Goal: Task Accomplishment & Management: Manage account settings

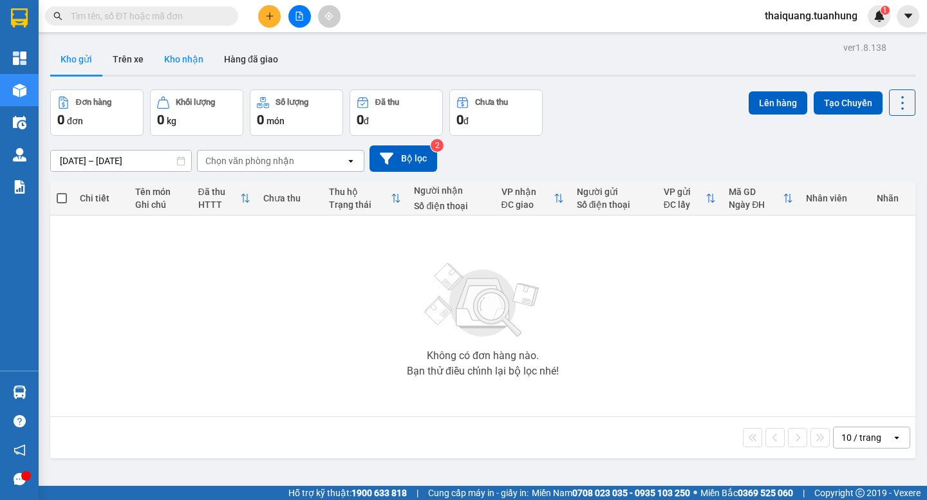
click at [185, 52] on button "Kho nhận" at bounding box center [184, 59] width 60 height 31
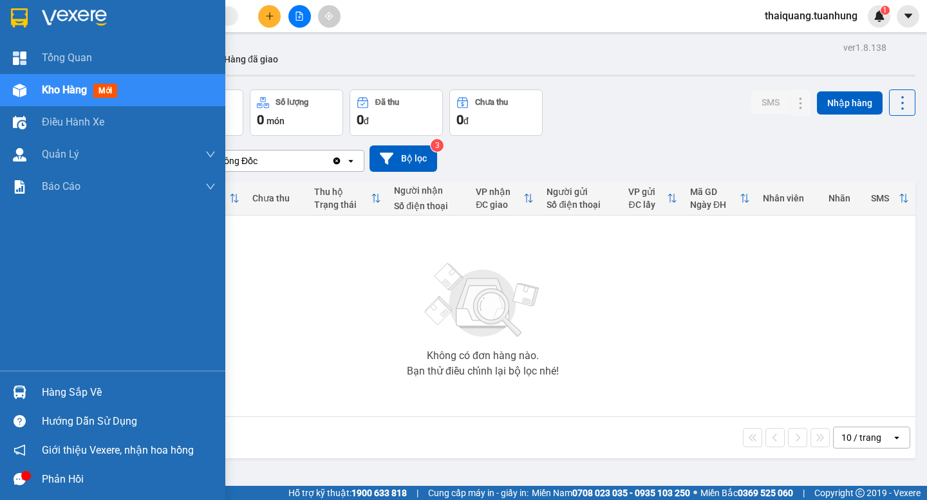
click at [37, 404] on div "Hàng sắp về" at bounding box center [112, 392] width 225 height 29
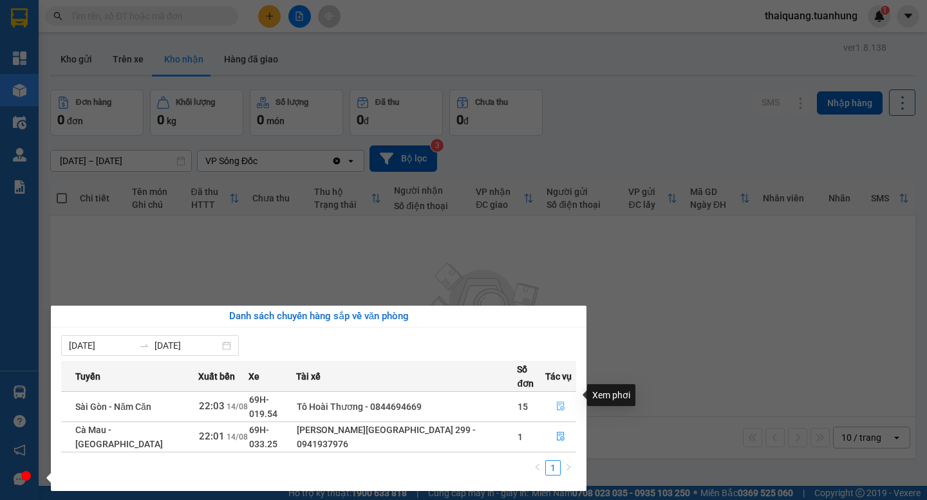
click at [558, 402] on icon "file-done" at bounding box center [560, 406] width 9 height 9
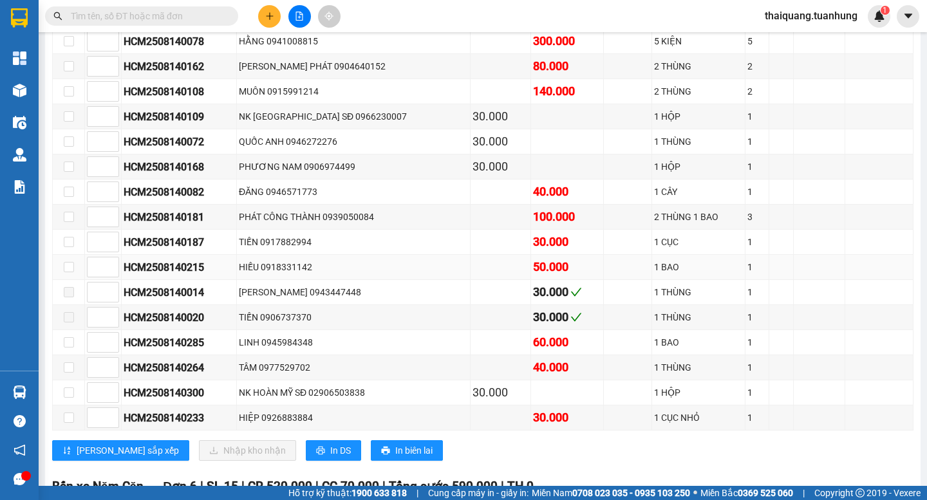
scroll to position [5667, 0]
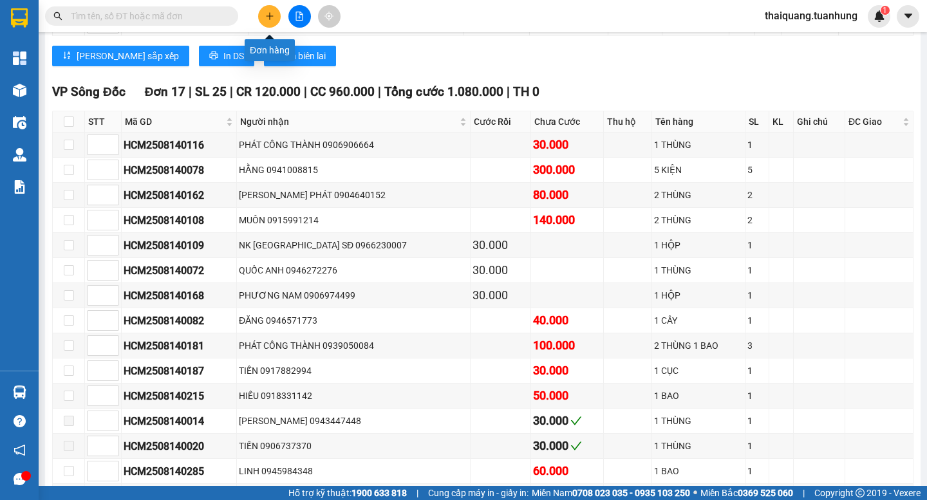
click at [265, 14] on icon "plus" at bounding box center [269, 16] width 9 height 9
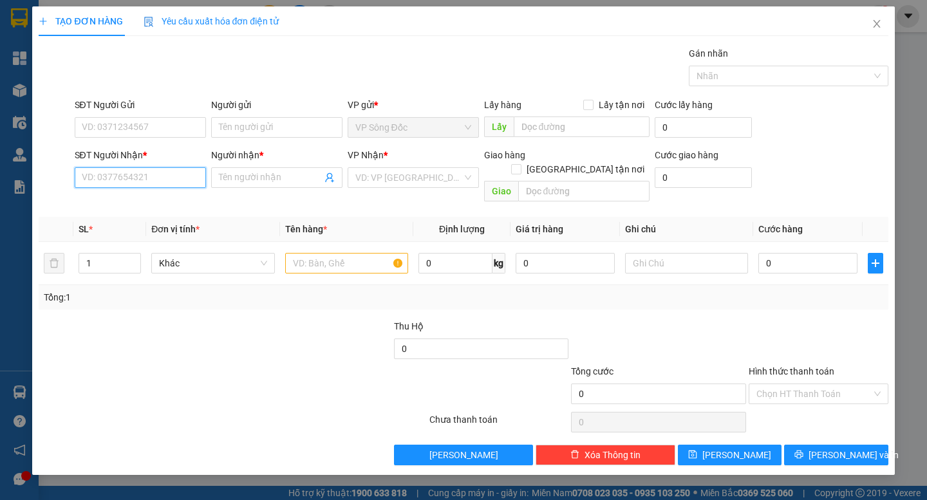
click at [138, 182] on input "SĐT Người Nhận *" at bounding box center [140, 177] width 131 height 21
type input "0815913342"
click at [186, 205] on div "0815913342 - [PERSON_NAME]" at bounding box center [145, 203] width 127 height 14
type input "[PERSON_NAME]"
type input "0815913342"
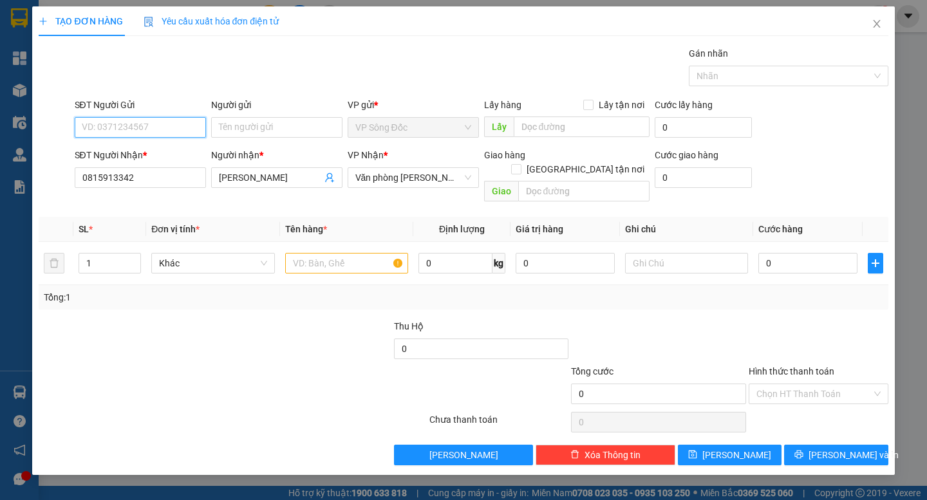
click at [177, 129] on input "SĐT Người Gửi" at bounding box center [140, 127] width 131 height 21
type input "0948141634"
click at [178, 153] on div "0948141634 - [PERSON_NAME]" at bounding box center [145, 153] width 127 height 14
type input "[PERSON_NAME]"
type input "0948141634"
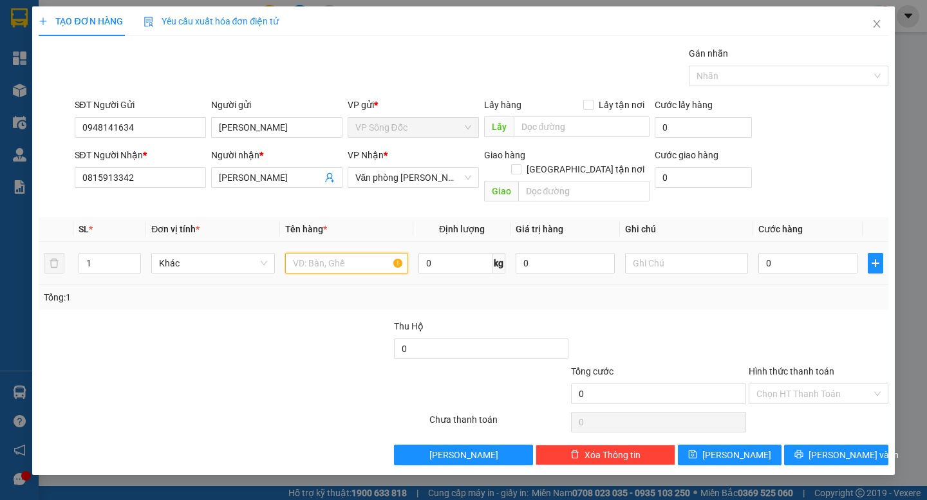
click at [308, 256] on input "text" at bounding box center [346, 263] width 123 height 21
type input "1 thùng"
type input "3"
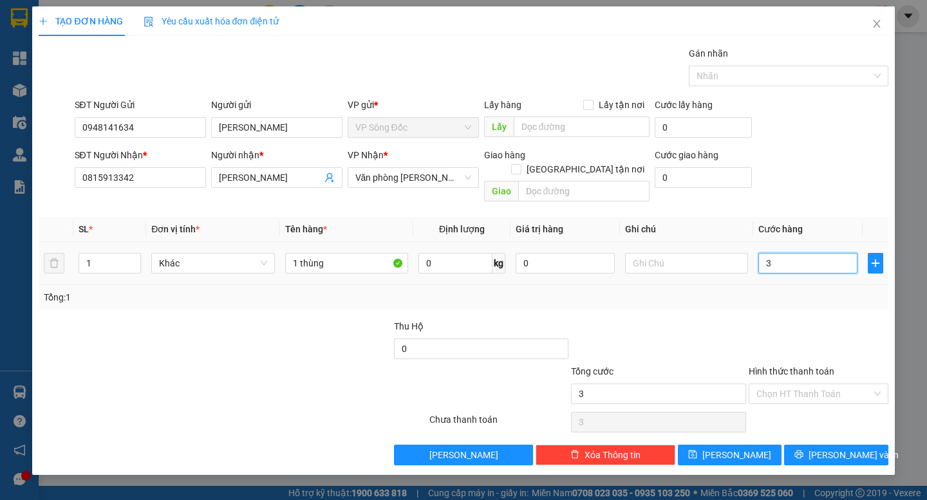
type input "30"
type input "300"
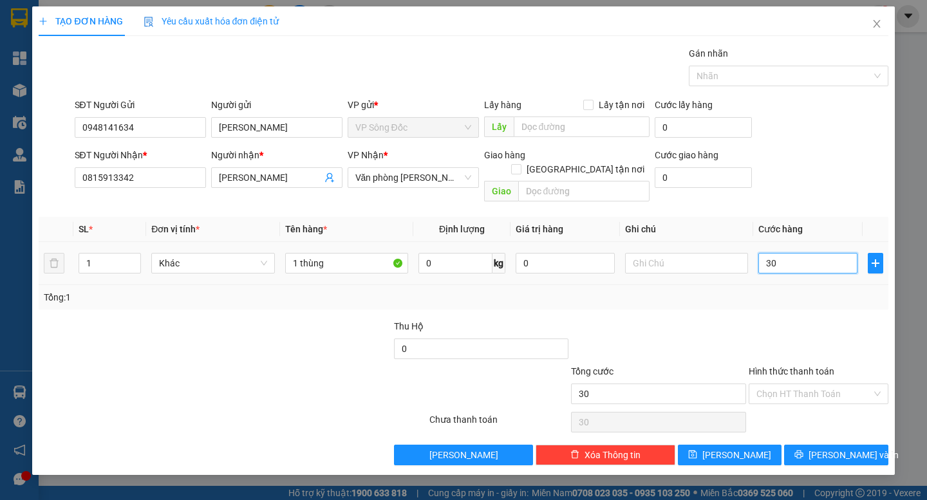
type input "300"
type input "3.000"
type input "30.000"
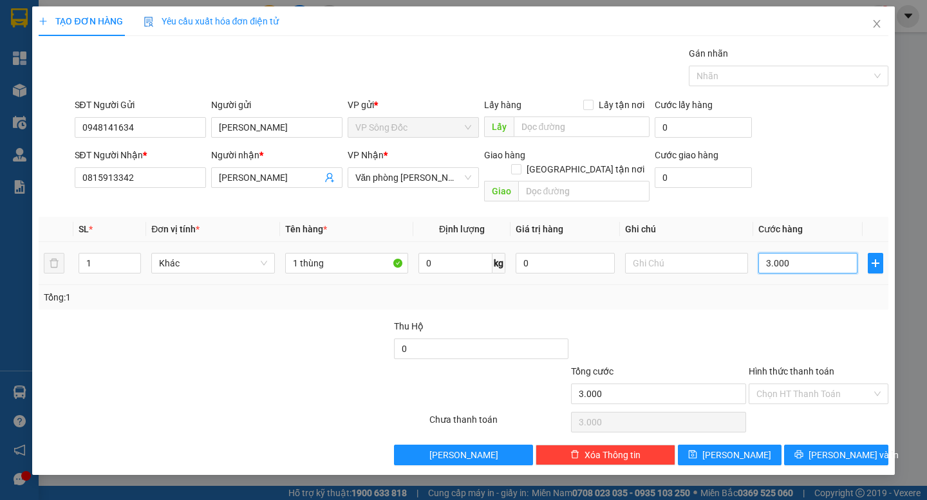
type input "30.000"
click at [810, 384] on input "Hình thức thanh toán" at bounding box center [814, 393] width 115 height 19
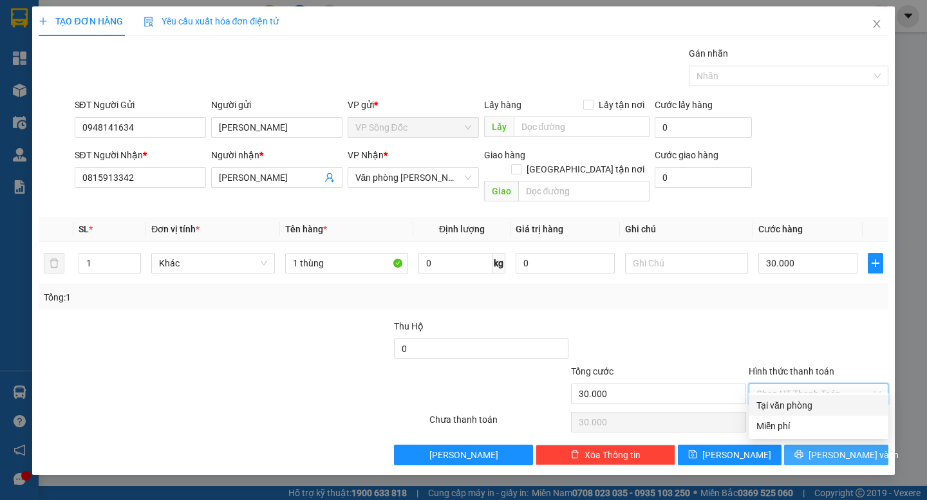
drag, startPoint x: 807, startPoint y: 401, endPoint x: 819, endPoint y: 448, distance: 48.6
click at [807, 406] on div "Tại văn phòng" at bounding box center [819, 406] width 124 height 14
type input "0"
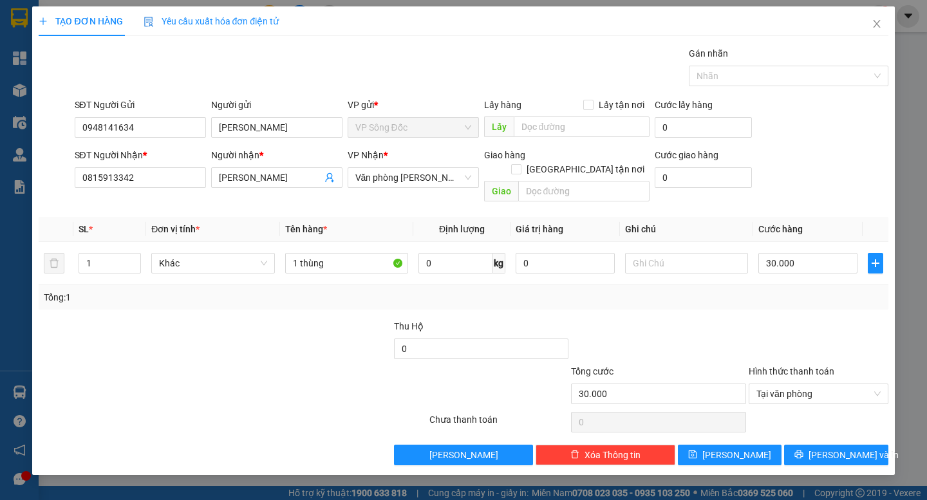
click at [820, 453] on div "TẠO ĐƠN HÀNG Yêu cầu xuất hóa đơn điện tử Transit Pickup Surcharge Ids Transit …" at bounding box center [463, 240] width 862 height 469
click at [822, 445] on button "[PERSON_NAME] và In" at bounding box center [836, 455] width 104 height 21
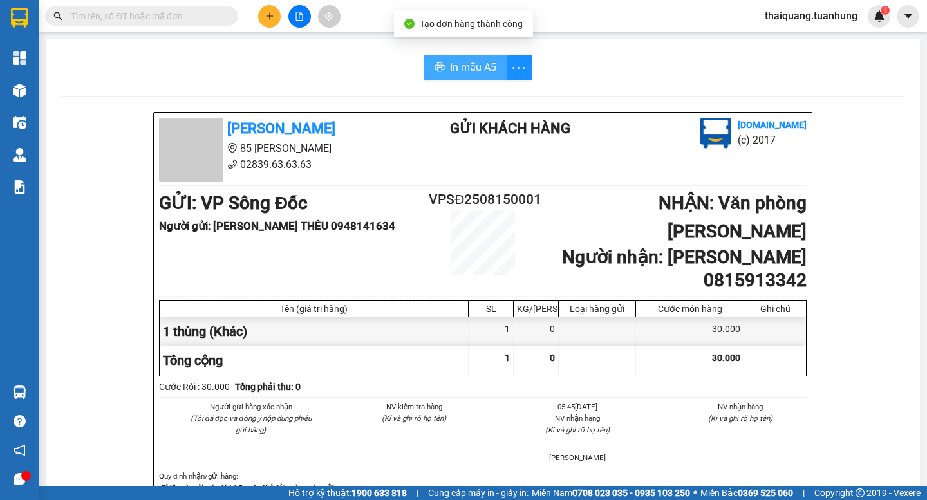
click at [439, 72] on icon "printer" at bounding box center [440, 67] width 10 height 10
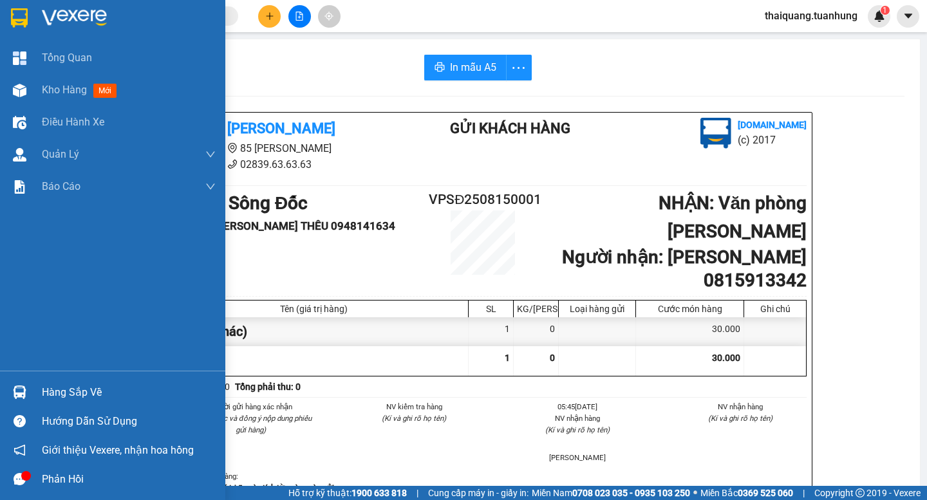
click at [82, 392] on div "Hàng sắp về" at bounding box center [129, 392] width 174 height 19
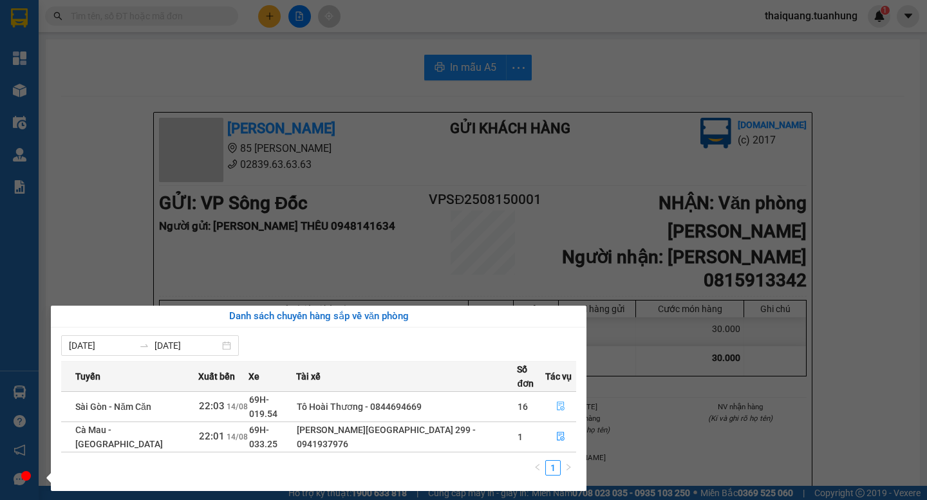
click at [556, 402] on icon "file-done" at bounding box center [560, 406] width 9 height 9
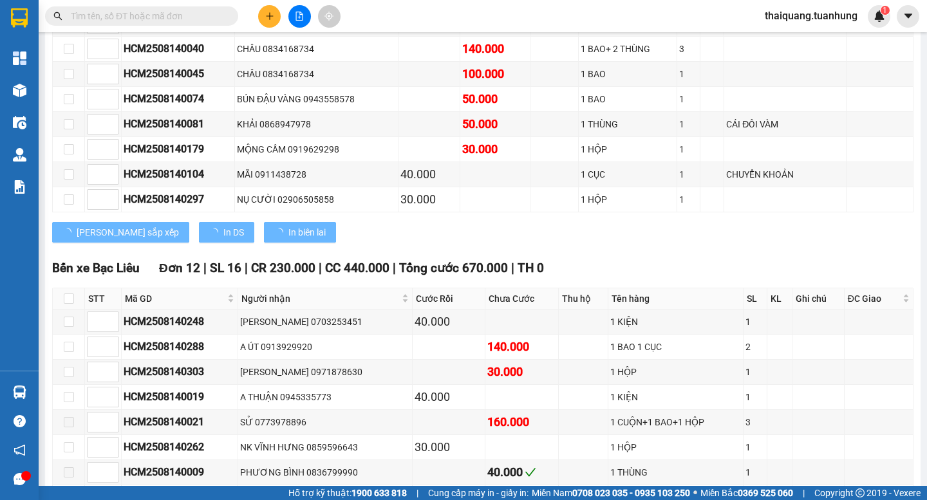
scroll to position [5538, 0]
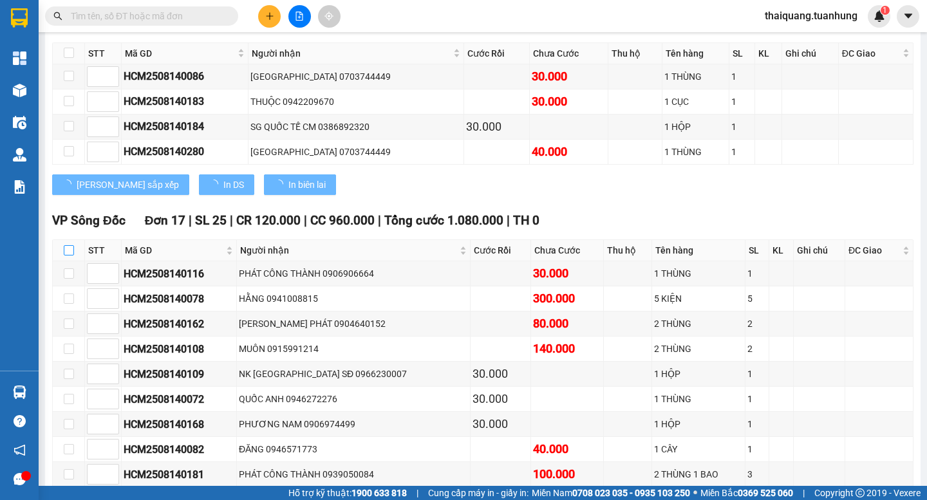
click at [64, 256] on input "checkbox" at bounding box center [69, 250] width 10 height 10
checkbox input "true"
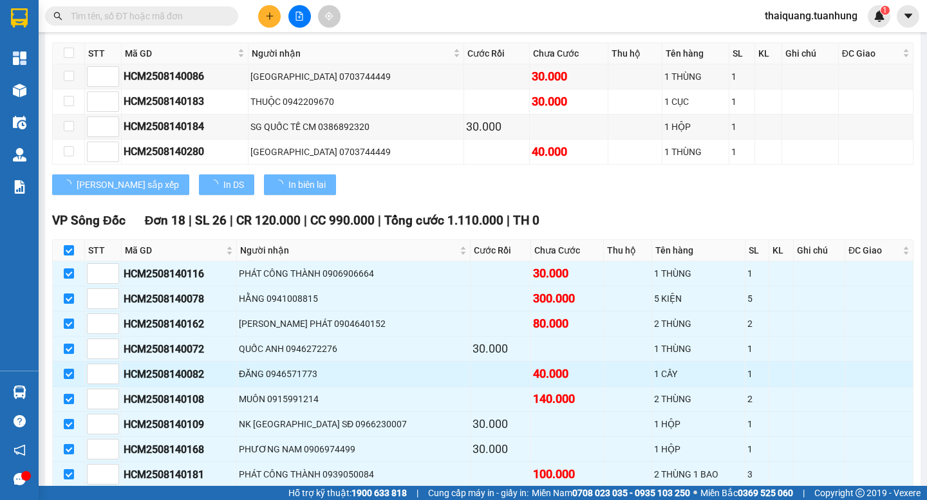
checkbox input "true"
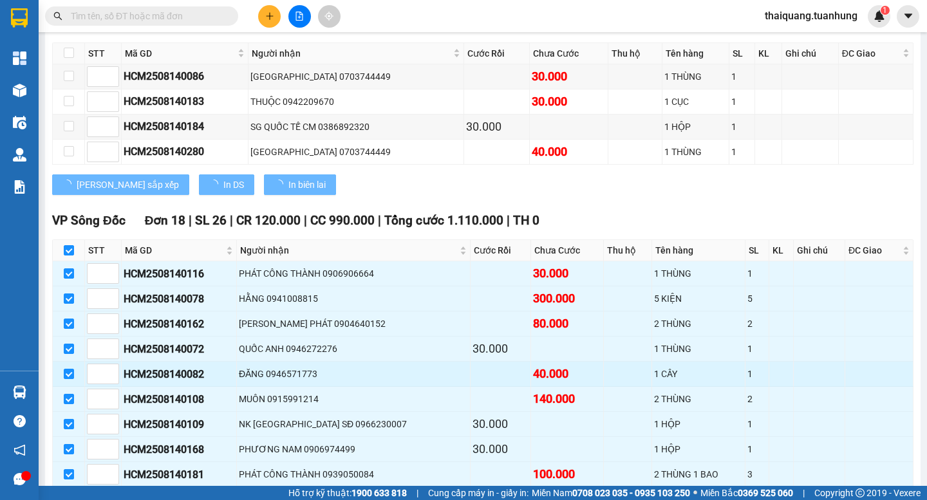
checkbox input "true"
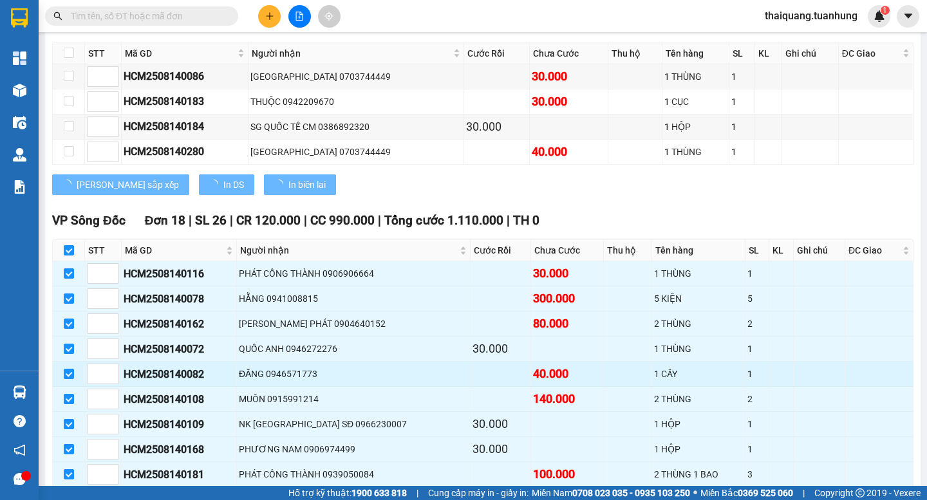
checkbox input "true"
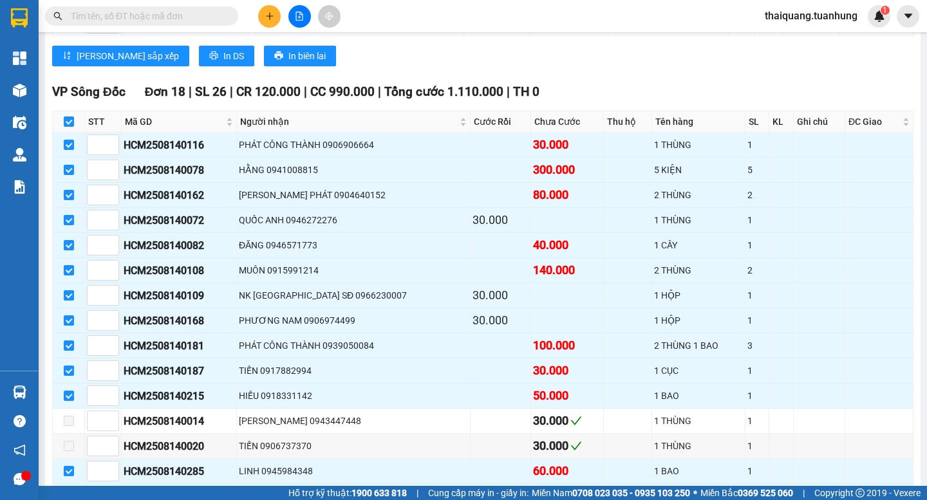
scroll to position [6054, 0]
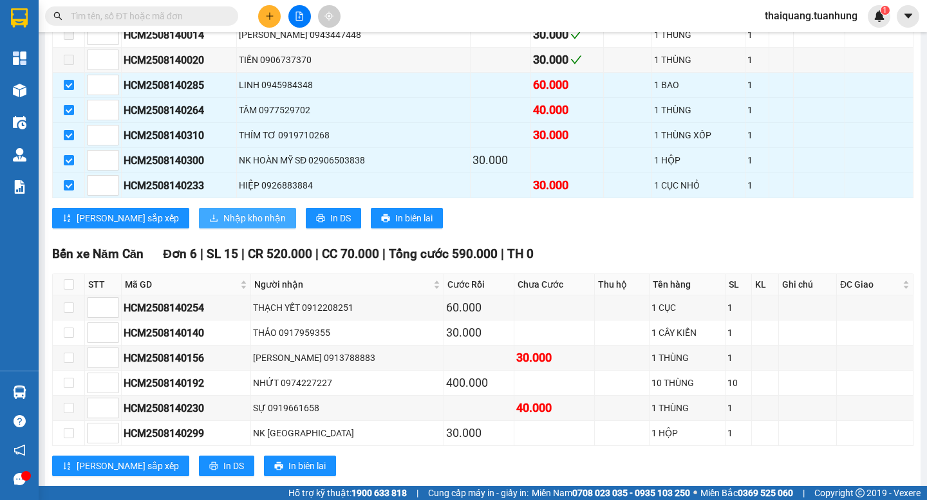
click at [223, 225] on span "Nhập kho nhận" at bounding box center [254, 218] width 62 height 14
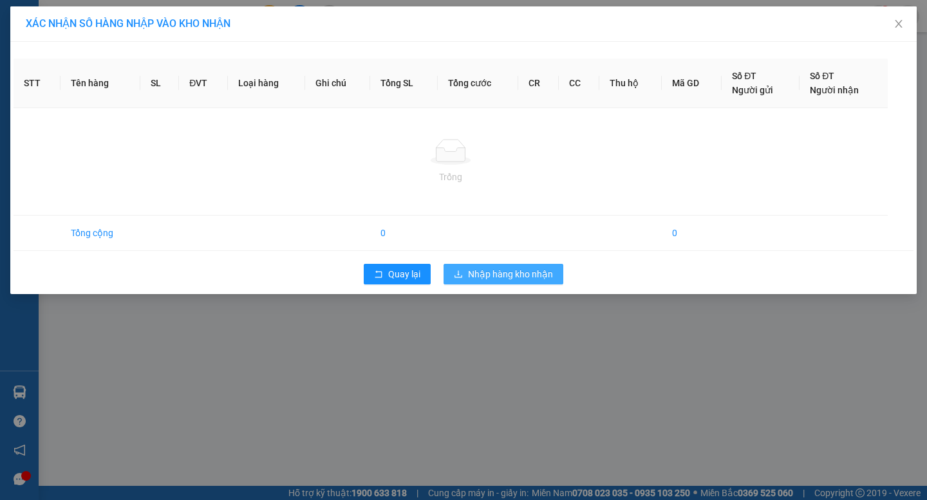
click at [489, 274] on span "Nhập hàng kho nhận" at bounding box center [510, 274] width 85 height 14
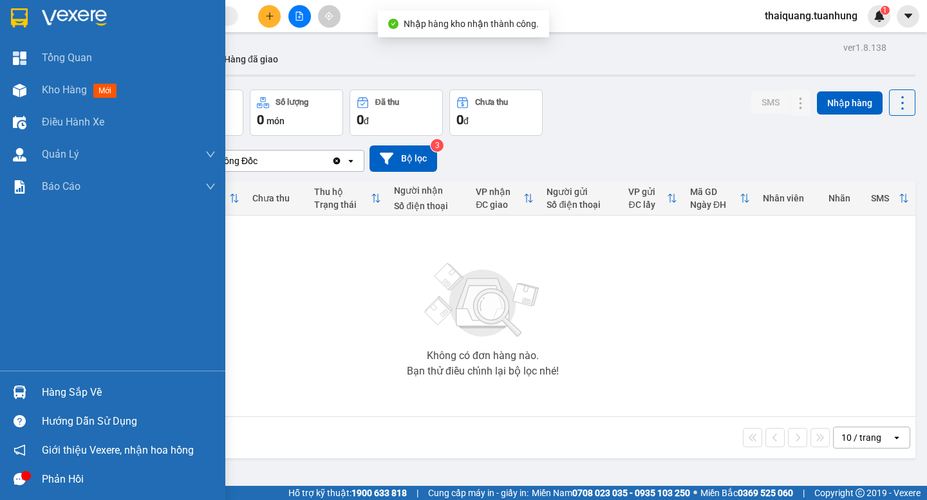
click at [100, 395] on div "Hàng sắp về" at bounding box center [129, 392] width 174 height 19
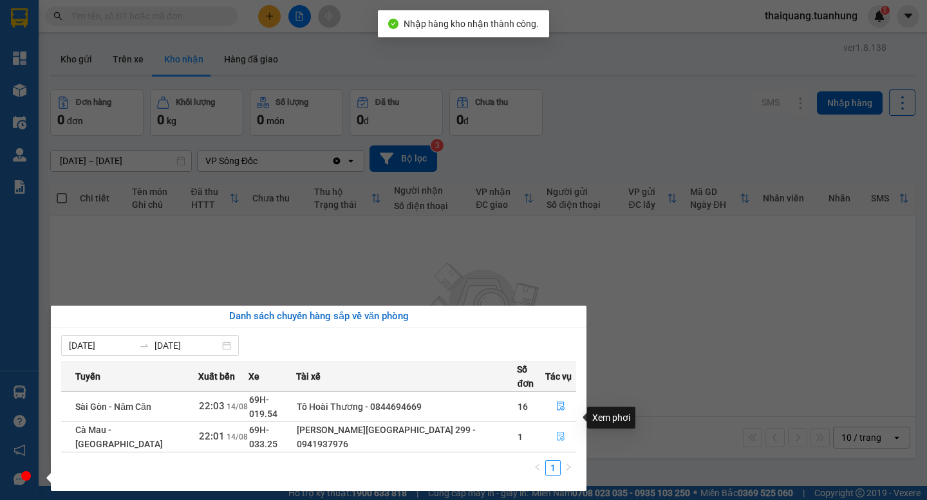
click at [561, 433] on icon "file-done" at bounding box center [561, 437] width 8 height 9
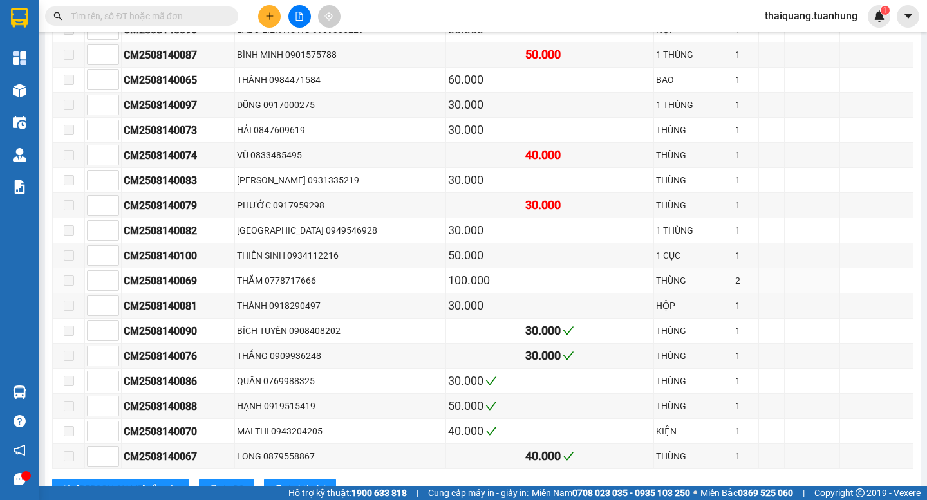
scroll to position [1088, 0]
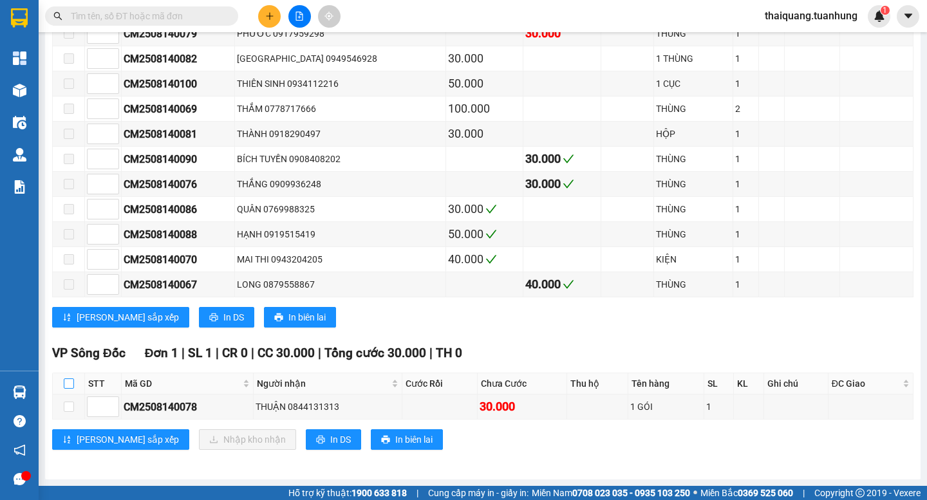
click at [67, 384] on input "checkbox" at bounding box center [69, 384] width 10 height 10
checkbox input "true"
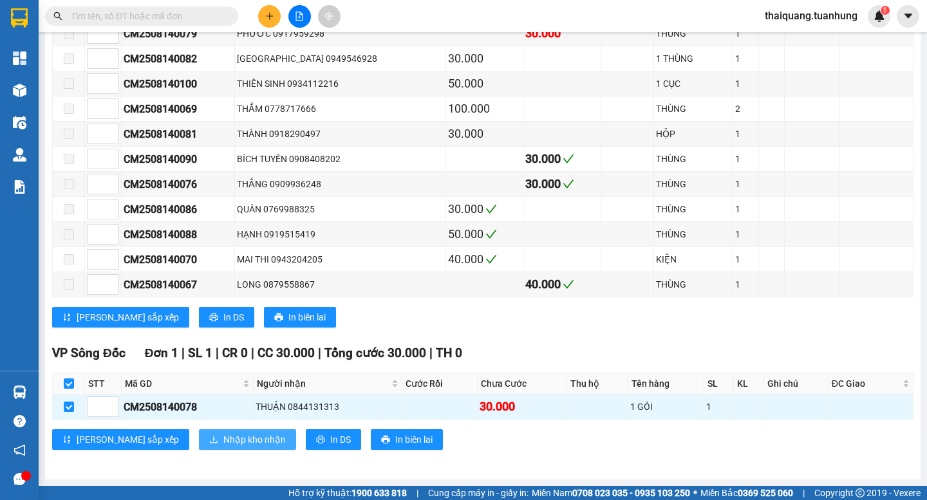
click at [199, 446] on button "Nhập kho nhận" at bounding box center [247, 440] width 97 height 21
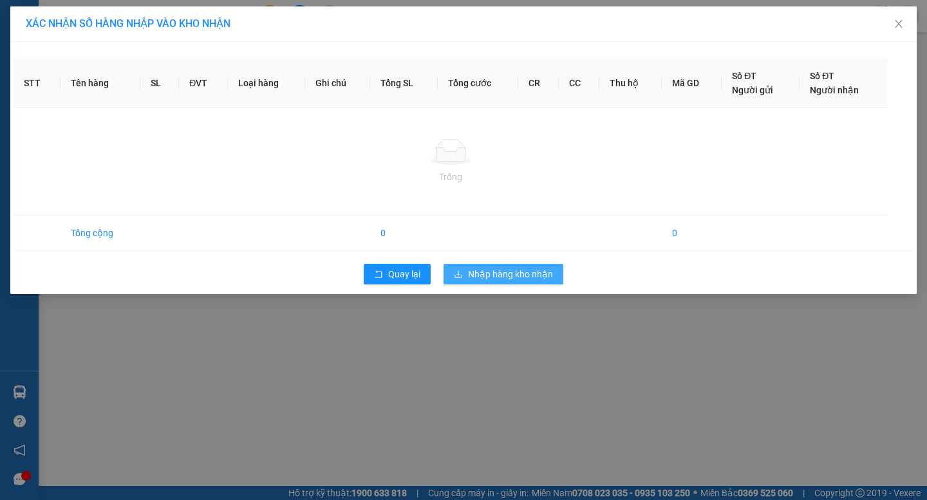
click at [502, 275] on span "Nhập hàng kho nhận" at bounding box center [510, 274] width 85 height 14
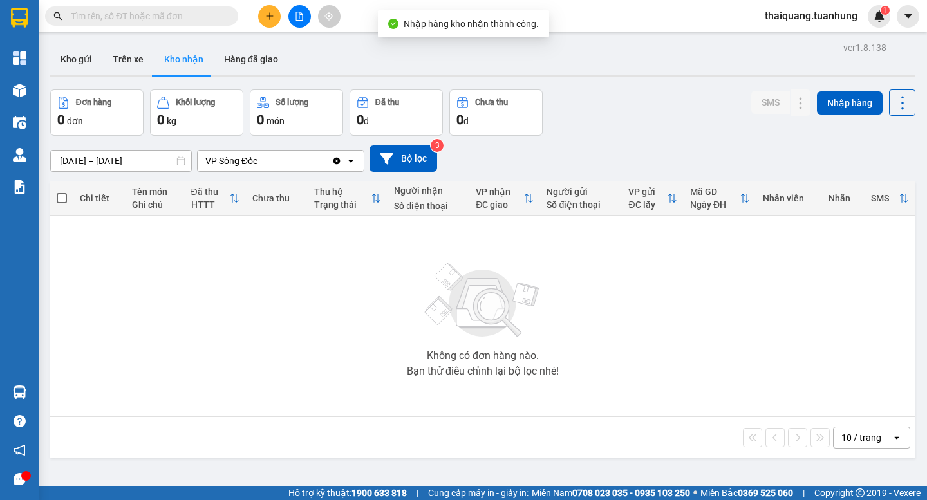
click at [655, 57] on div "Kho gửi Trên xe Kho nhận Hàng đã giao" at bounding box center [483, 61] width 866 height 34
click at [94, 58] on button "Kho gửi" at bounding box center [76, 59] width 52 height 31
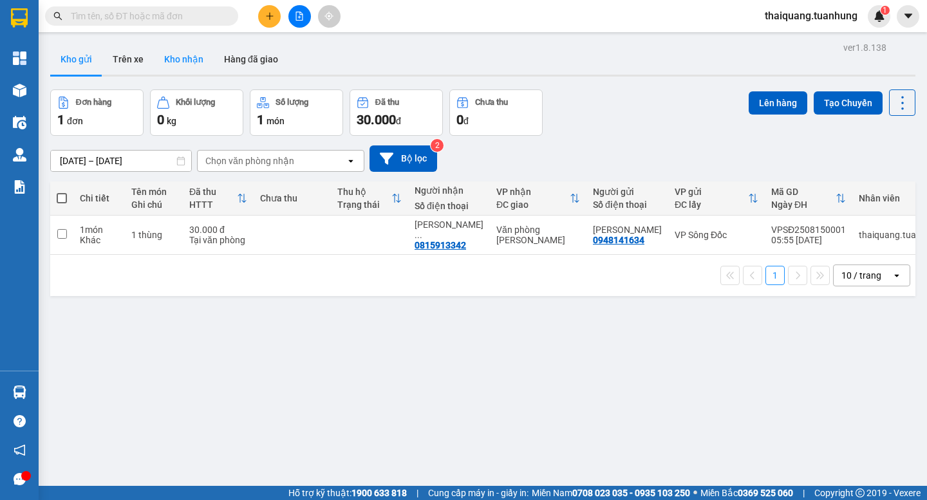
click at [182, 62] on button "Kho nhận" at bounding box center [184, 59] width 60 height 31
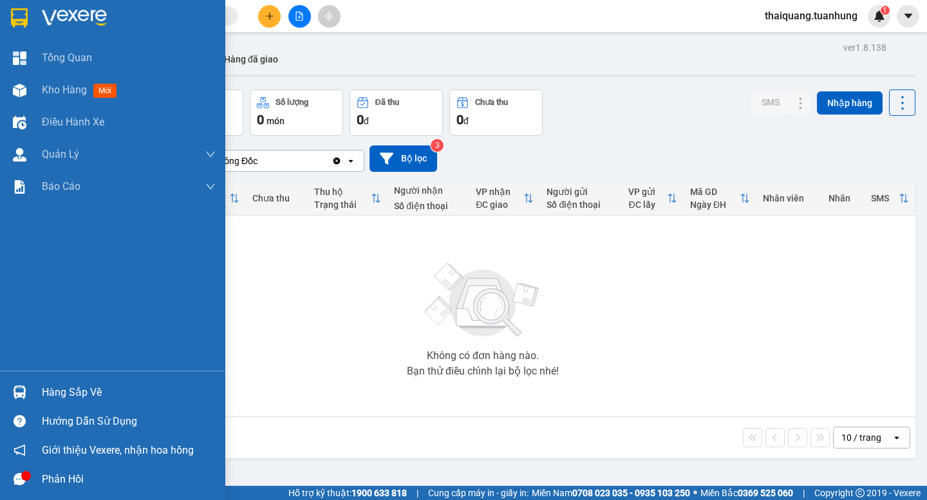
click at [62, 386] on div "Hàng sắp về" at bounding box center [129, 392] width 174 height 19
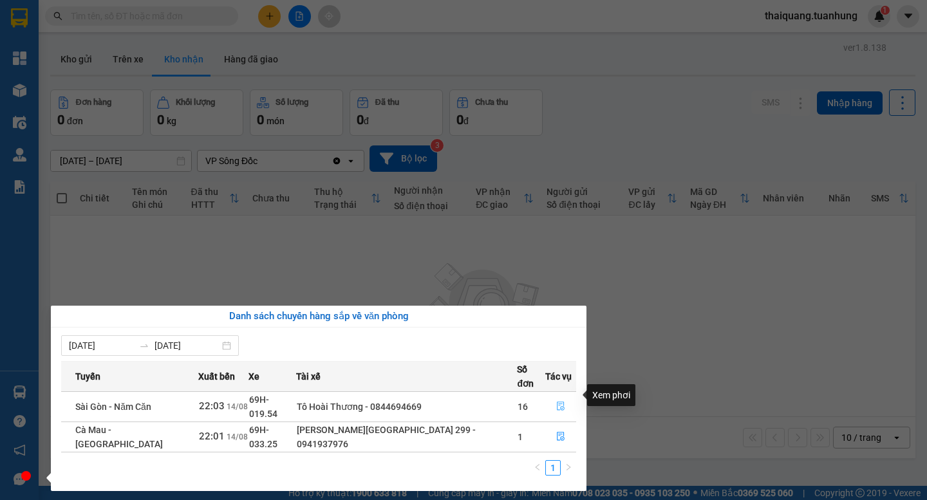
click at [559, 402] on icon "file-done" at bounding box center [560, 406] width 9 height 9
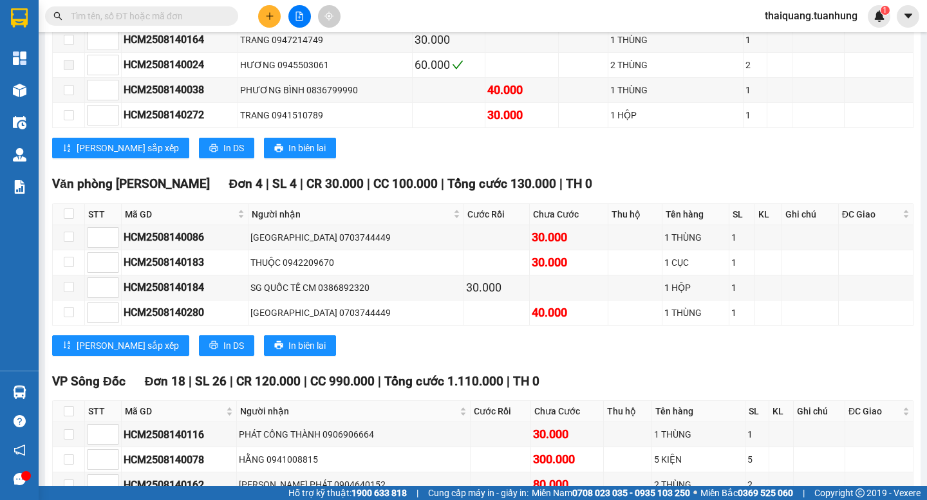
scroll to position [5506, 0]
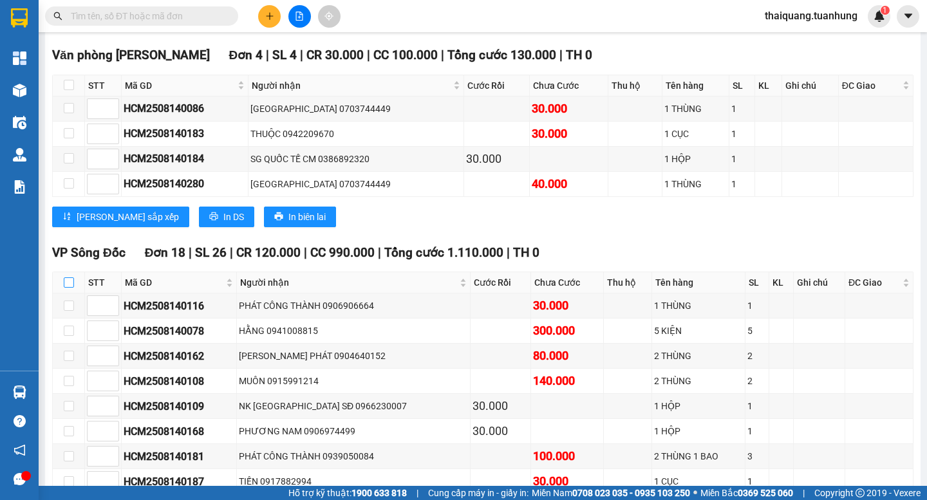
click at [69, 288] on input "checkbox" at bounding box center [69, 283] width 10 height 10
checkbox input "true"
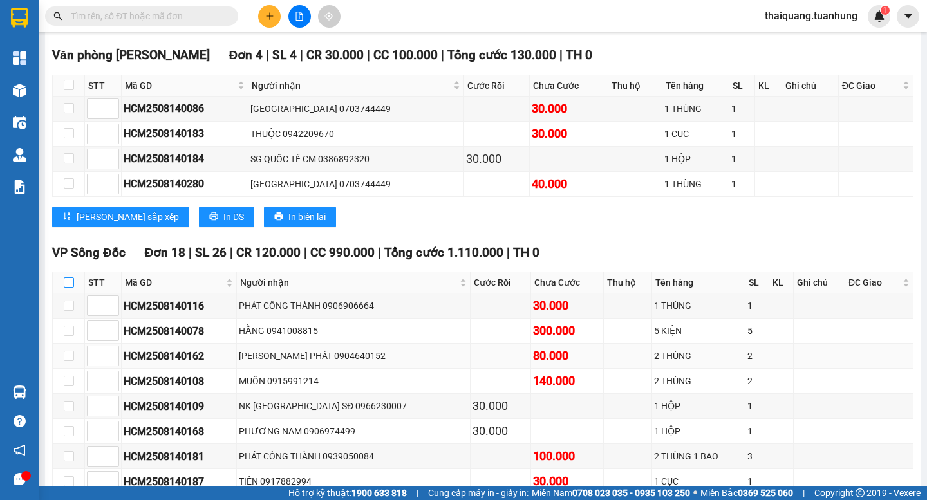
checkbox input "true"
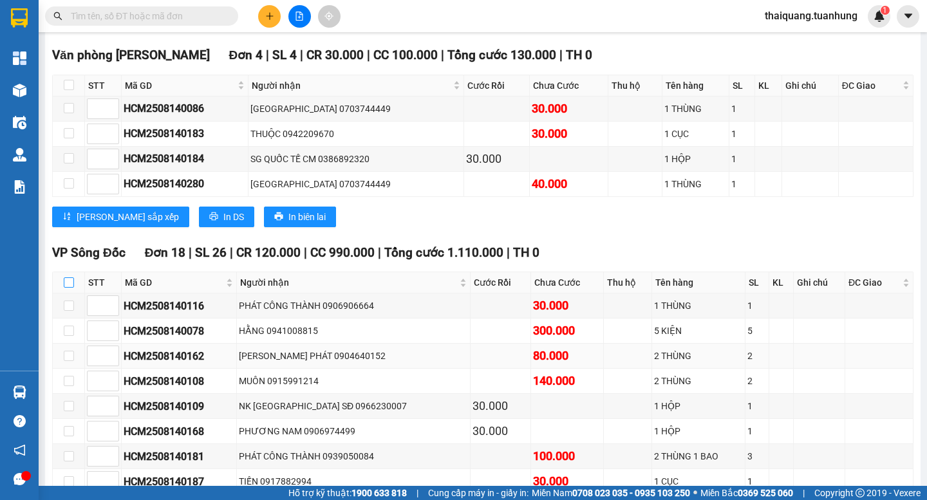
checkbox input "true"
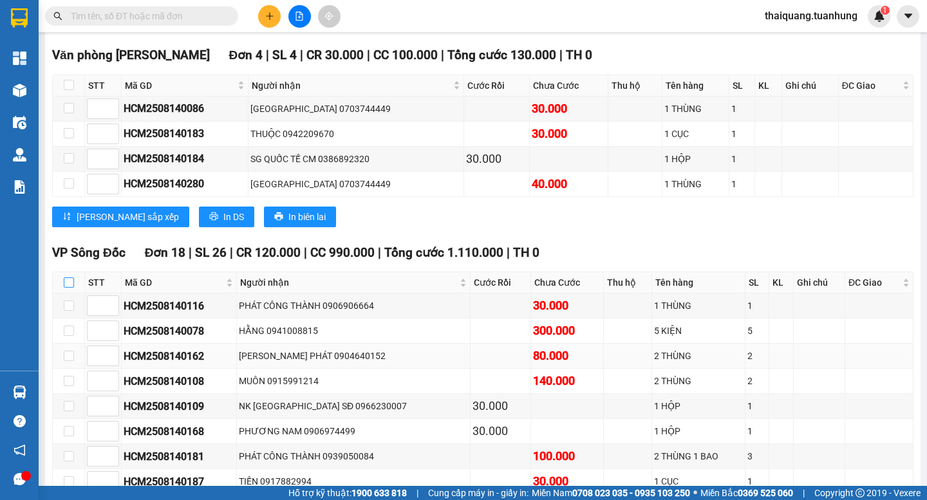
checkbox input "true"
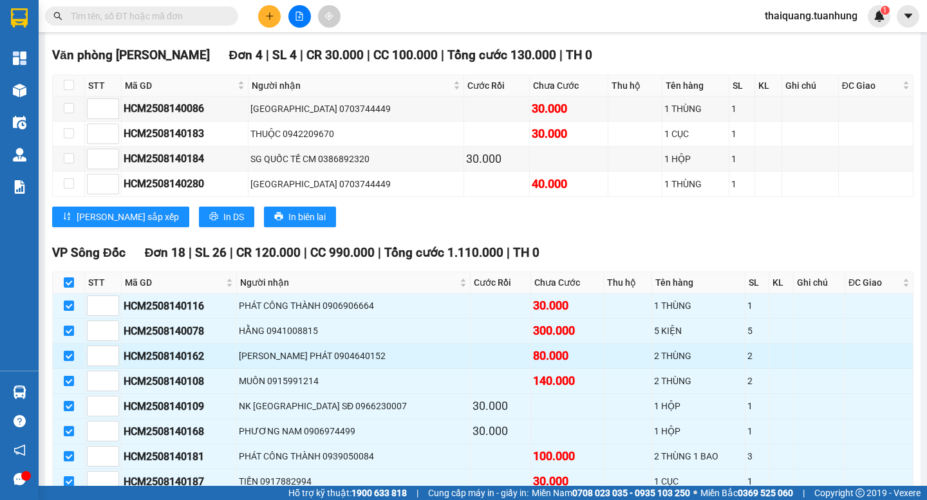
scroll to position [6021, 0]
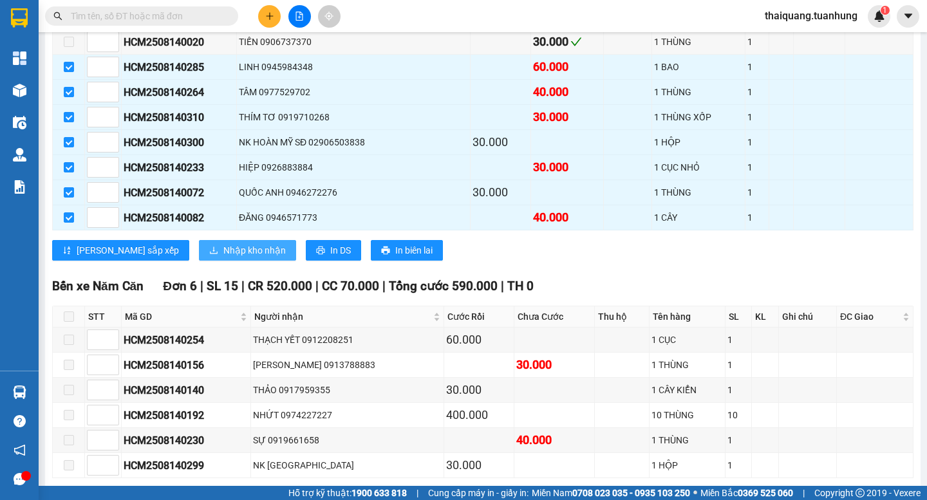
click at [223, 258] on span "Nhập kho nhận" at bounding box center [254, 250] width 62 height 14
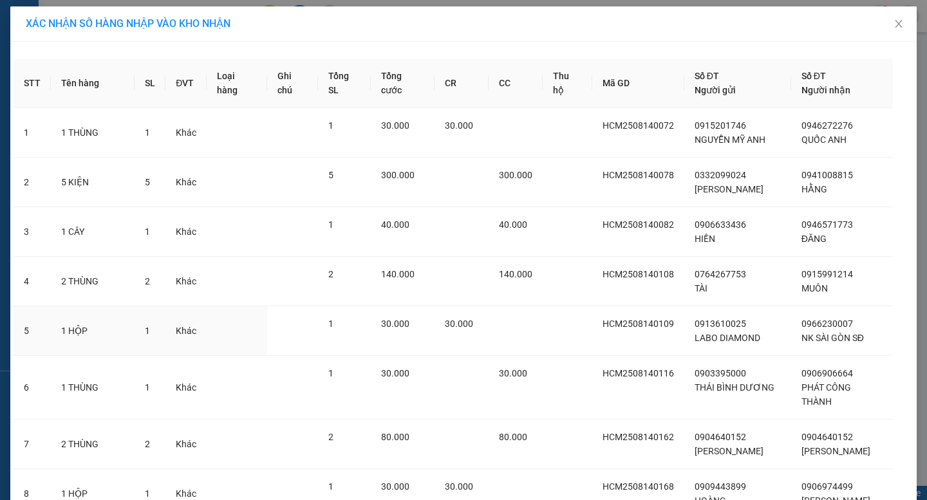
scroll to position [495, 0]
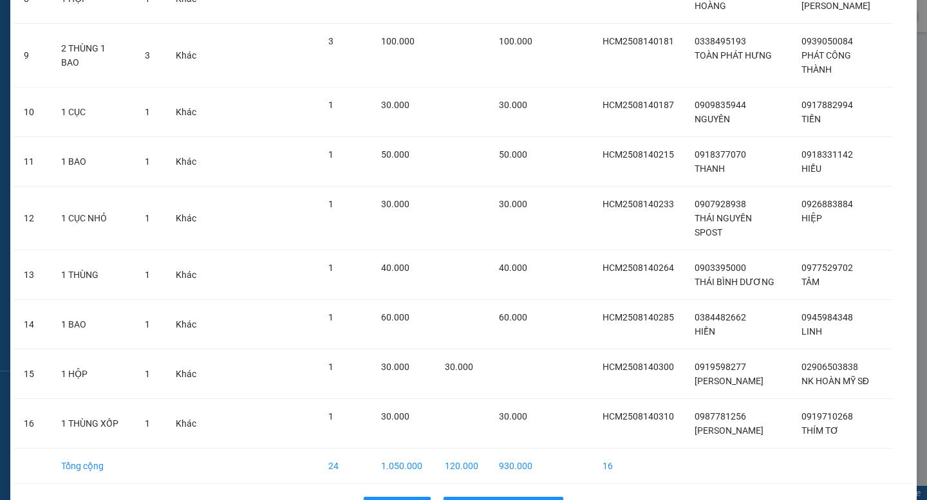
click at [466, 491] on div "Quay lại Nhập hàng kho nhận" at bounding box center [464, 507] width 900 height 33
click at [468, 500] on span "Nhập hàng kho nhận" at bounding box center [510, 507] width 85 height 14
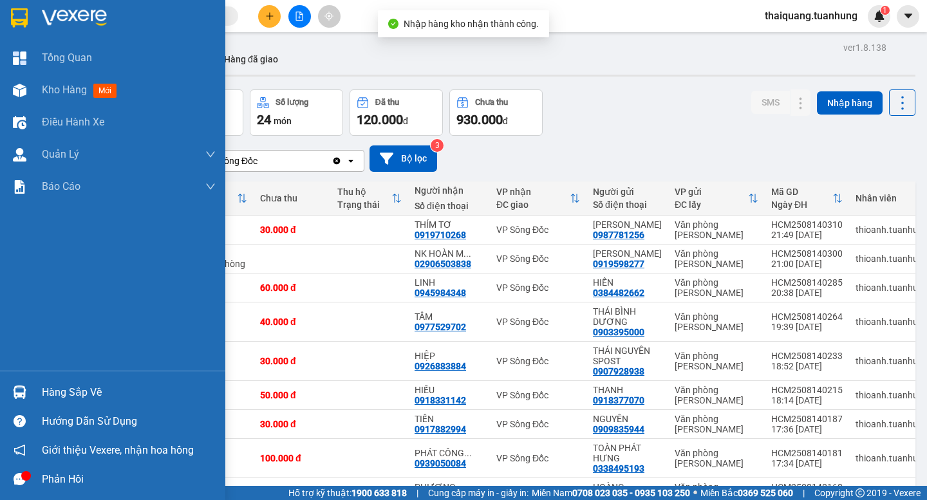
click at [54, 390] on div "Hàng sắp về" at bounding box center [129, 392] width 174 height 19
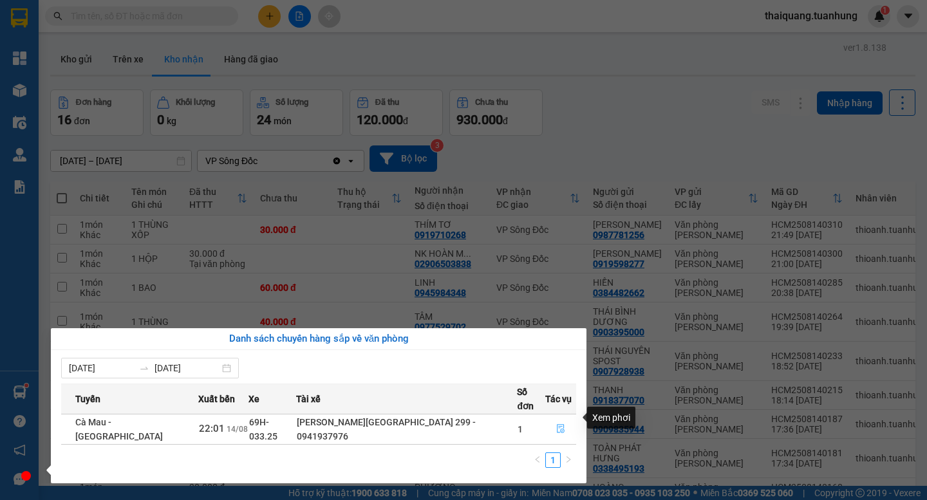
click at [560, 424] on icon "file-done" at bounding box center [560, 428] width 9 height 9
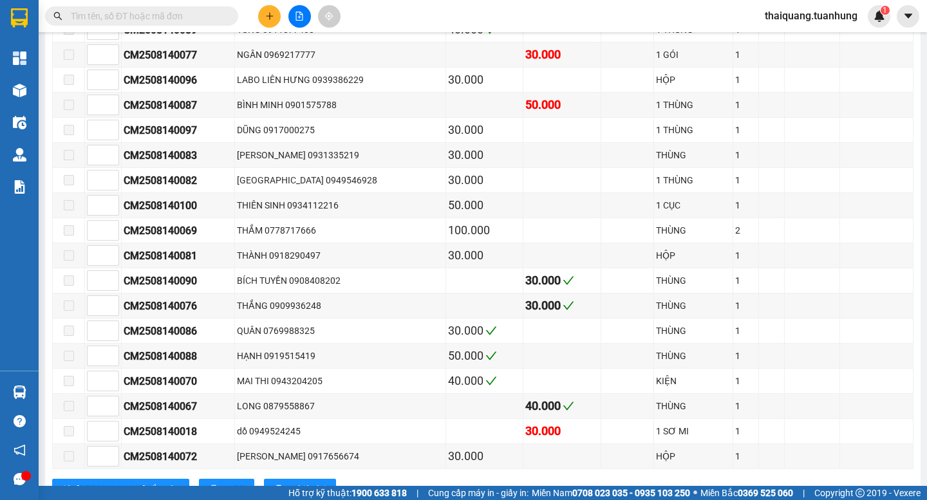
scroll to position [1088, 0]
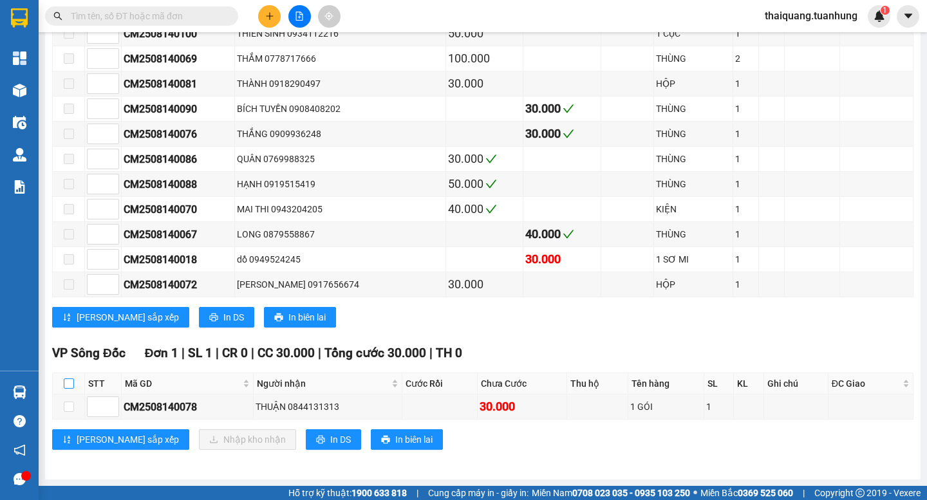
click at [70, 386] on input "checkbox" at bounding box center [69, 384] width 10 height 10
checkbox input "true"
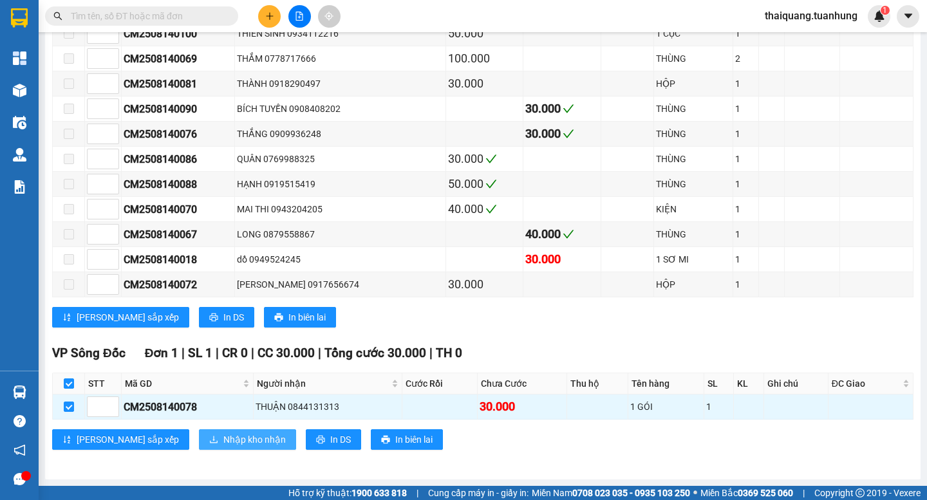
click at [223, 441] on span "Nhập kho nhận" at bounding box center [254, 440] width 62 height 14
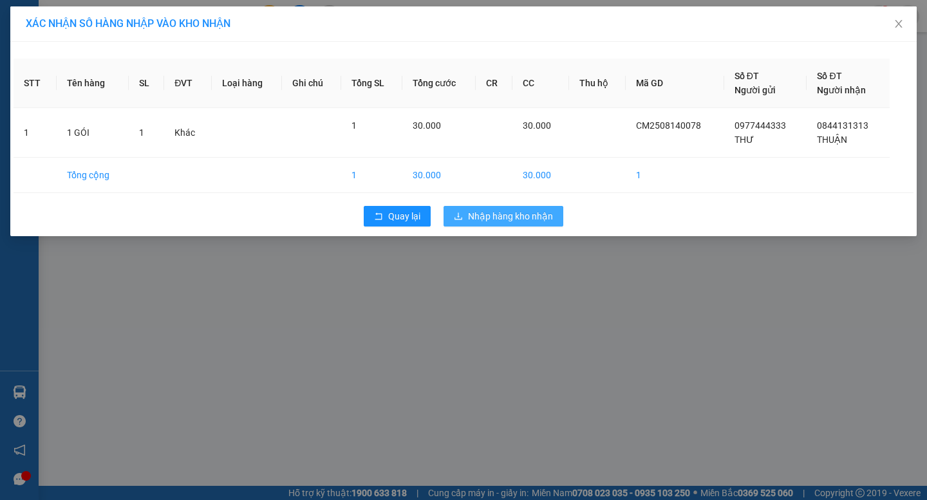
click at [489, 218] on span "Nhập hàng kho nhận" at bounding box center [510, 216] width 85 height 14
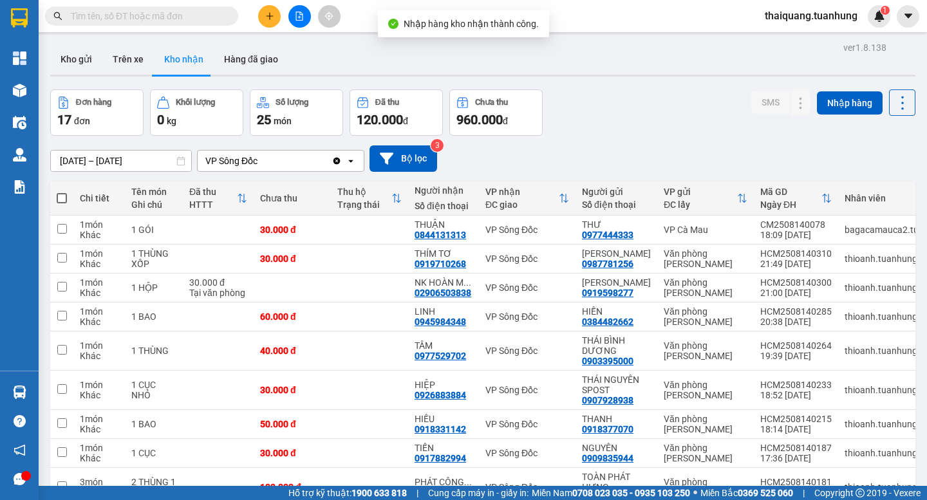
click at [625, 117] on div "Đơn hàng 17 đơn Khối lượng 0 kg Số lượng 25 món Đã thu 120.000 đ Chưa thu 960.0…" at bounding box center [483, 113] width 866 height 46
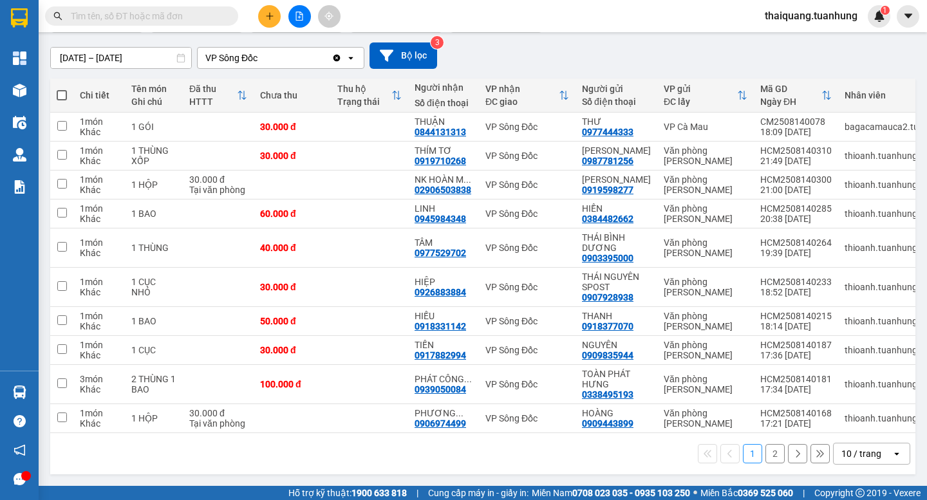
click at [861, 455] on div "10 / trang" at bounding box center [862, 454] width 40 height 13
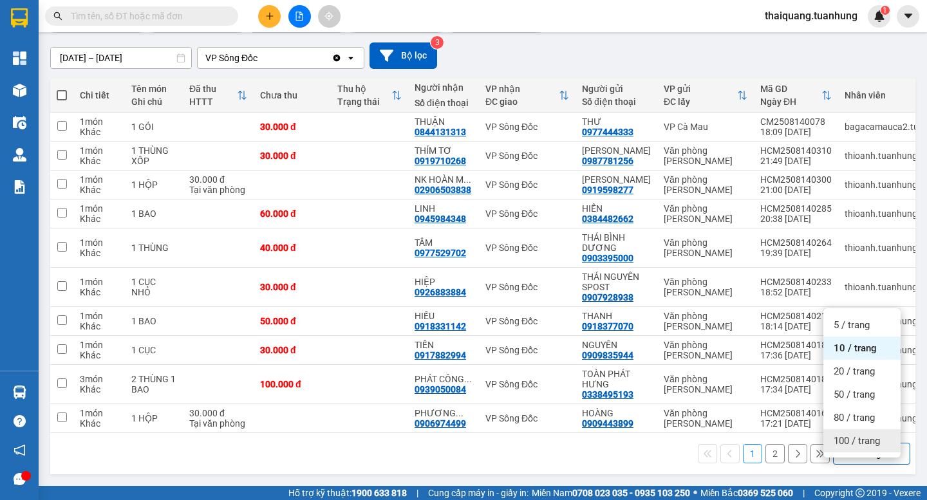
click at [867, 435] on span "100 / trang" at bounding box center [857, 441] width 46 height 13
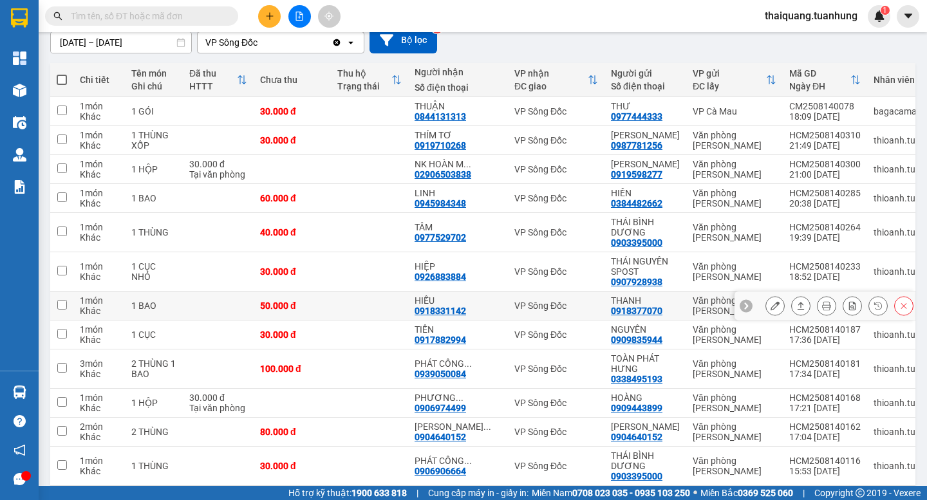
scroll to position [363, 0]
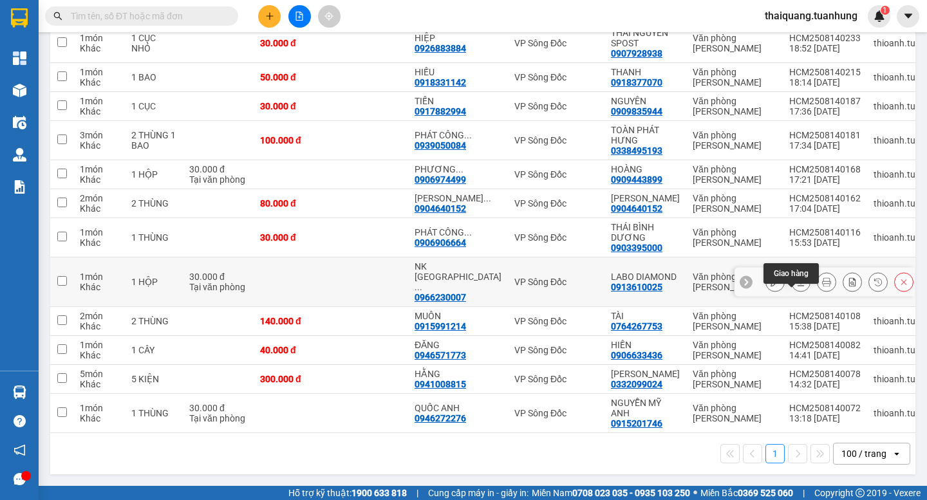
click at [797, 285] on icon at bounding box center [801, 282] width 9 height 9
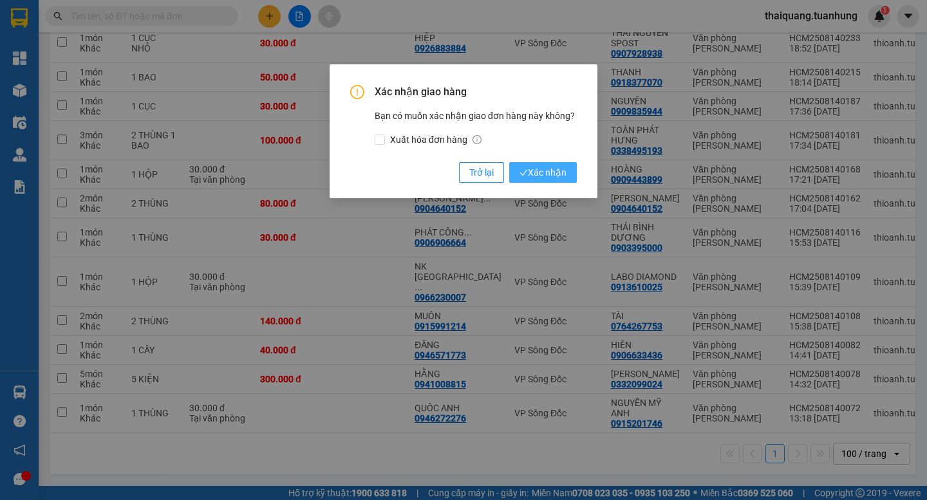
click at [551, 168] on span "Xác nhận" at bounding box center [543, 173] width 47 height 14
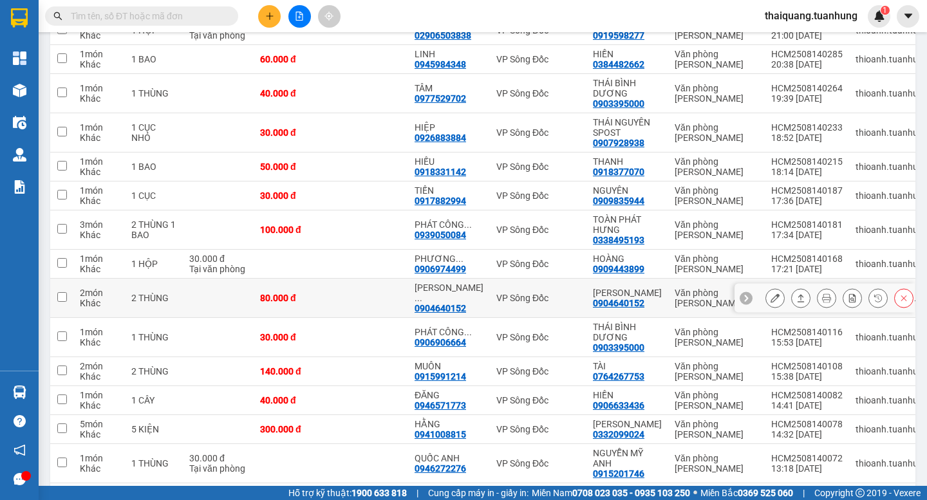
scroll to position [129, 0]
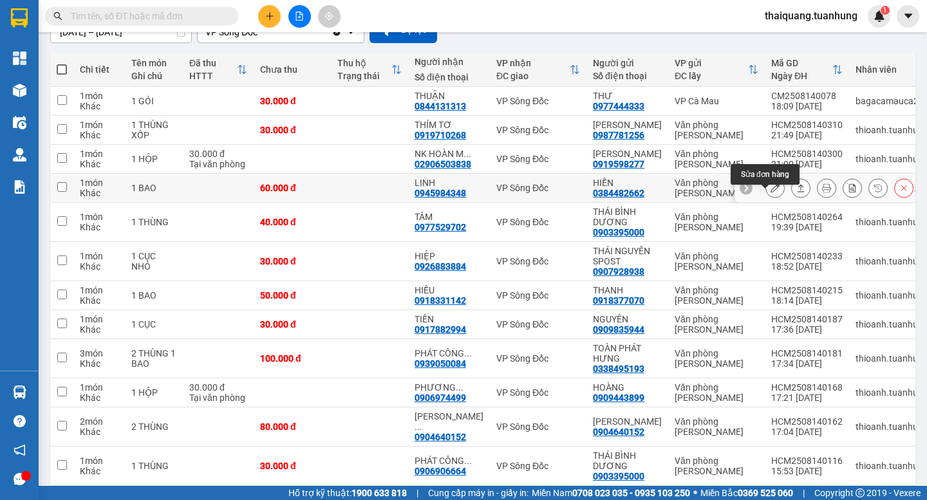
click at [770, 200] on button at bounding box center [775, 188] width 18 height 23
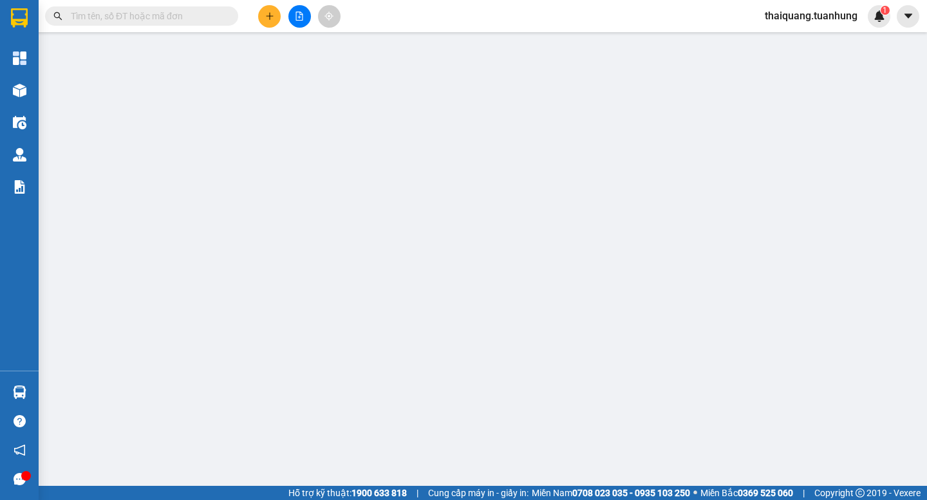
type input "0384482662"
type input "HIỀN"
type input "0945984348"
type input "LINH"
type input "60.000"
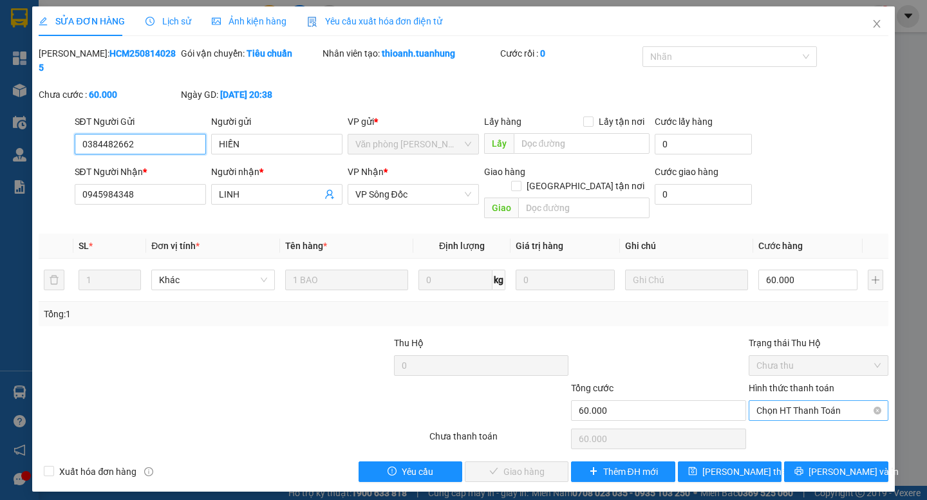
click at [816, 401] on span "Chọn HT Thanh Toán" at bounding box center [819, 410] width 124 height 19
click at [791, 404] on div "Tại văn phòng" at bounding box center [819, 408] width 124 height 14
type input "0"
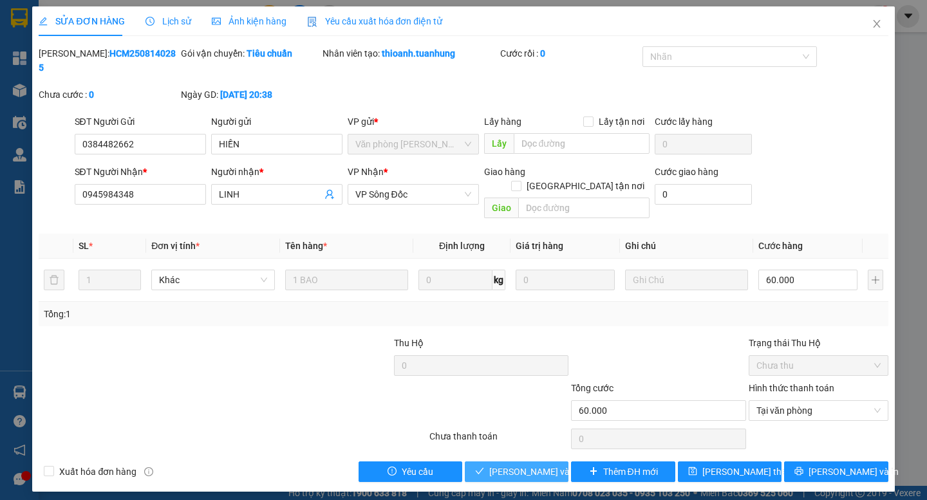
click at [500, 465] on span "[PERSON_NAME] và Giao hàng" at bounding box center [551, 472] width 124 height 14
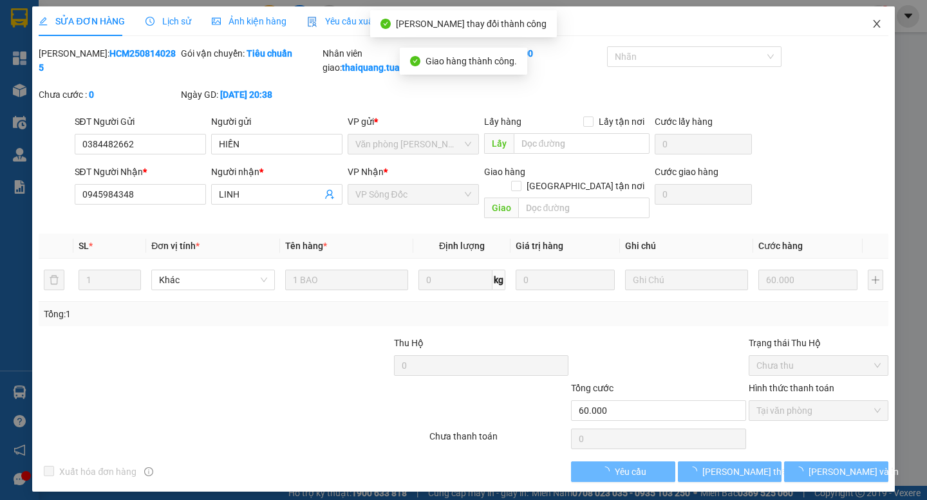
click at [875, 19] on icon "close" at bounding box center [877, 24] width 10 height 10
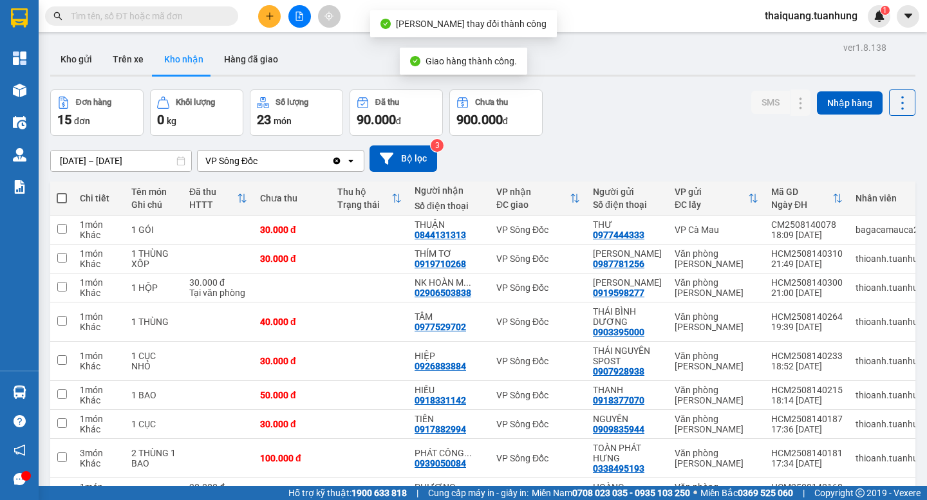
click at [641, 82] on div "ver 1.8.138 Kho gửi Trên xe Kho nhận Hàng đã giao Đơn hàng 15 đơn Khối lượng 0 …" at bounding box center [483, 399] width 876 height 720
click at [637, 79] on div "ver 1.8.138 Kho gửi Trên xe Kho nhận Hàng đã giao Đơn hàng 15 đơn Khối lượng 0 …" at bounding box center [483, 399] width 876 height 720
click at [607, 113] on div "Đơn hàng 15 đơn Khối lượng 0 kg Số lượng 23 món Đã thu 90.000 đ Chưa thu 900.00…" at bounding box center [483, 113] width 866 height 46
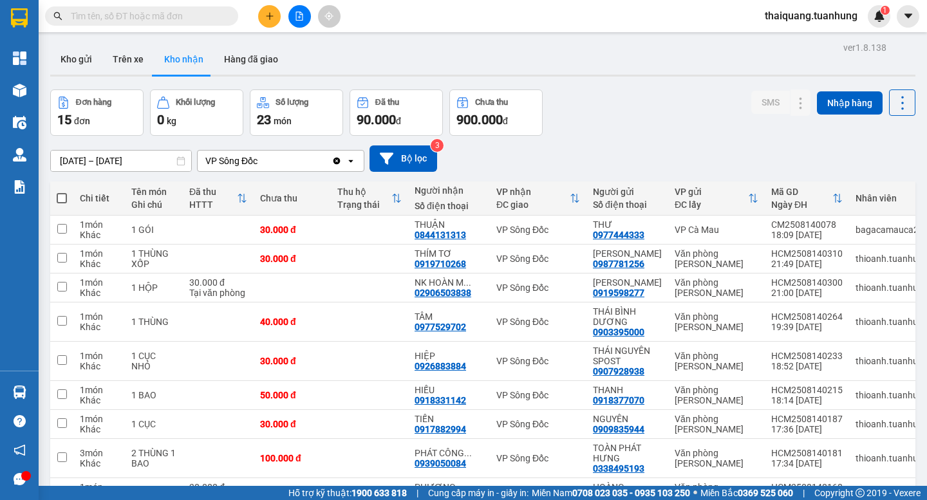
click at [611, 93] on div "Đơn hàng 15 đơn Khối lượng 0 kg Số lượng 23 món Đã thu 90.000 đ Chưa thu 900.00…" at bounding box center [483, 113] width 866 height 46
click at [634, 123] on div "Đơn hàng 15 đơn Khối lượng 0 kg Số lượng 23 món Đã thu 90.000 đ Chưa thu 900.00…" at bounding box center [483, 113] width 866 height 46
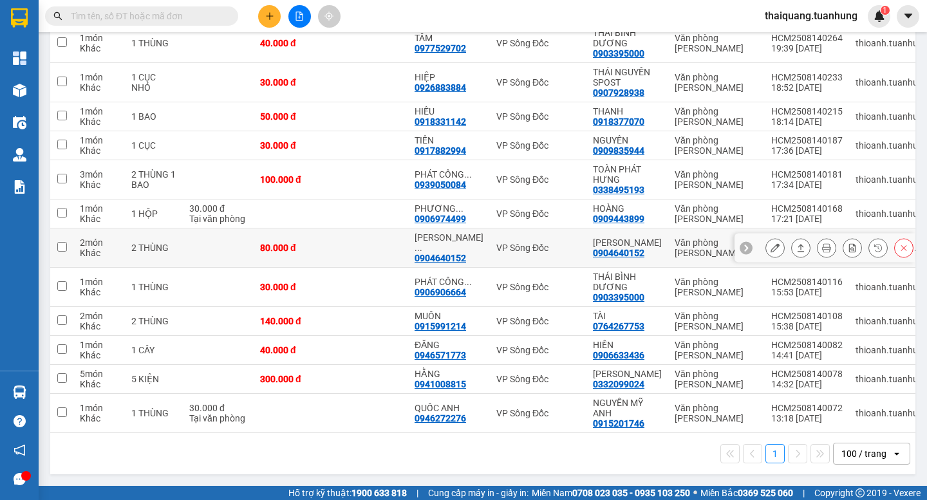
scroll to position [37, 0]
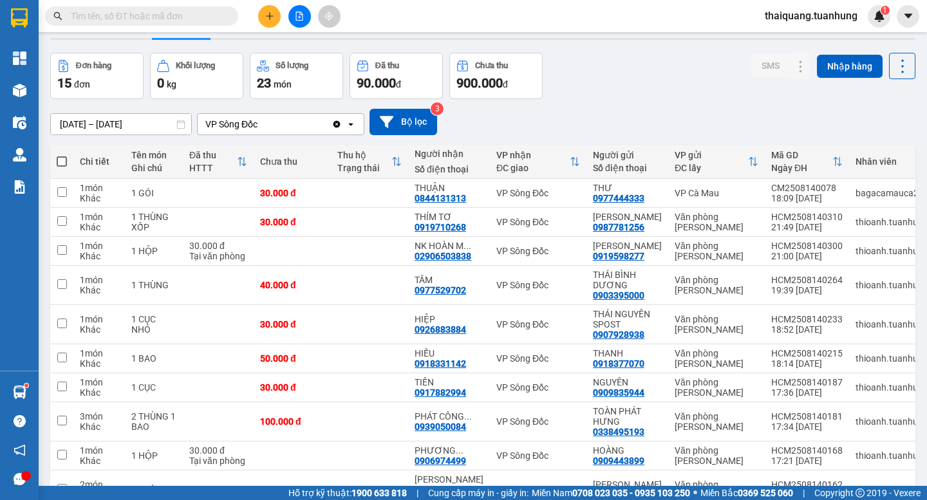
click at [601, 51] on div "ver 1.8.138 Kho gửi Trên xe Kho nhận Hàng đã giao Đơn hàng 15 đơn Khối lượng 0 …" at bounding box center [483, 362] width 876 height 720
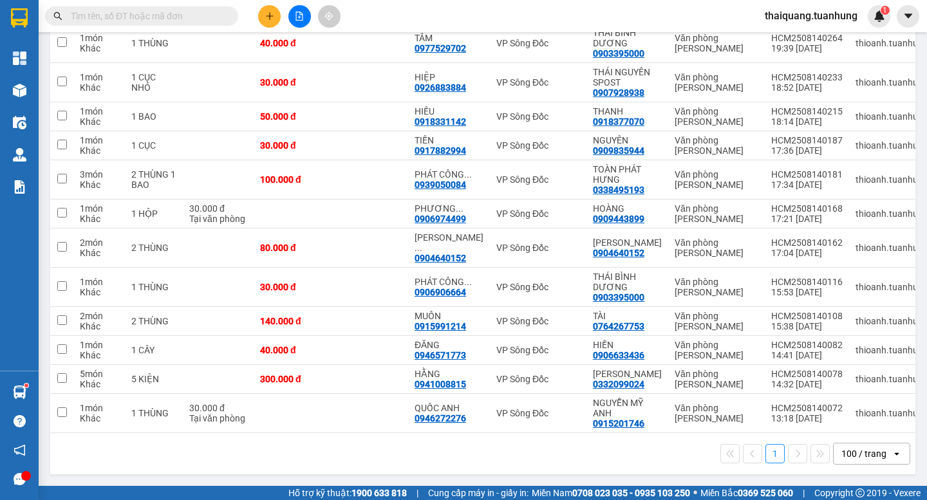
click at [491, 461] on div "1 100 / trang open" at bounding box center [482, 454] width 855 height 22
click at [503, 457] on div "1 100 / trang open" at bounding box center [482, 454] width 855 height 22
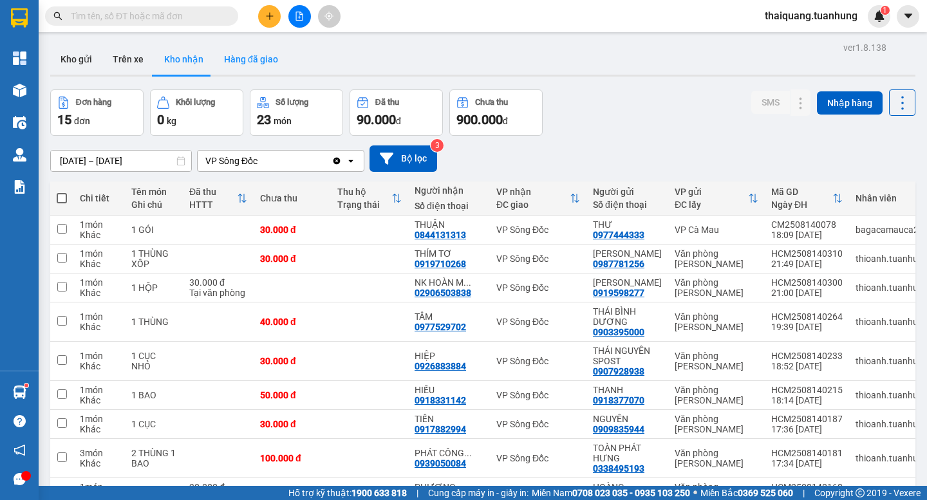
click at [263, 57] on button "Hàng đã giao" at bounding box center [251, 59] width 75 height 31
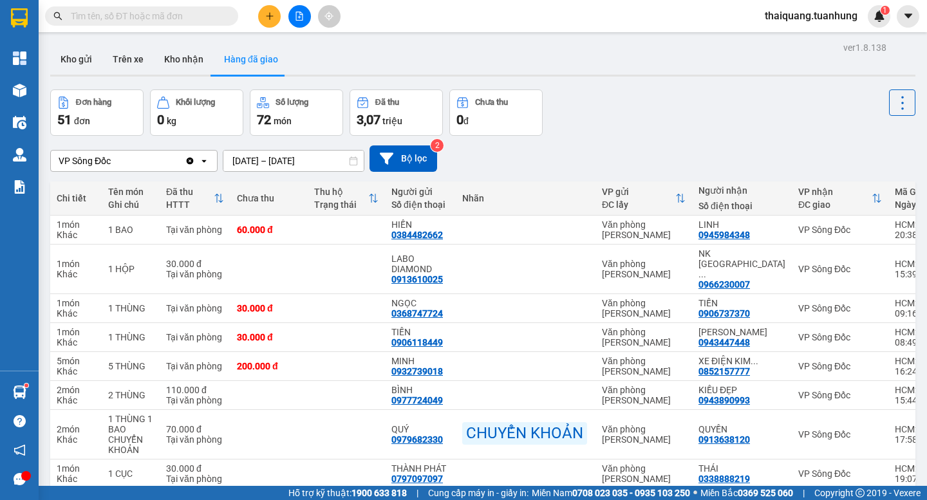
click at [652, 86] on div "ver 1.8.138 Kho gửi Trên xe Kho nhận Hàng đã giao Đơn hàng 51 đơn Khối lượng 0 …" at bounding box center [483, 316] width 876 height 554
click at [669, 111] on div "Đơn hàng 51 đơn Khối lượng 0 kg Số lượng 72 món Đã thu 3,07 triệu Chưa thu 0 đ" at bounding box center [483, 113] width 866 height 46
click at [196, 59] on button "Kho nhận" at bounding box center [184, 59] width 60 height 31
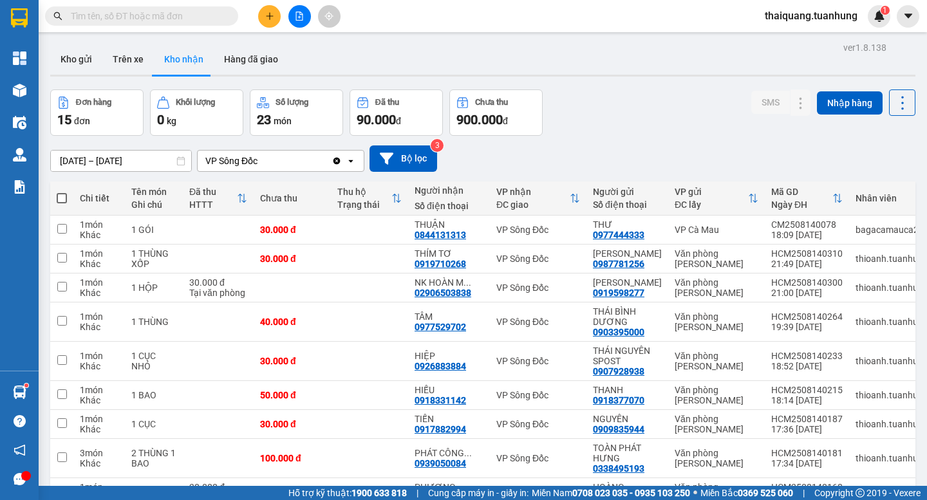
click at [706, 94] on div "Đơn hàng 15 đơn Khối lượng 0 kg Số lượng 23 món Đã thu 90.000 đ Chưa thu 900.00…" at bounding box center [483, 113] width 866 height 46
click at [797, 292] on icon at bounding box center [801, 287] width 9 height 9
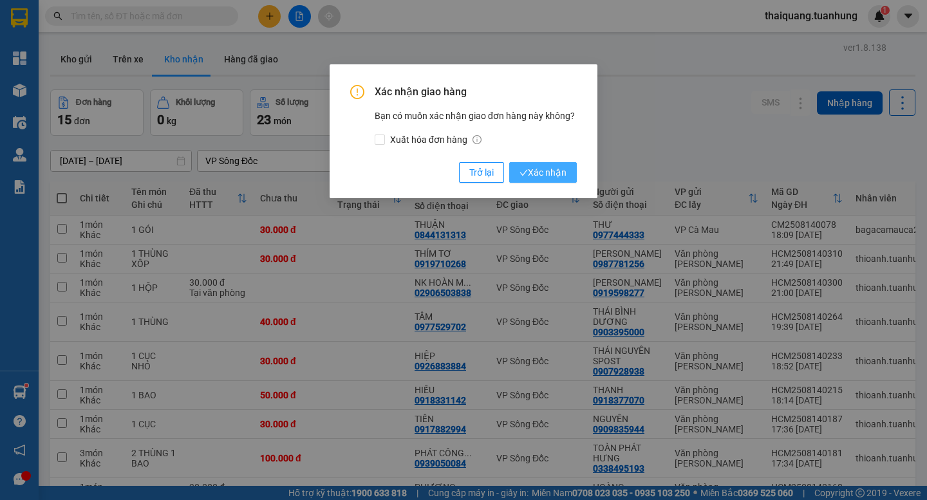
click at [549, 166] on span "Xác nhận" at bounding box center [543, 173] width 47 height 14
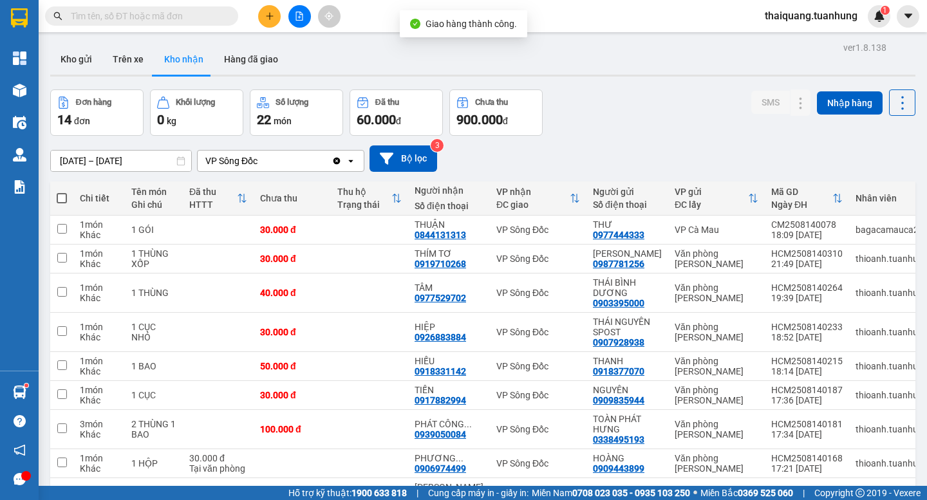
click at [646, 118] on div "Đơn hàng 14 đơn Khối lượng 0 kg Số lượng 22 món Đã thu 60.000 đ Chưa thu 900.00…" at bounding box center [483, 113] width 866 height 46
click at [645, 117] on div "Đơn hàng 14 đơn Khối lượng 0 kg Số lượng 22 món Đã thu 60.000 đ Chưa thu 900.00…" at bounding box center [483, 113] width 866 height 46
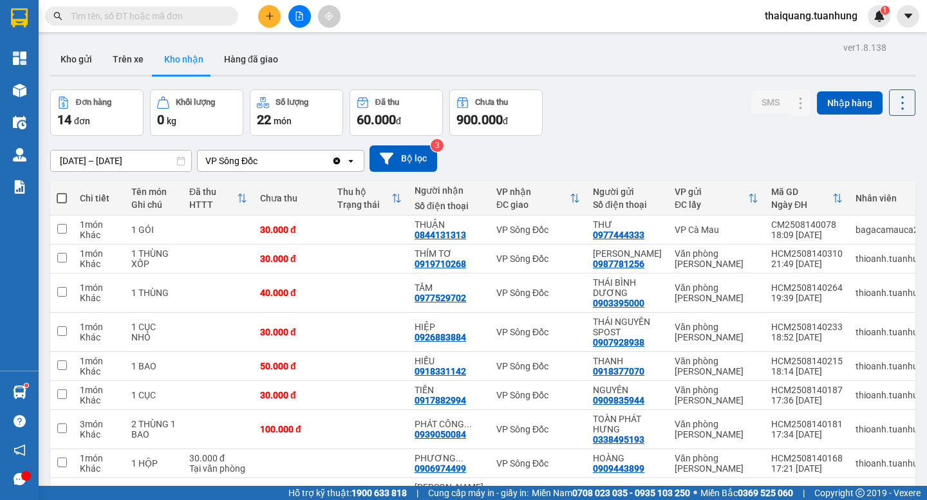
click at [645, 117] on div "Đơn hàng 14 đơn Khối lượng 0 kg Số lượng 22 món Đã thu 60.000 đ Chưa thu 900.00…" at bounding box center [483, 113] width 866 height 46
click at [679, 100] on div "Đơn hàng 14 đơn Khối lượng 0 kg Số lượng 22 món Đã thu 60.000 đ Chưa thu 900.00…" at bounding box center [483, 113] width 866 height 46
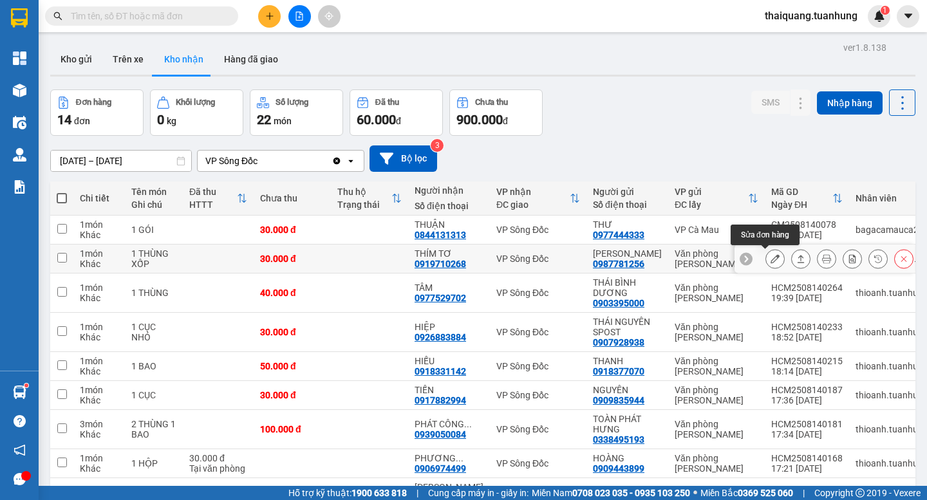
click at [771, 260] on icon at bounding box center [775, 258] width 9 height 9
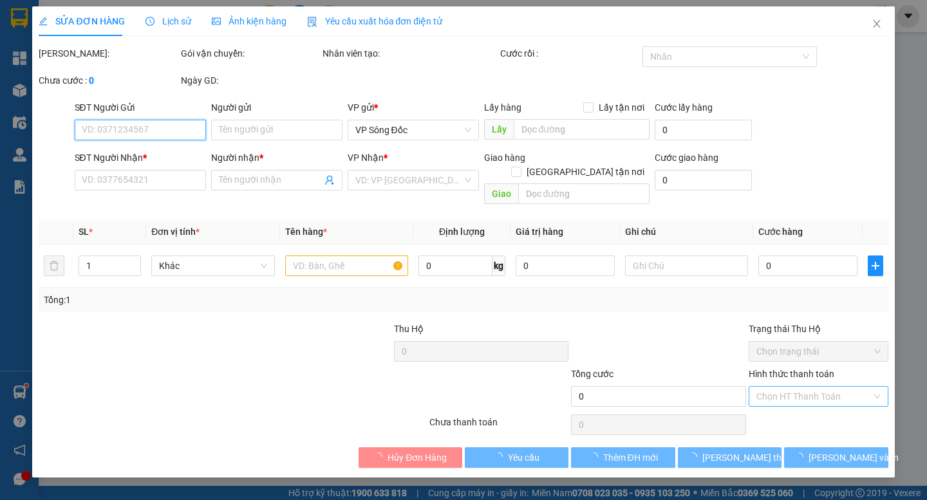
type input "0987781256"
type input "[PERSON_NAME]"
type input "0919710268"
type input "THÍM TƠ"
type input "30.000"
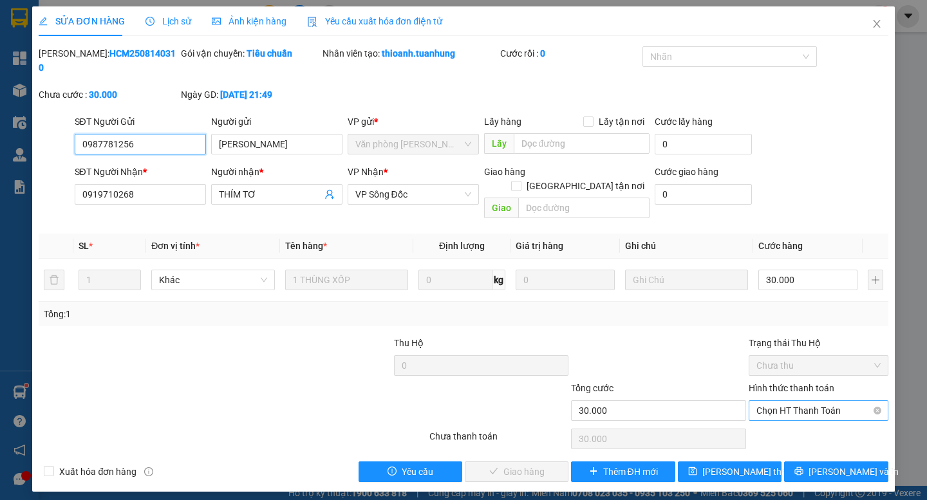
click at [797, 401] on span "Chọn HT Thanh Toán" at bounding box center [819, 410] width 124 height 19
click at [795, 408] on div "Tại văn phòng" at bounding box center [819, 408] width 124 height 14
type input "0"
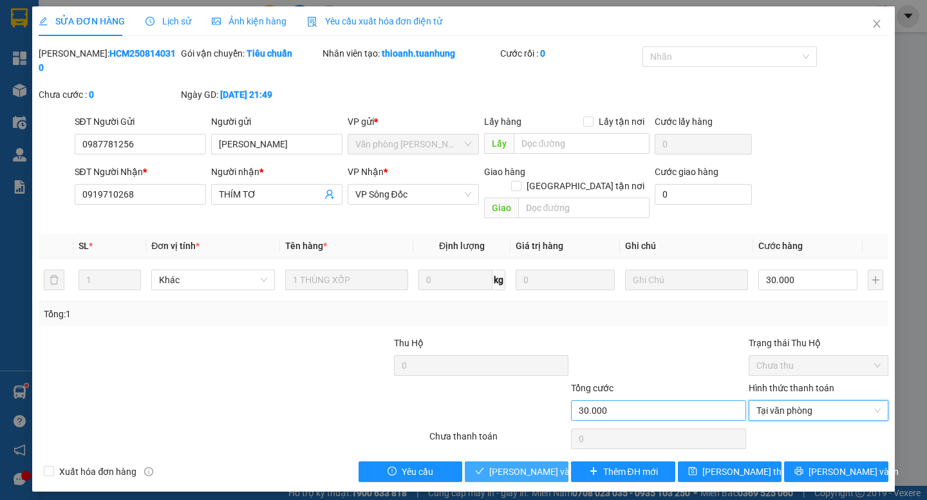
click at [537, 465] on span "[PERSON_NAME] và Giao hàng" at bounding box center [551, 472] width 124 height 14
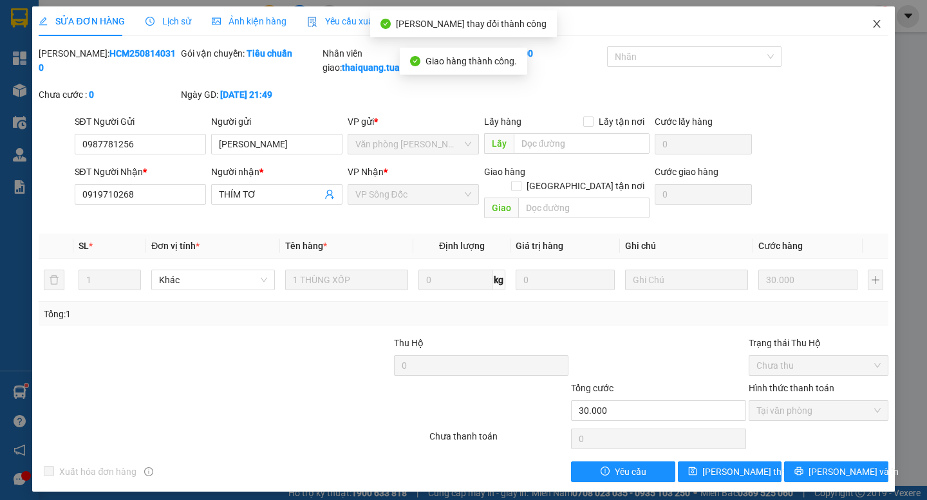
click at [875, 24] on icon "close" at bounding box center [877, 24] width 10 height 10
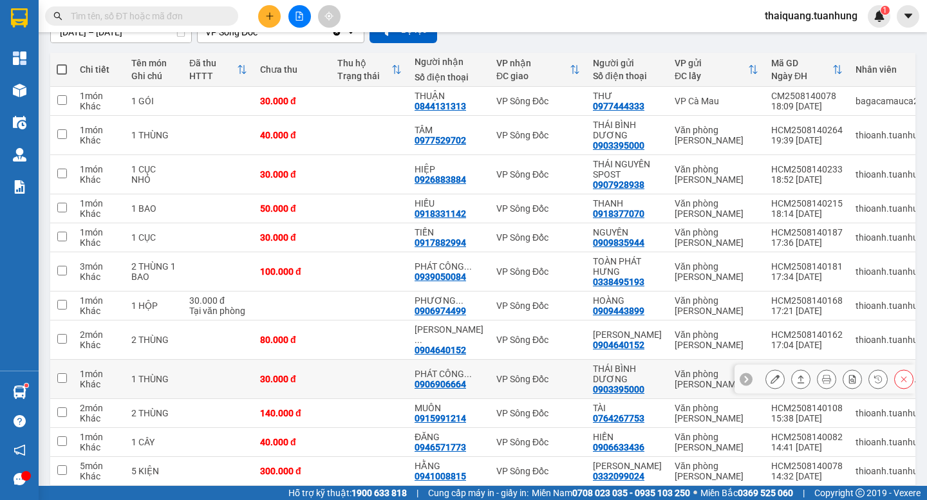
scroll to position [226, 0]
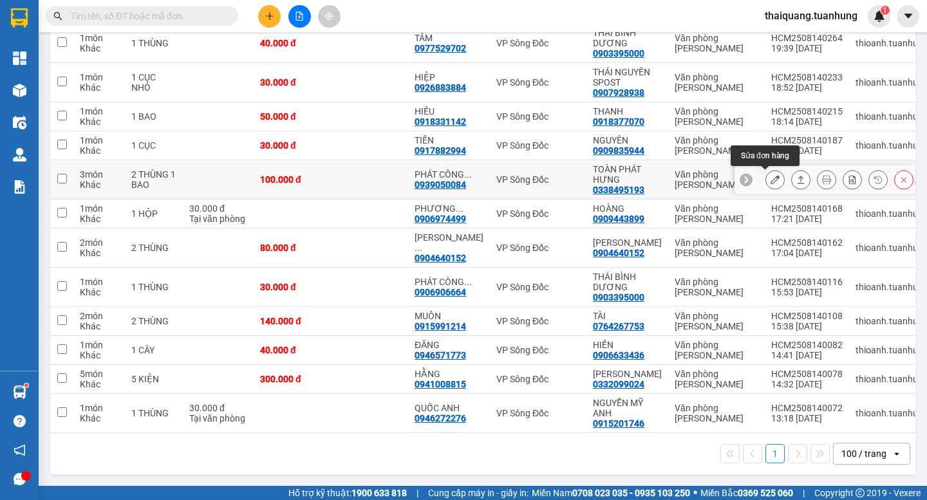
click at [770, 174] on button at bounding box center [775, 180] width 18 height 23
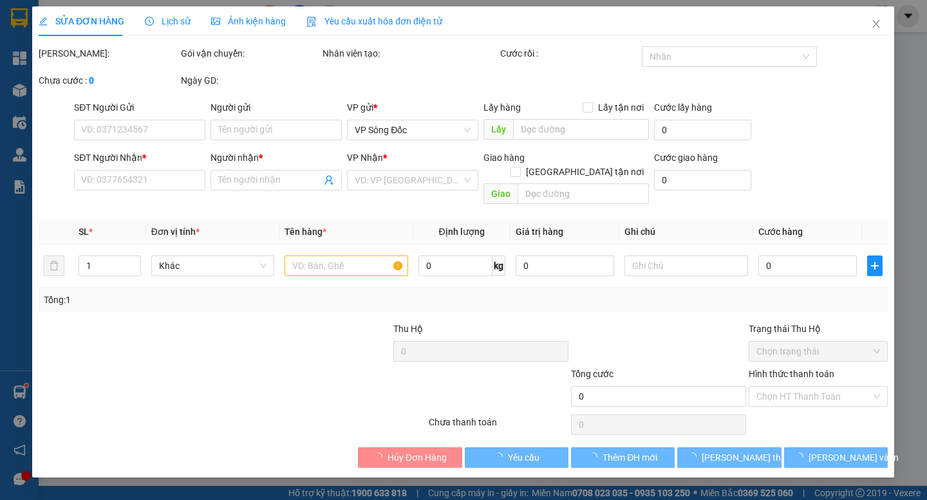
type input "0338495193"
type input "TOÀN PHÁT HƯNG"
type input "0939050084"
type input "PHÁT CÔNG THÀNH"
type input "100.000"
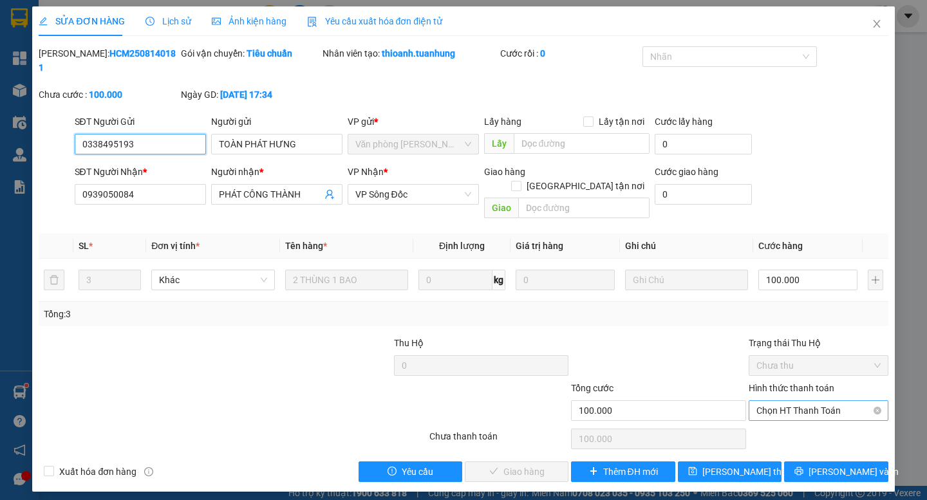
click at [800, 401] on span "Chọn HT Thanh Toán" at bounding box center [819, 410] width 124 height 19
click at [794, 406] on div "Tại văn phòng" at bounding box center [819, 408] width 124 height 14
type input "0"
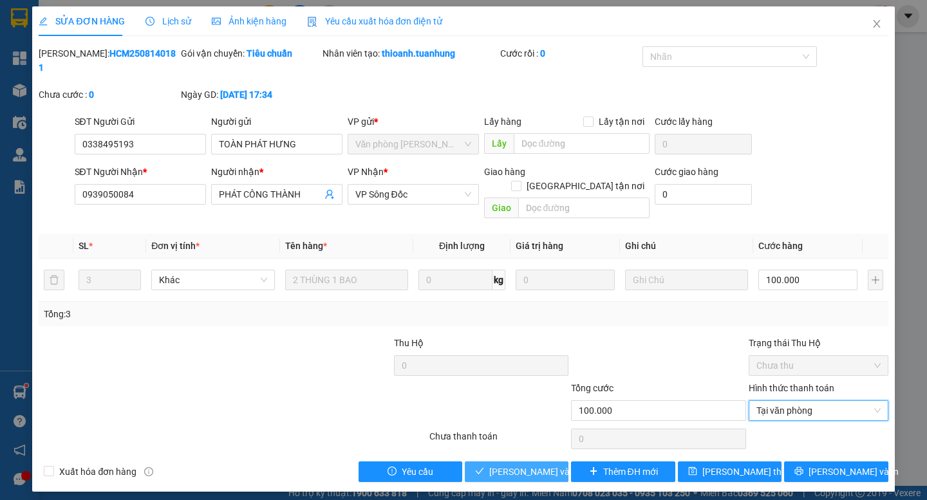
click at [528, 465] on span "[PERSON_NAME] và Giao hàng" at bounding box center [551, 472] width 124 height 14
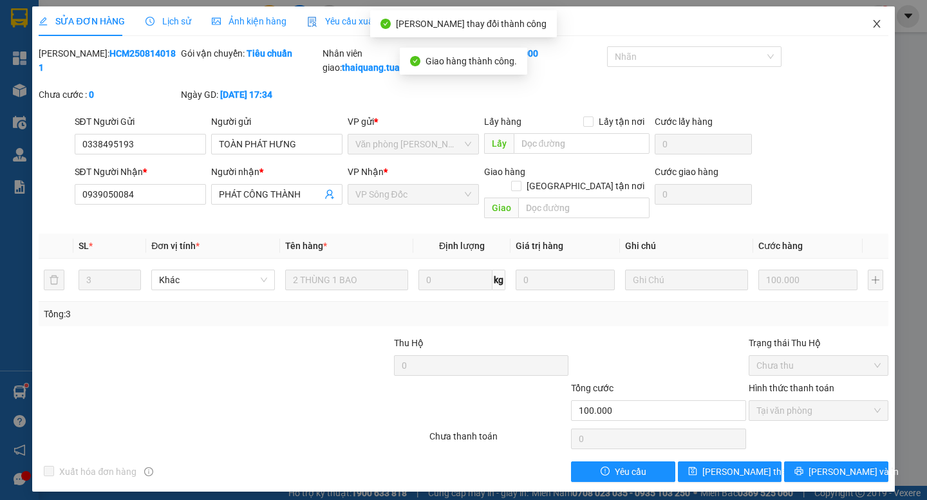
click at [876, 23] on icon "close" at bounding box center [877, 24] width 10 height 10
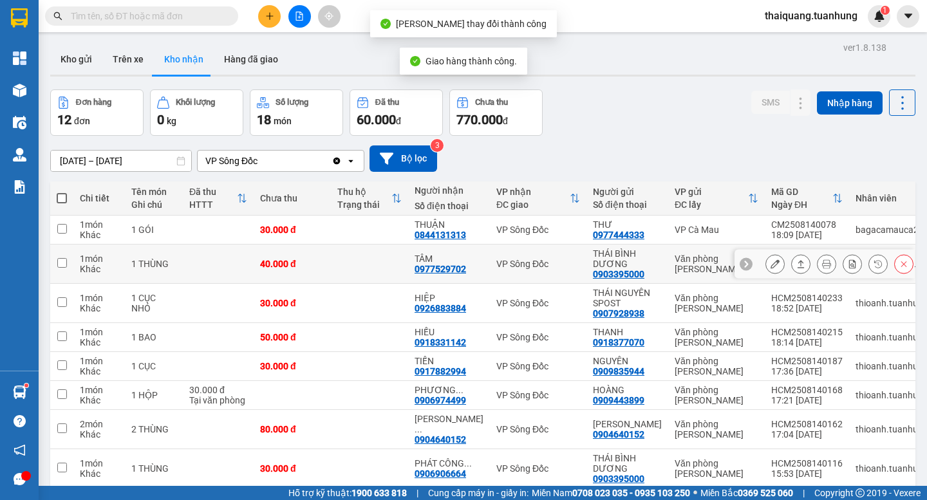
scroll to position [187, 0]
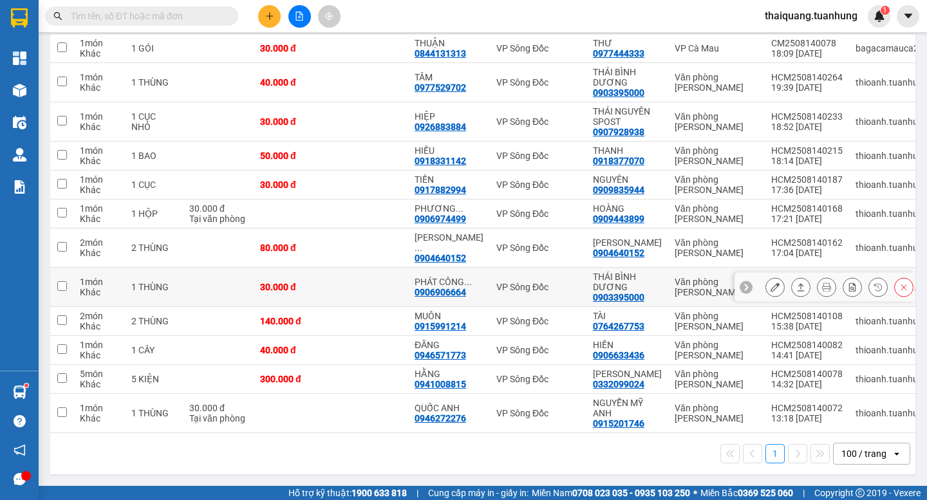
click at [771, 283] on icon at bounding box center [775, 287] width 9 height 9
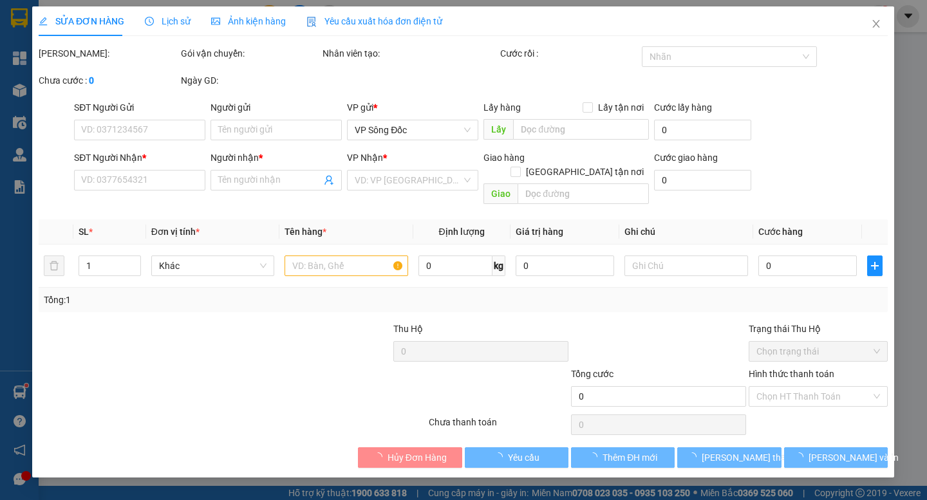
type input "0903395000"
type input "THÁI BÌNH DƯƠNG"
type input "0906906664"
type input "PHÁT CÔNG THÀNH"
type input "30.000"
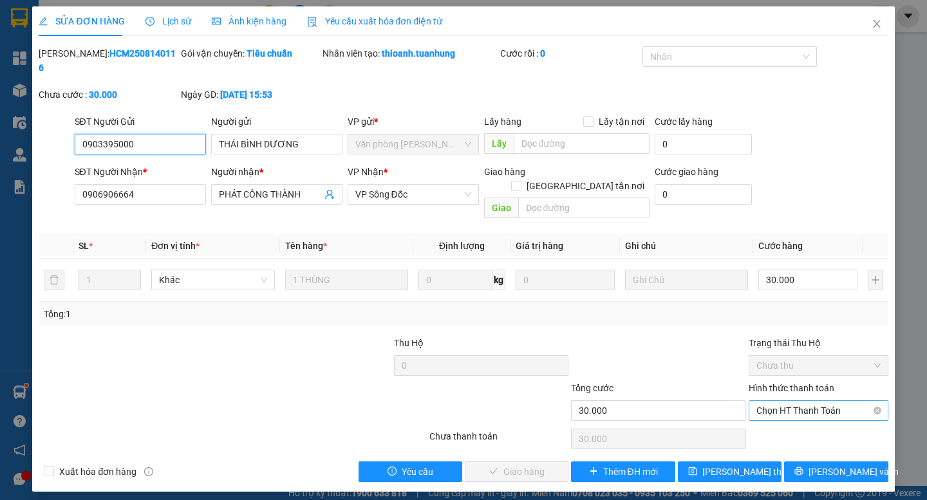
click at [781, 401] on span "Chọn HT Thanh Toán" at bounding box center [819, 410] width 124 height 19
click at [780, 408] on div "Tại văn phòng" at bounding box center [819, 408] width 124 height 14
type input "0"
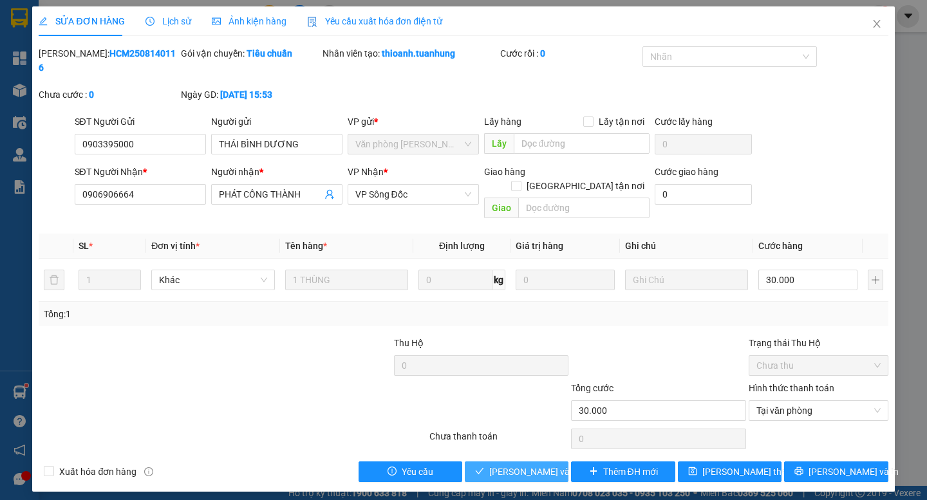
click at [517, 465] on span "[PERSON_NAME] và Giao hàng" at bounding box center [551, 472] width 124 height 14
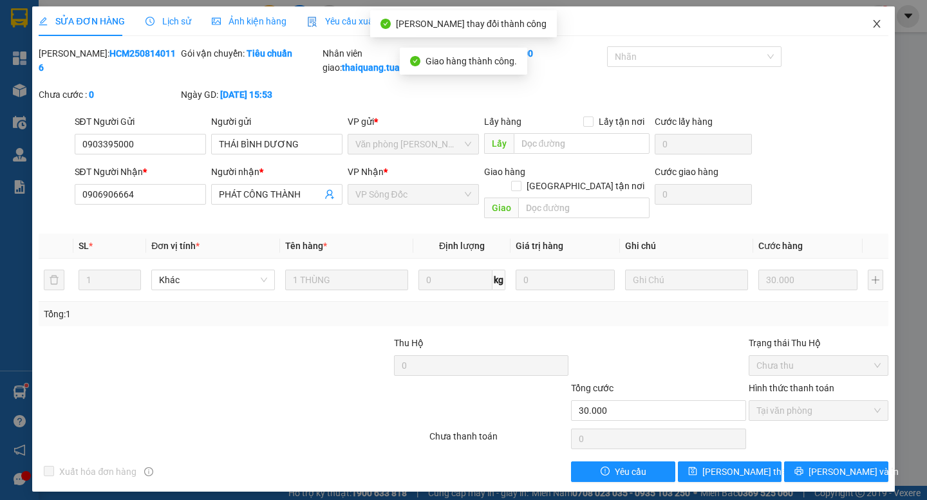
click at [876, 28] on icon "close" at bounding box center [877, 24] width 10 height 10
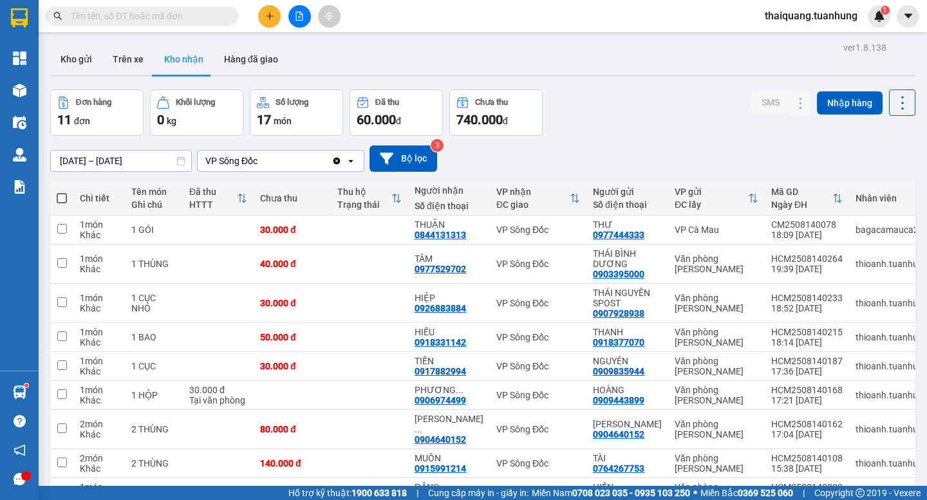
click at [629, 120] on div "Đơn hàng 11 đơn Khối lượng 0 kg Số lượng 17 món Đã thu 60.000 đ Chưa thu 740.00…" at bounding box center [483, 113] width 866 height 46
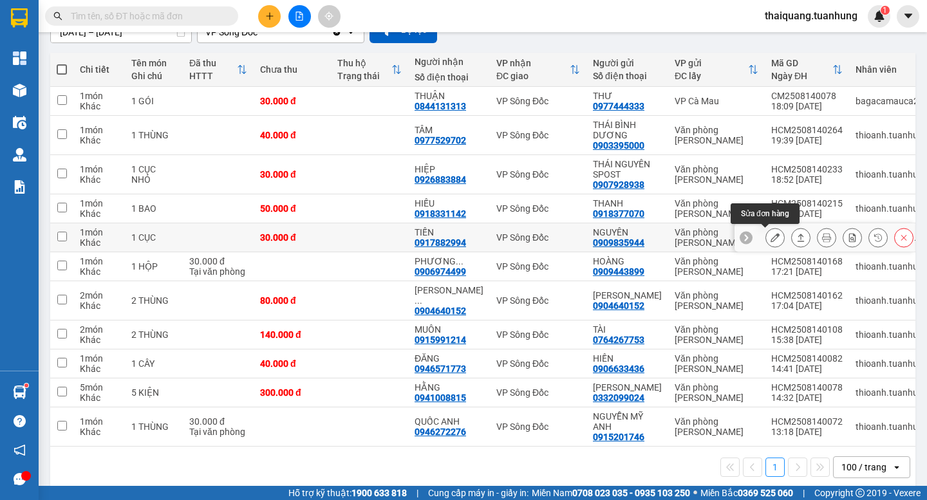
click at [771, 239] on icon at bounding box center [775, 237] width 9 height 9
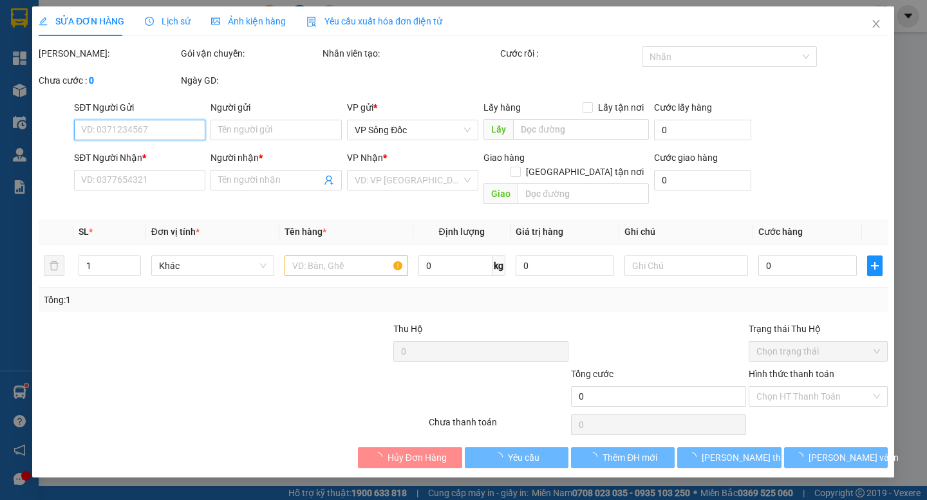
type input "0909835944"
type input "NGUYÊN"
type input "0917882994"
type input "TIẾN"
type input "30.000"
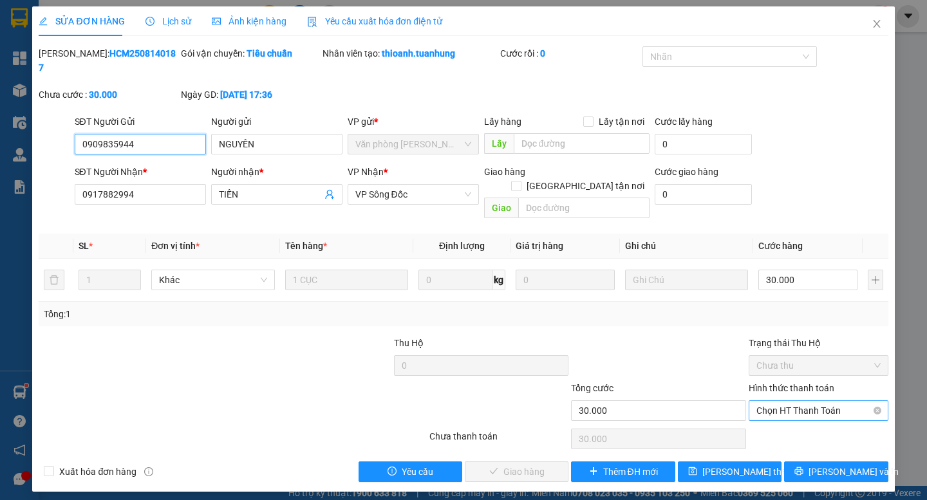
click at [801, 401] on span "Chọn HT Thanh Toán" at bounding box center [819, 410] width 124 height 19
click at [780, 411] on div "Tại văn phòng" at bounding box center [819, 408] width 124 height 14
type input "0"
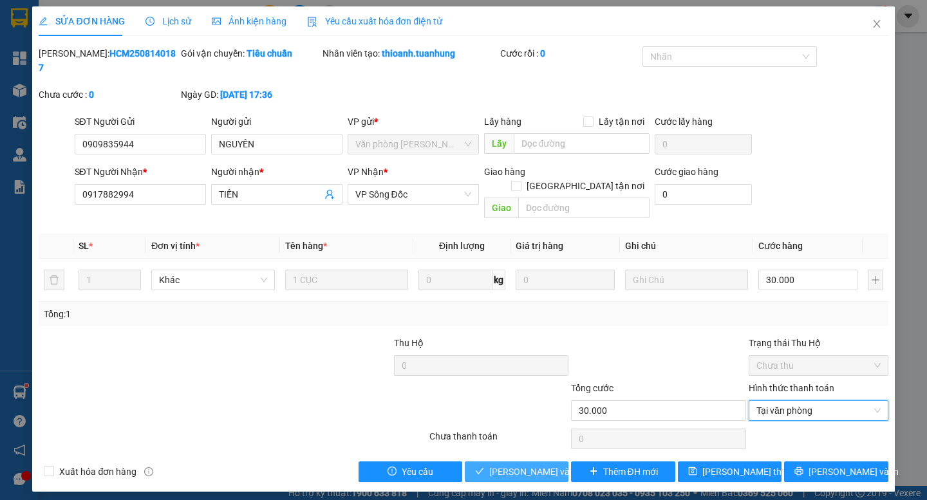
click at [549, 465] on span "[PERSON_NAME] và Giao hàng" at bounding box center [551, 472] width 124 height 14
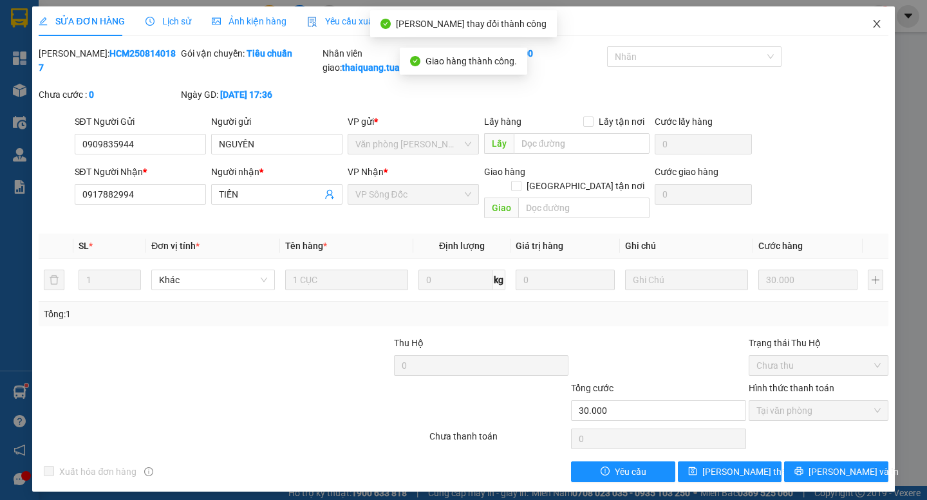
click at [876, 24] on icon "close" at bounding box center [876, 24] width 7 height 8
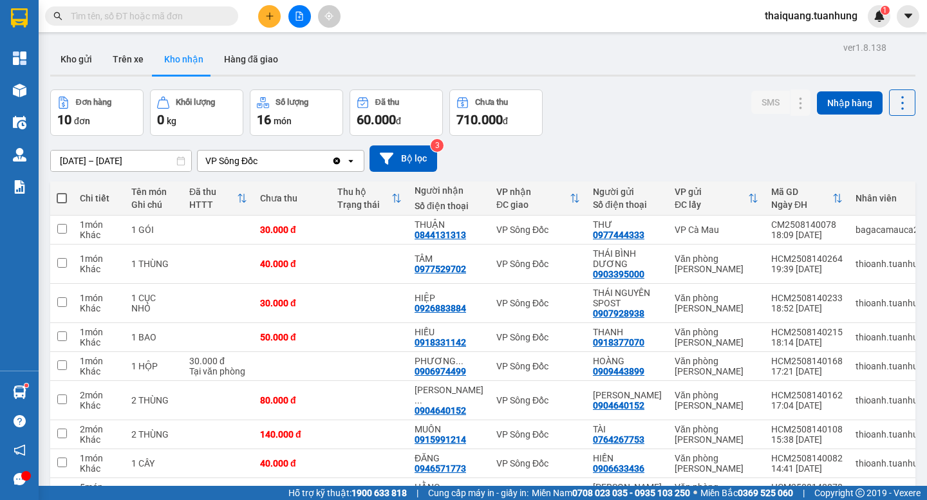
drag, startPoint x: 676, startPoint y: 120, endPoint x: 595, endPoint y: 178, distance: 99.6
click at [676, 119] on div "Đơn hàng 10 đơn Khối lượng 0 kg Số lượng 16 món Đã thu 60.000 đ Chưa thu 710.00…" at bounding box center [483, 113] width 866 height 46
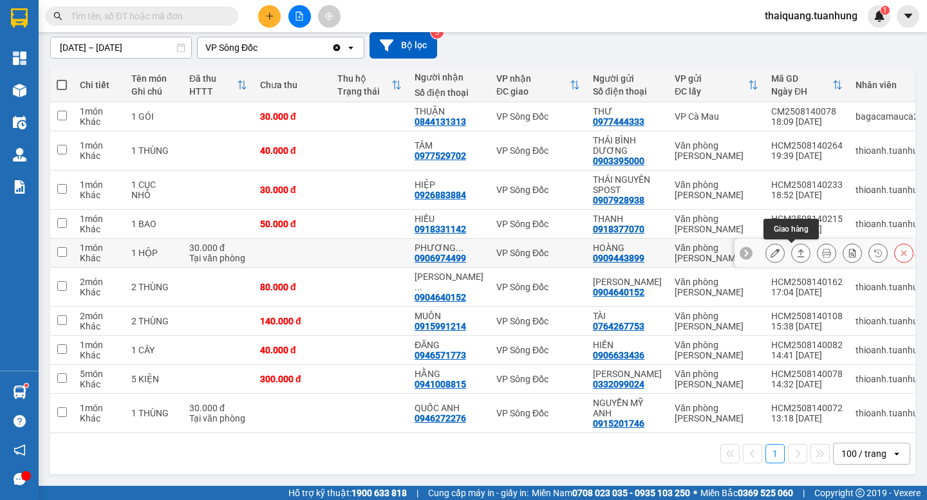
click at [797, 249] on icon at bounding box center [801, 253] width 9 height 9
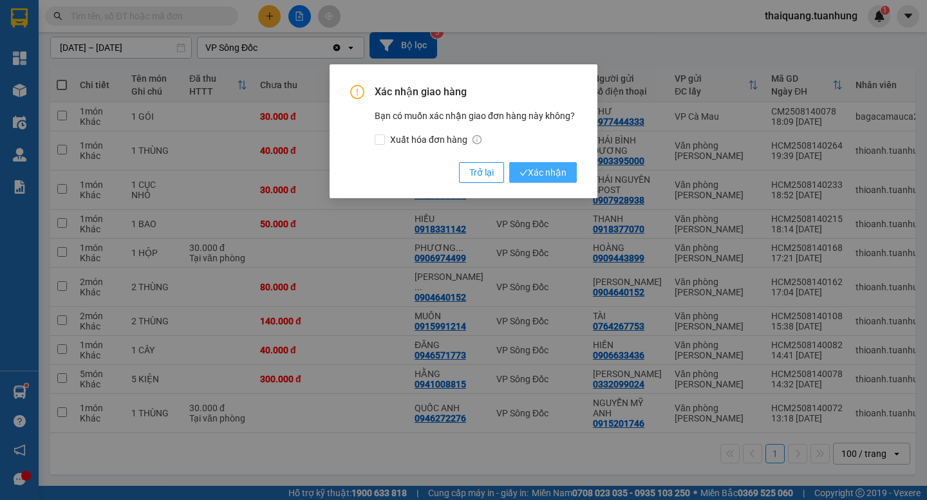
click at [538, 167] on span "Xác nhận" at bounding box center [543, 173] width 47 height 14
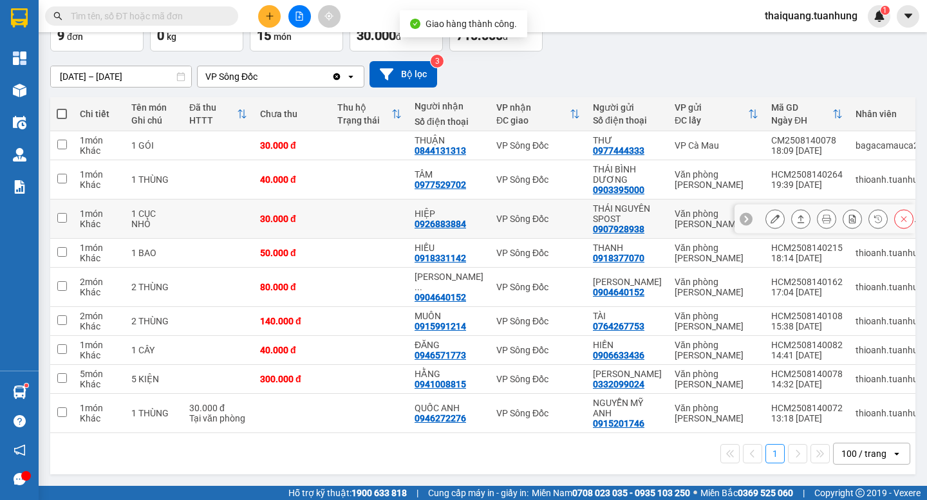
scroll to position [90, 0]
click at [461, 444] on div "1 100 / trang open" at bounding box center [482, 454] width 855 height 22
click at [444, 451] on div "1 100 / trang open" at bounding box center [482, 454] width 855 height 22
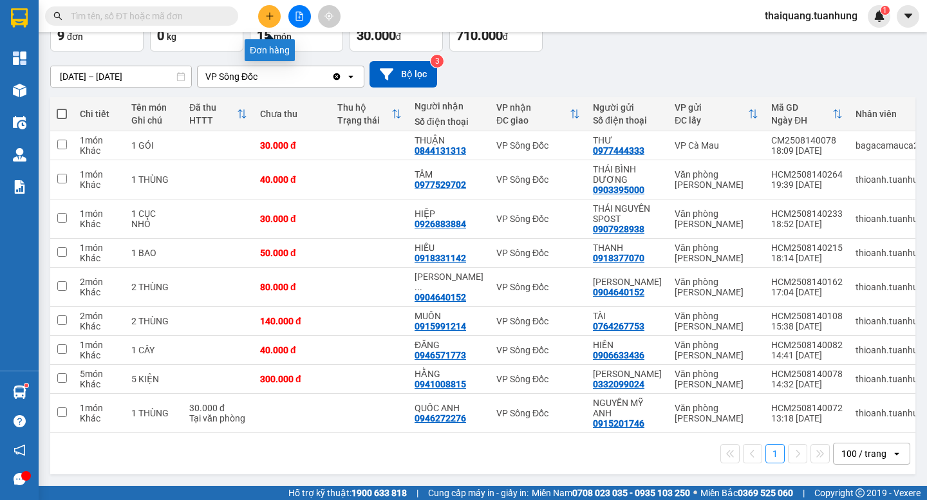
click at [276, 21] on button at bounding box center [269, 16] width 23 height 23
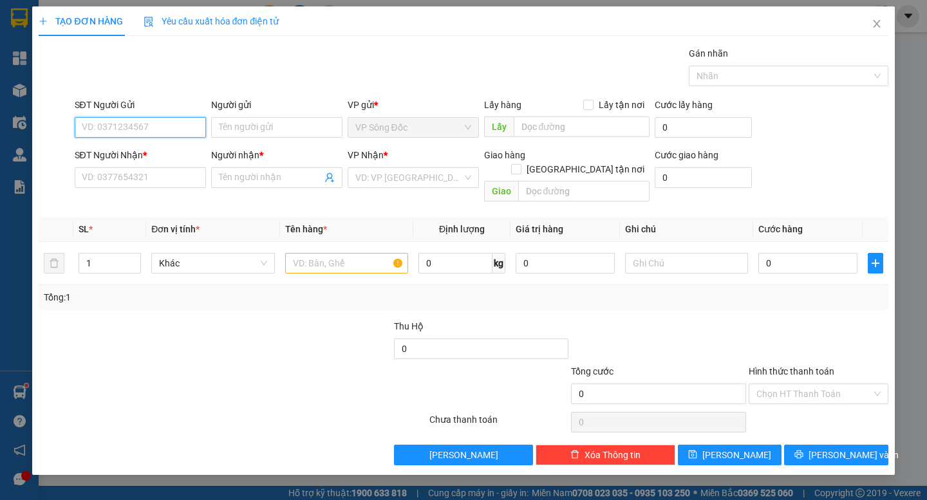
click at [100, 126] on input "SĐT Người Gửi" at bounding box center [140, 127] width 131 height 21
type input "0941777734"
click at [125, 149] on div "0941777734 - HUYNH" at bounding box center [140, 153] width 116 height 14
type input "HUYNH"
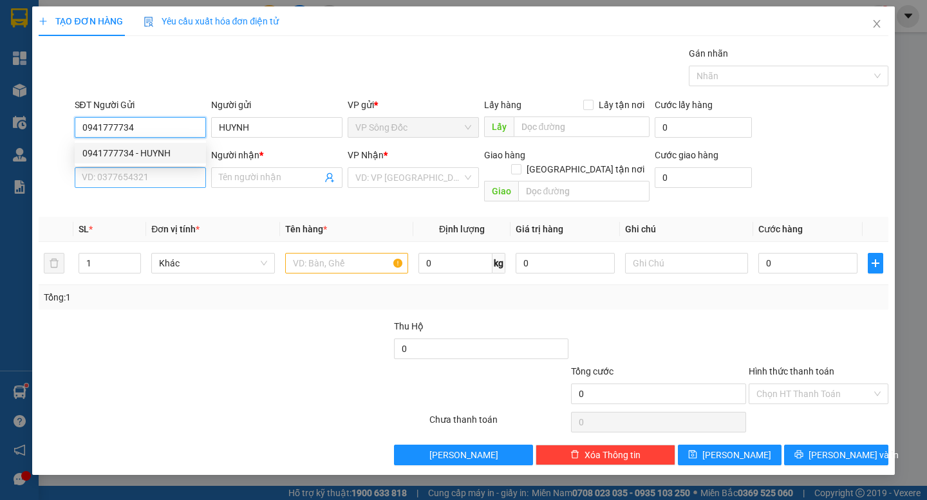
type input "0941777734"
click at [139, 175] on input "SĐT Người Nhận *" at bounding box center [140, 177] width 131 height 21
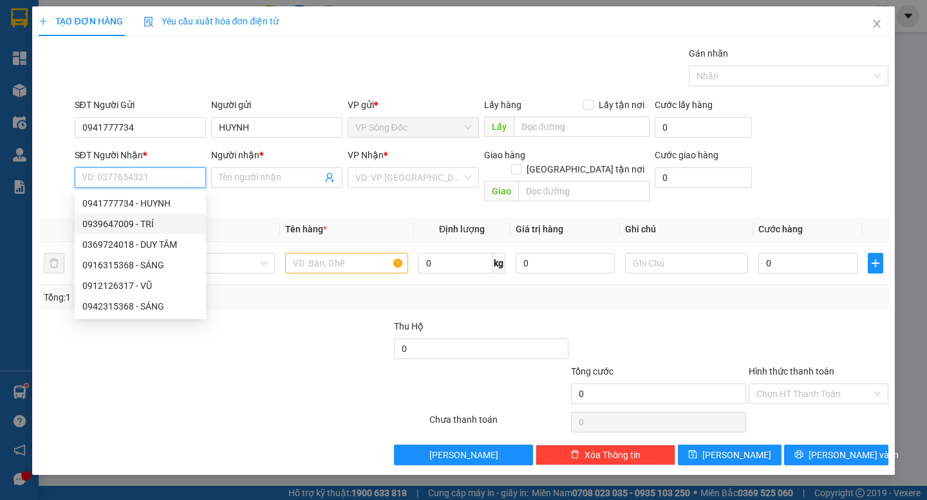
click at [151, 225] on div "0939647009 - TRÍ" at bounding box center [140, 224] width 116 height 14
type input "0939647009"
type input "TRÍ"
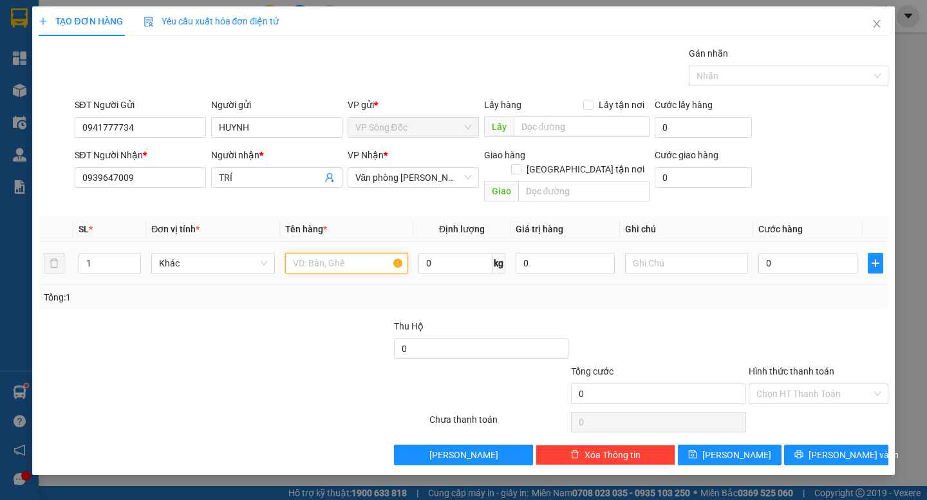
click at [315, 256] on input "text" at bounding box center [346, 263] width 123 height 21
type input "1 thùng"
click at [809, 253] on input "0" at bounding box center [808, 263] width 99 height 21
type input "1"
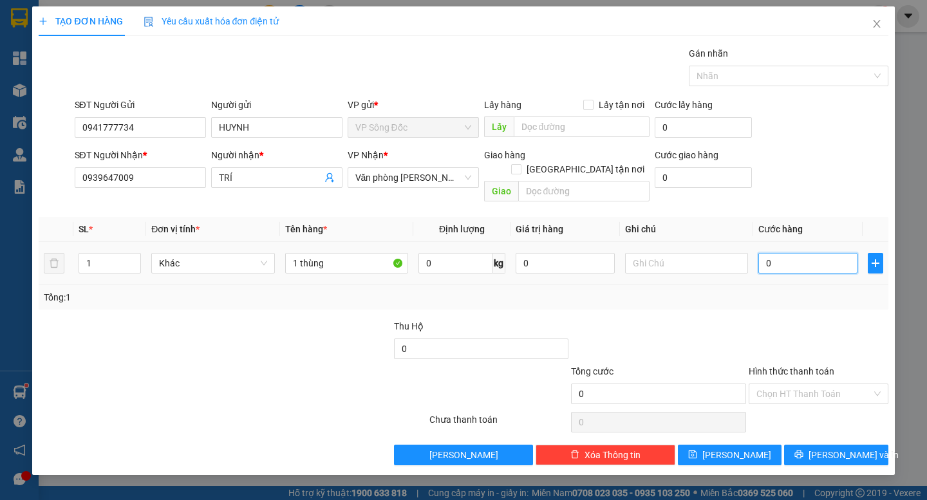
type input "1"
type input "10"
type input "100"
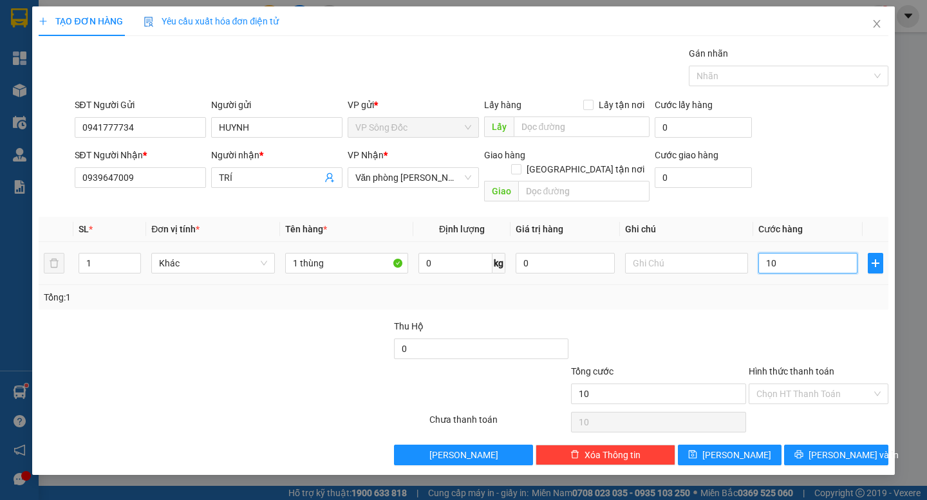
type input "100"
type input "1.000"
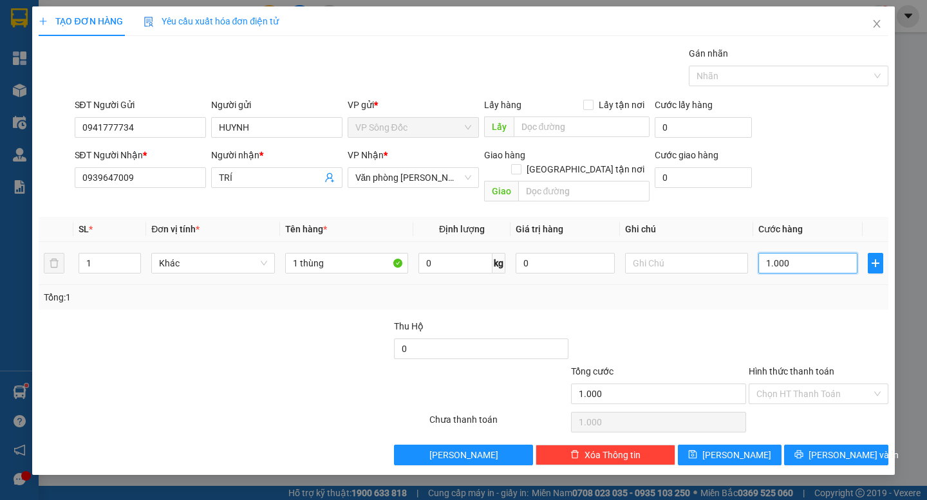
type input "10.000"
type input "100.000"
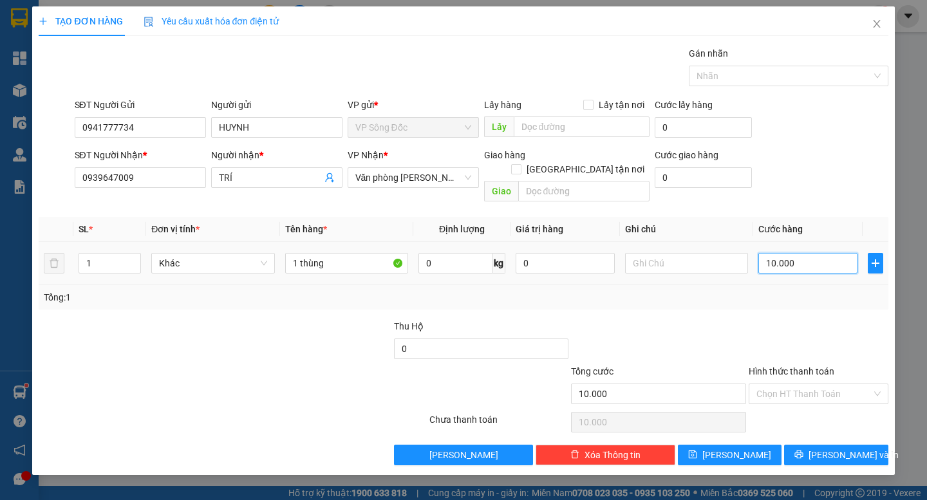
type input "100.000"
click at [835, 448] on span "[PERSON_NAME] và In" at bounding box center [854, 455] width 90 height 14
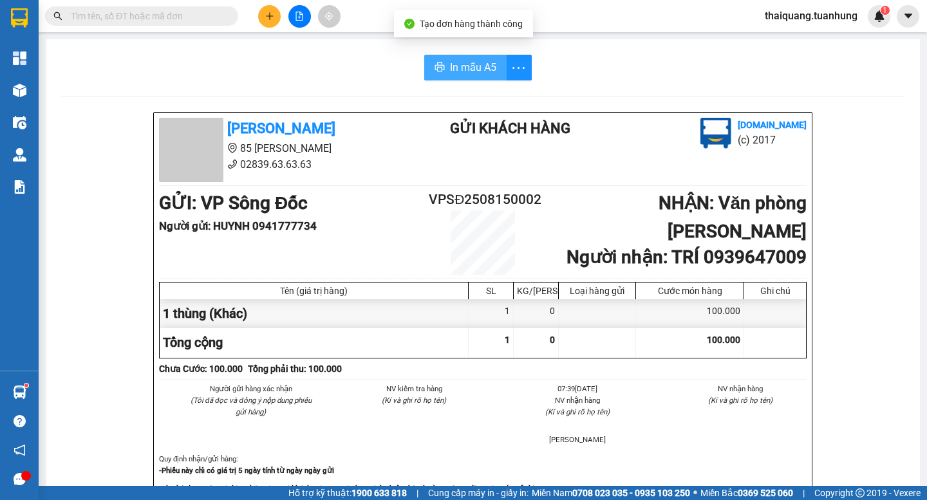
click at [475, 68] on span "In mẫu A5" at bounding box center [473, 67] width 46 height 16
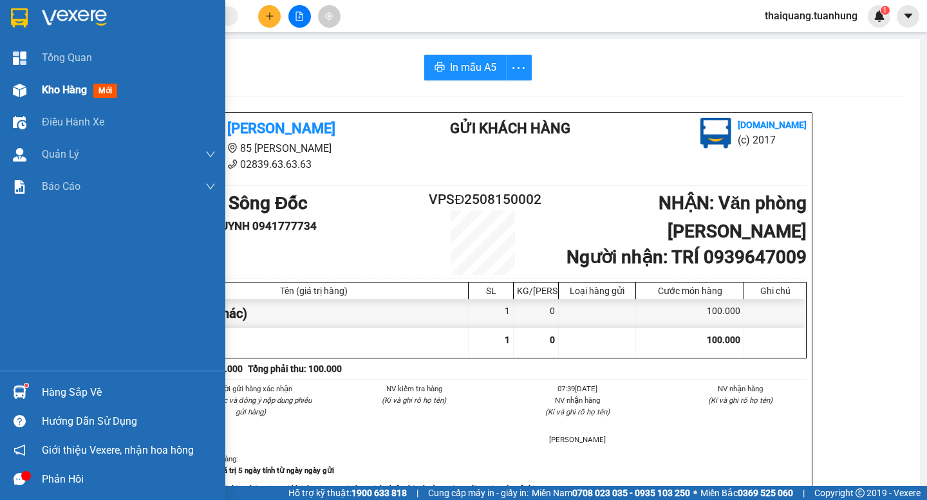
click at [62, 97] on div "Kho hàng mới" at bounding box center [82, 90] width 81 height 16
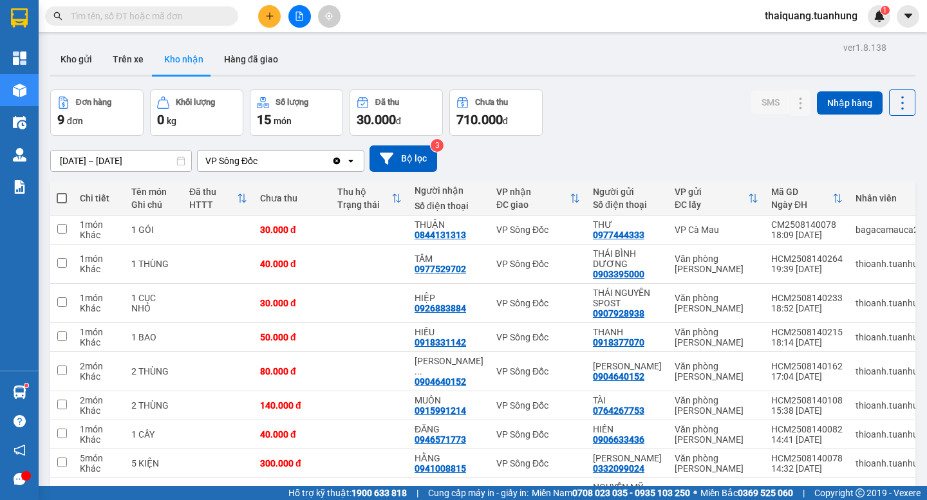
click at [594, 93] on div "Đơn hàng 9 đơn Khối lượng 0 kg Số lượng 15 món Đã thu 30.000 đ Chưa thu 710.000…" at bounding box center [483, 113] width 866 height 46
click at [89, 62] on button "Kho gửi" at bounding box center [76, 59] width 52 height 31
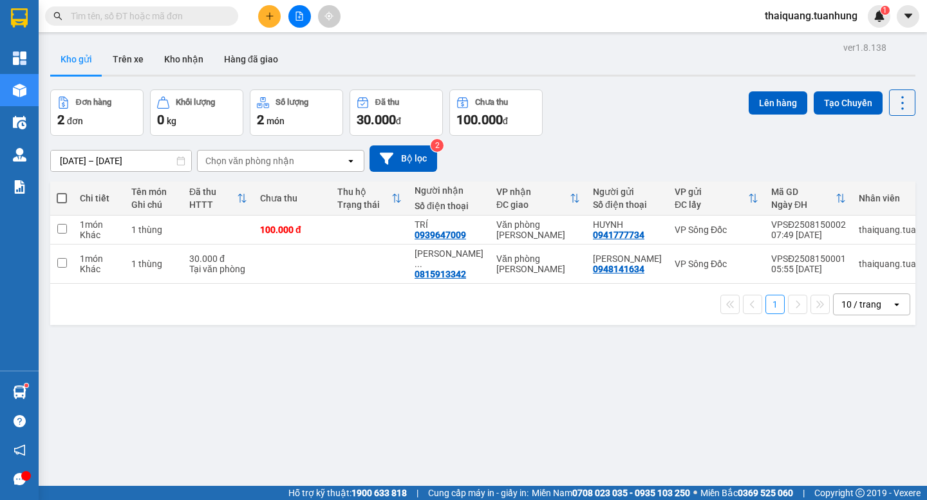
click at [600, 81] on div "ver 1.8.138 Kho gửi Trên xe Kho nhận Hàng đã giao Đơn hàng 2 đơn Khối lượng 0 k…" at bounding box center [483, 289] width 876 height 500
click at [570, 355] on div "ver 1.8.138 Kho gửi Trên xe Kho nhận Hàng đã giao Đơn hàng 2 đơn Khối lượng 0 k…" at bounding box center [483, 289] width 876 height 500
click at [568, 109] on div "Đơn hàng 2 đơn Khối lượng 0 kg Số lượng 2 món Đã thu 30.000 đ Chưa thu 100.000 …" at bounding box center [483, 113] width 866 height 46
click at [390, 333] on div "ver 1.8.138 Kho gửi Trên xe Kho nhận Hàng đã giao Đơn hàng 2 đơn Khối lượng 0 k…" at bounding box center [483, 289] width 876 height 500
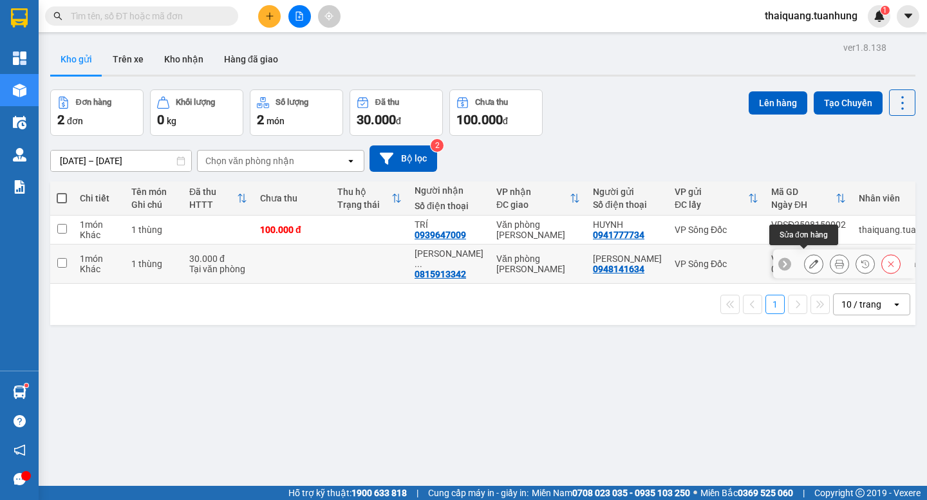
click at [810, 260] on icon at bounding box center [814, 264] width 9 height 9
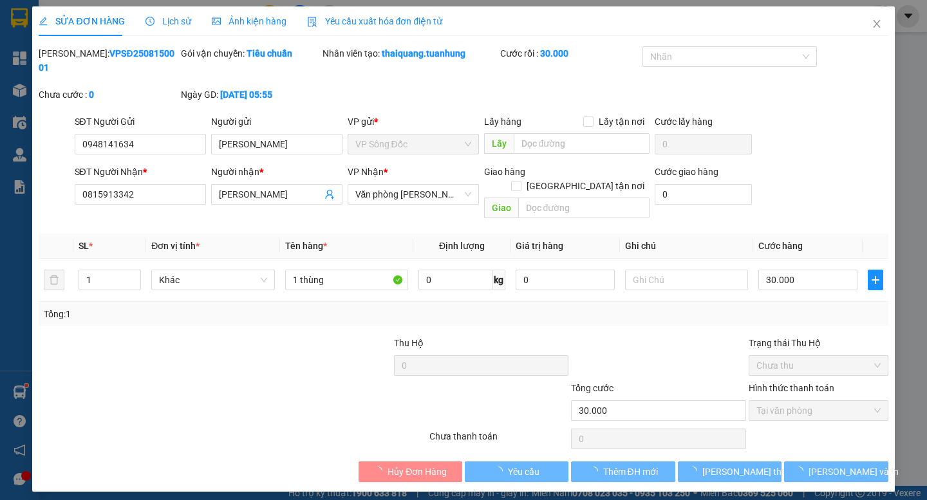
type input "0948141634"
type input "[PERSON_NAME]"
type input "0815913342"
type input "[PERSON_NAME]"
type input "30.000"
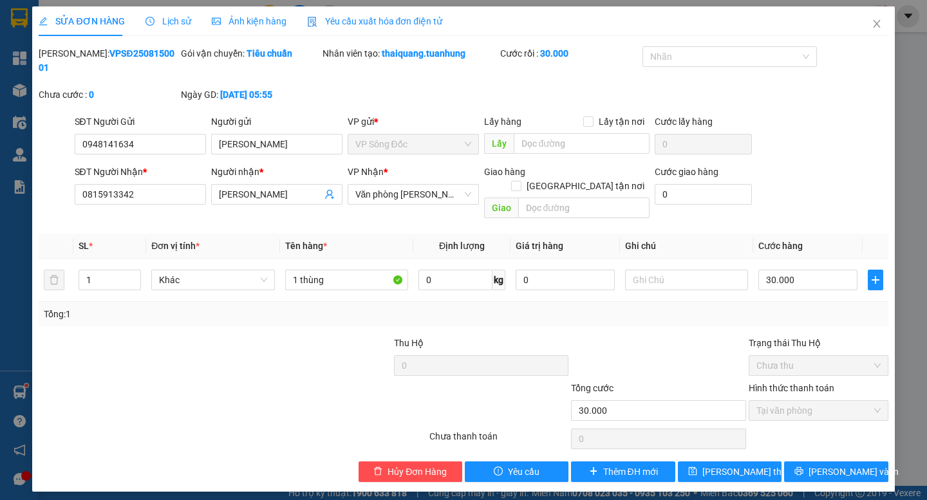
click at [636, 307] on div "Tổng: 1" at bounding box center [463, 314] width 839 height 14
drag, startPoint x: 880, startPoint y: 21, endPoint x: 838, endPoint y: 3, distance: 45.6
click at [880, 20] on icon "close" at bounding box center [877, 24] width 10 height 10
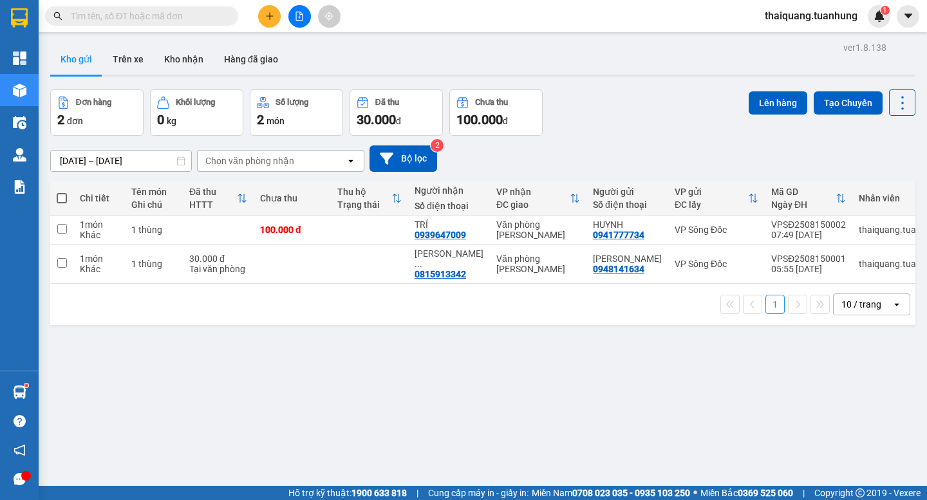
click at [582, 129] on div "Đơn hàng 2 đơn Khối lượng 0 kg Số lượng 2 món Đã thu 30.000 đ Chưa thu 100.000 …" at bounding box center [483, 113] width 866 height 46
click at [629, 352] on div "ver 1.8.138 Kho gửi Trên xe Kho nhận Hàng đã giao Đơn hàng 2 đơn Khối lượng 0 k…" at bounding box center [483, 289] width 876 height 500
click at [810, 260] on icon at bounding box center [814, 264] width 9 height 9
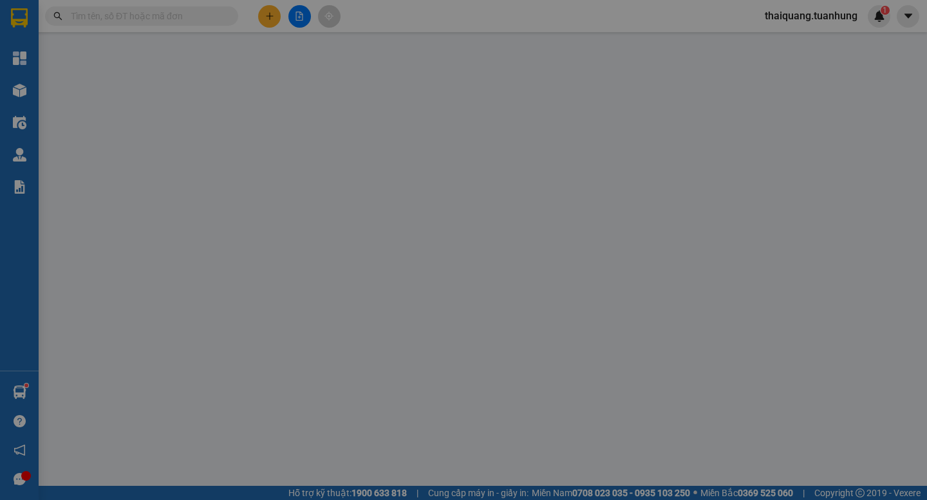
type input "0948141634"
type input "[PERSON_NAME]"
type input "0815913342"
type input "[PERSON_NAME]"
type input "30.000"
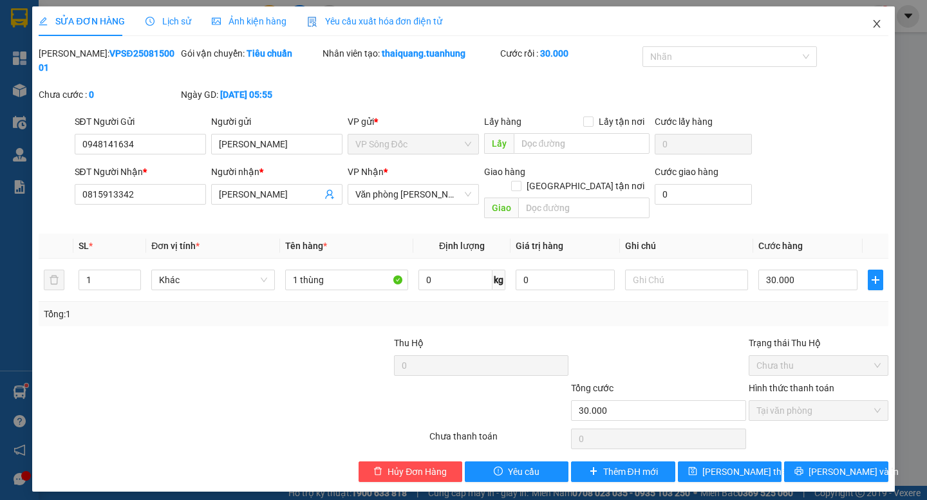
click at [875, 24] on icon "close" at bounding box center [877, 24] width 10 height 10
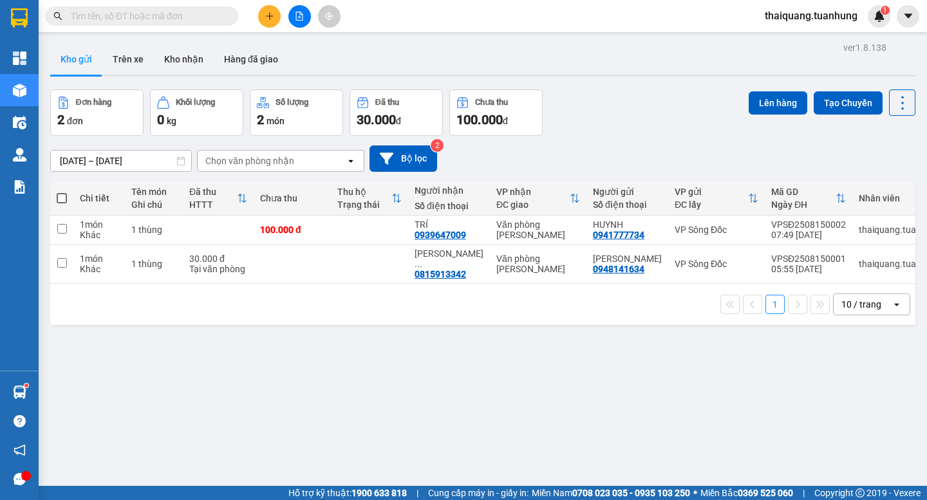
click at [623, 127] on div "Đơn hàng 2 đơn Khối lượng 0 kg Số lượng 2 món Đã thu 30.000 đ Chưa thu 100.000 …" at bounding box center [483, 113] width 866 height 46
click at [61, 260] on input "checkbox" at bounding box center [62, 263] width 10 height 10
checkbox input "true"
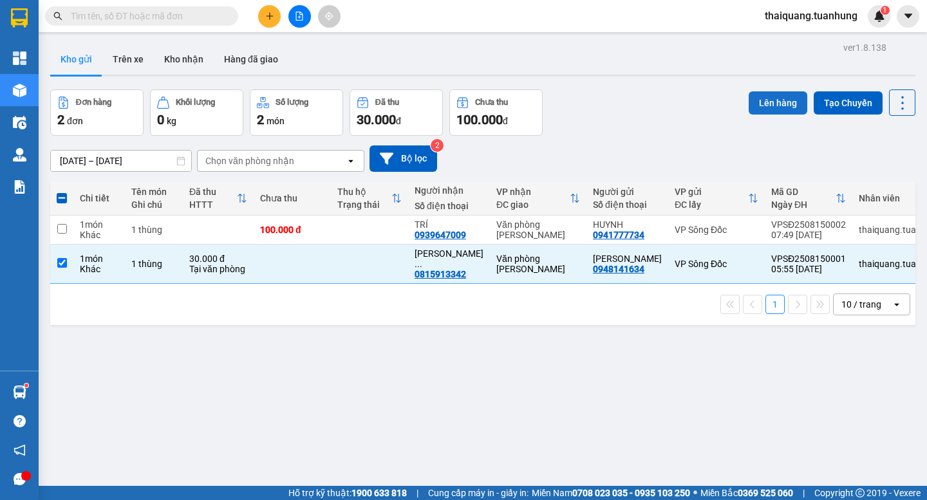
click at [775, 113] on button "Lên hàng" at bounding box center [778, 102] width 59 height 23
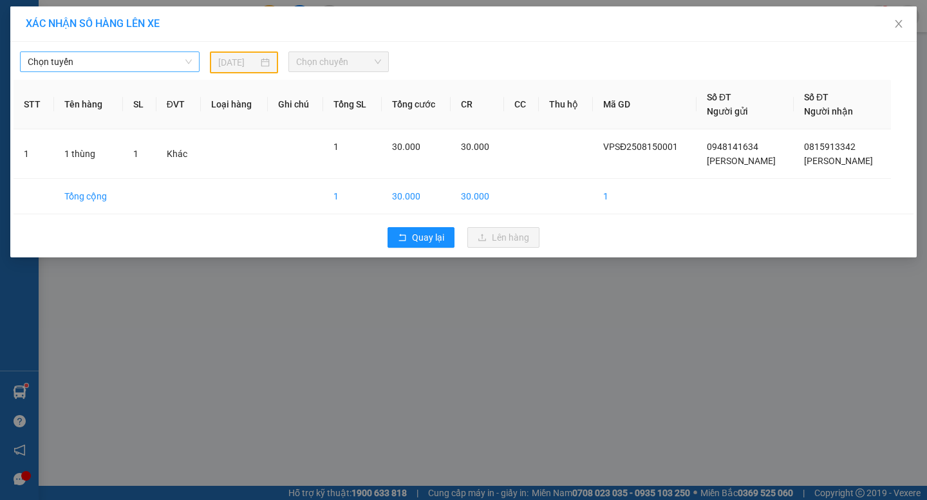
drag, startPoint x: 158, startPoint y: 62, endPoint x: 117, endPoint y: 68, distance: 40.9
click at [157, 62] on span "Chọn tuyến" at bounding box center [110, 61] width 164 height 19
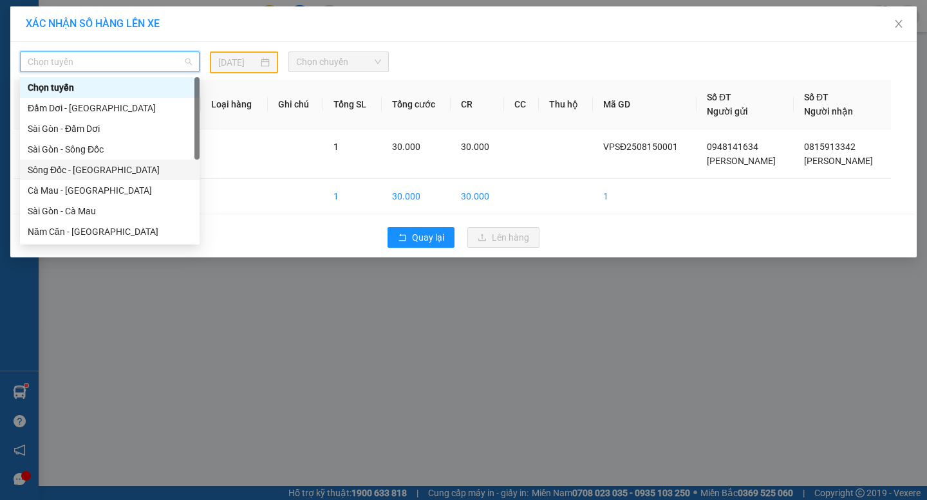
click at [67, 176] on div "Sông Đốc - [GEOGRAPHIC_DATA]" at bounding box center [110, 170] width 164 height 14
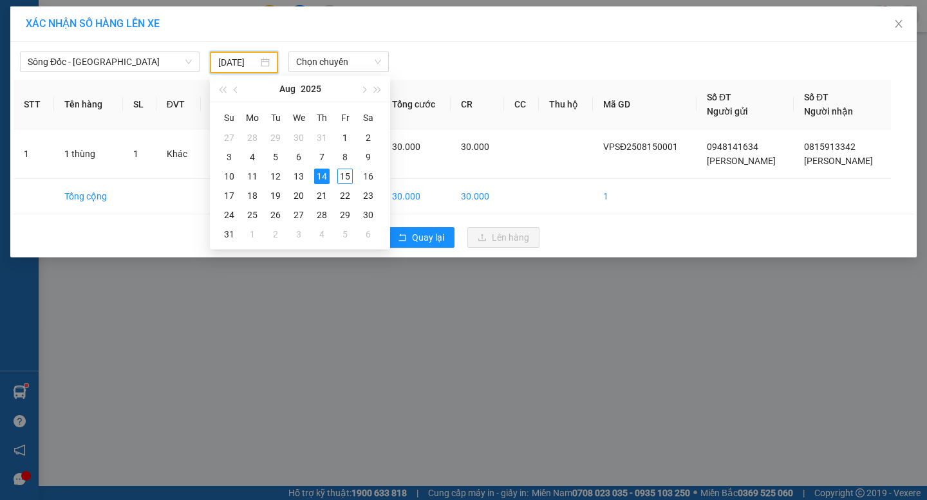
click at [231, 64] on input "[DATE]" at bounding box center [238, 62] width 41 height 14
click at [344, 176] on div "15" at bounding box center [344, 176] width 15 height 15
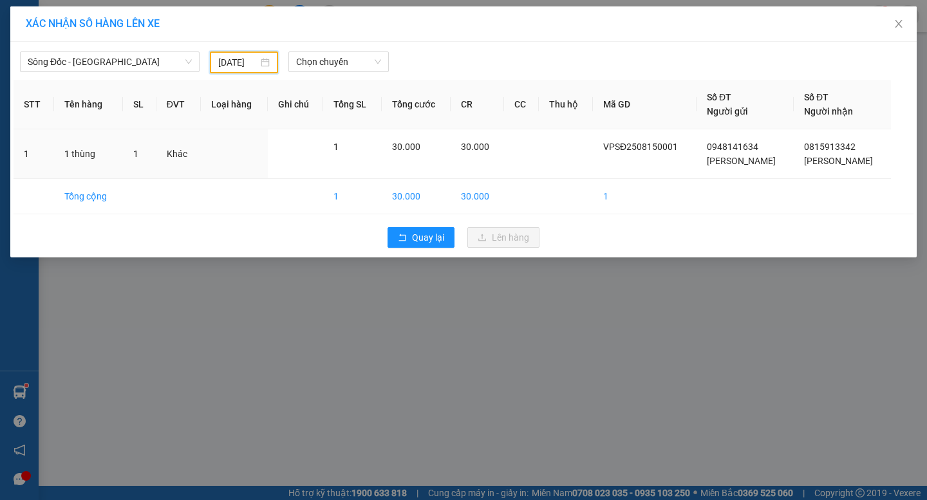
type input "[DATE]"
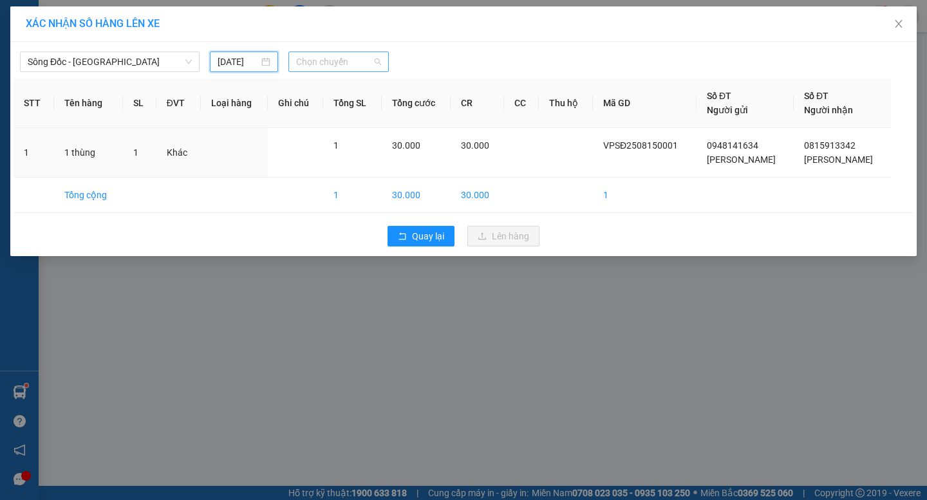
click at [341, 59] on span "Chọn chuyến" at bounding box center [338, 61] width 85 height 19
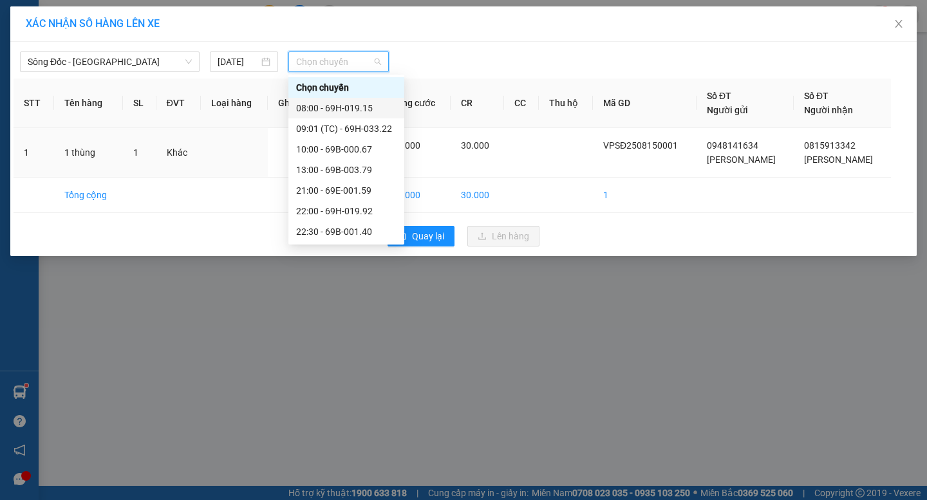
click at [329, 114] on div "08:00 - 69H-019.15" at bounding box center [346, 108] width 100 height 14
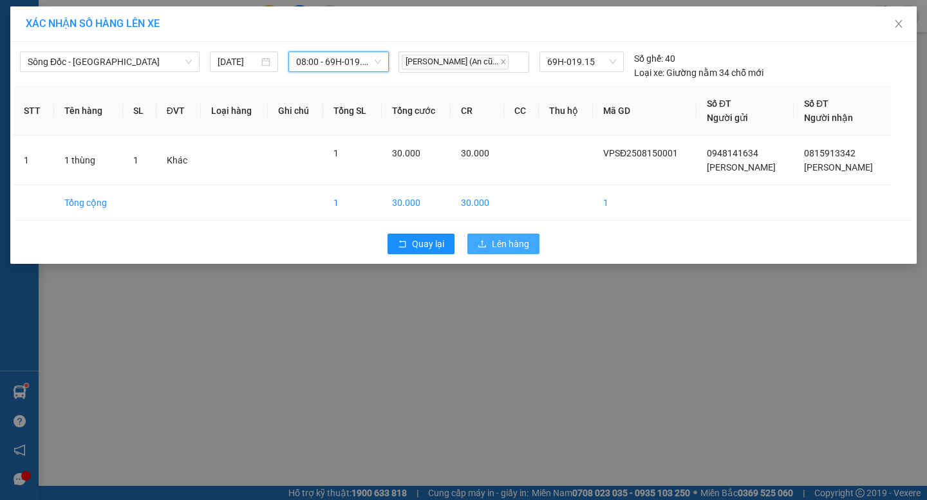
click at [515, 241] on span "Lên hàng" at bounding box center [510, 244] width 37 height 14
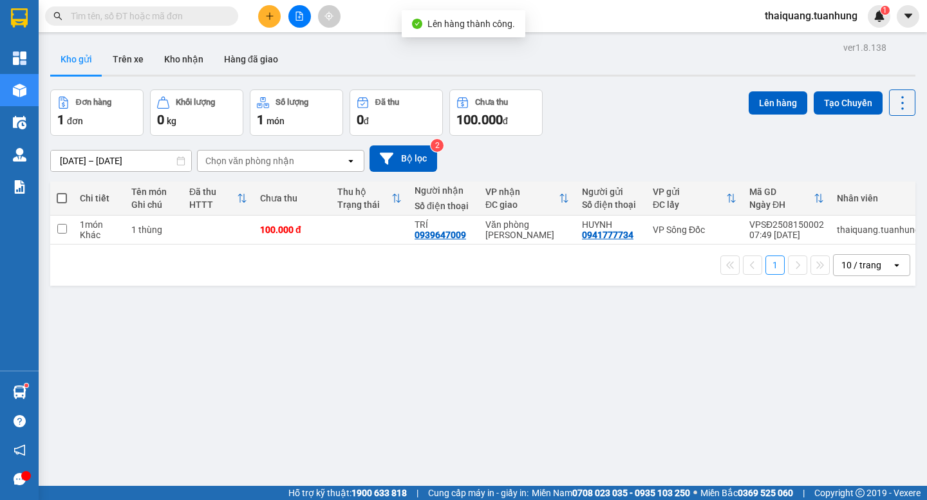
click at [696, 105] on div "Đơn hàng 1 đơn Khối lượng 0 kg Số lượng 1 món Đã thu 0 đ Chưa thu 100.000 đ Lên…" at bounding box center [483, 113] width 866 height 46
click at [58, 198] on span at bounding box center [62, 198] width 10 height 10
click at [62, 192] on input "checkbox" at bounding box center [62, 192] width 0 height 0
checkbox input "true"
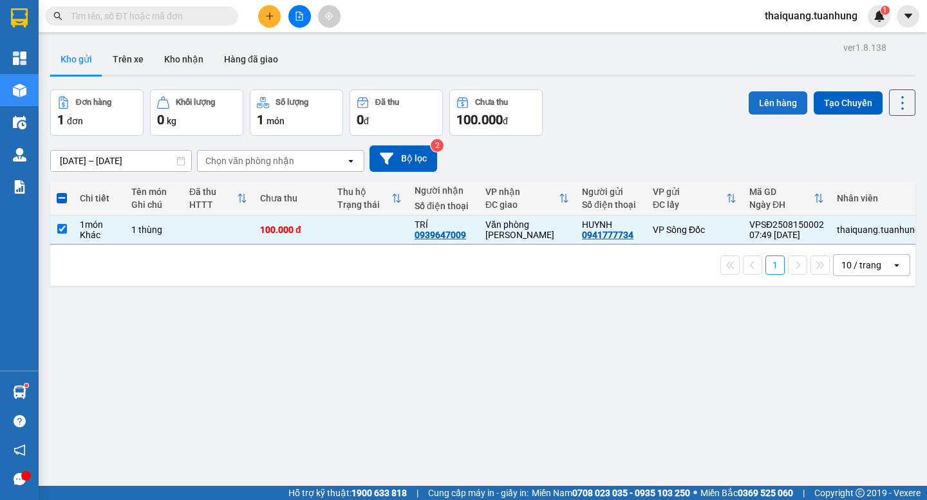
click at [781, 108] on button "Lên hàng" at bounding box center [778, 102] width 59 height 23
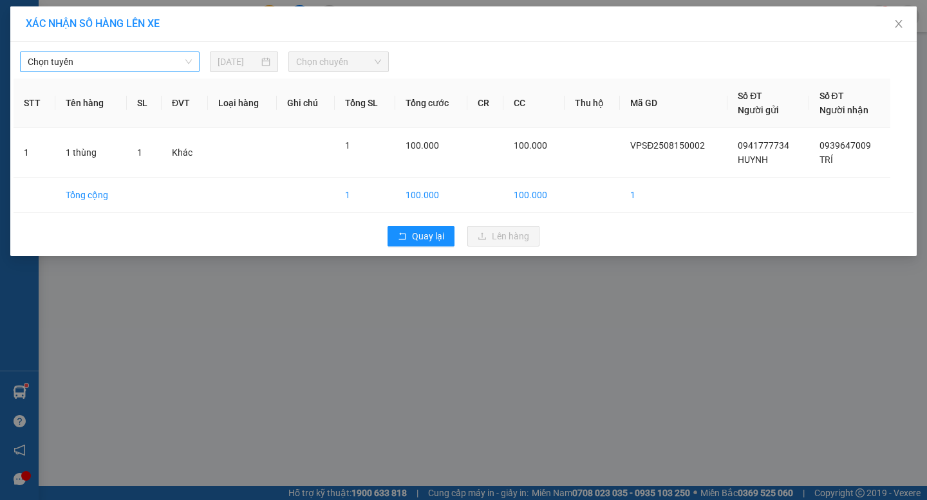
click at [144, 53] on span "Chọn tuyến" at bounding box center [110, 61] width 164 height 19
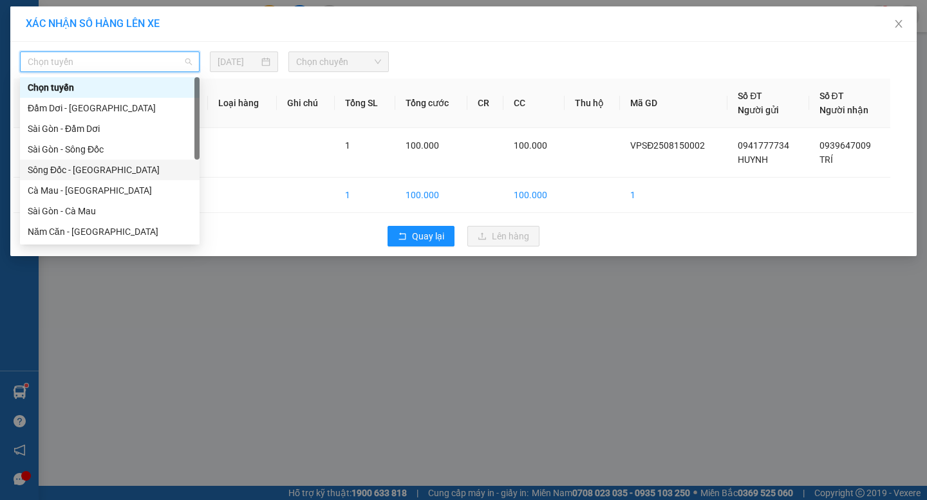
click at [66, 171] on div "Sông Đốc - [GEOGRAPHIC_DATA]" at bounding box center [110, 170] width 164 height 14
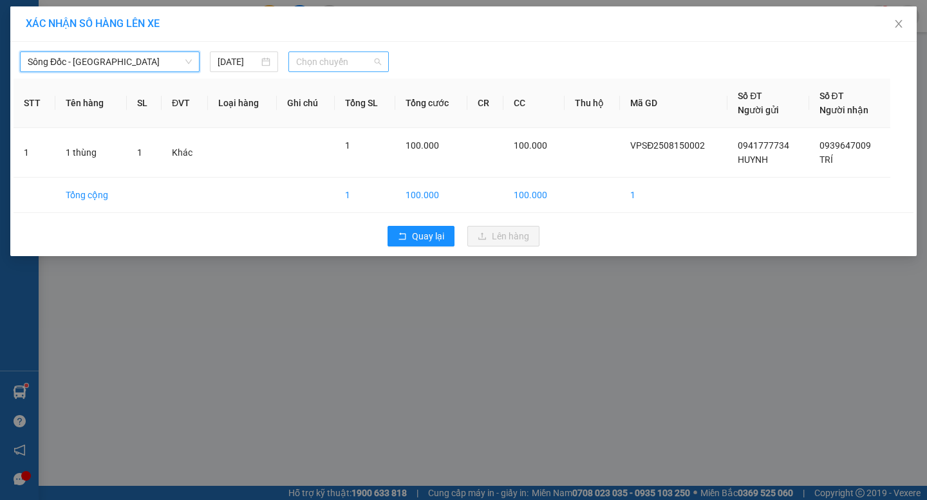
click at [316, 62] on span "Chọn chuyến" at bounding box center [338, 61] width 85 height 19
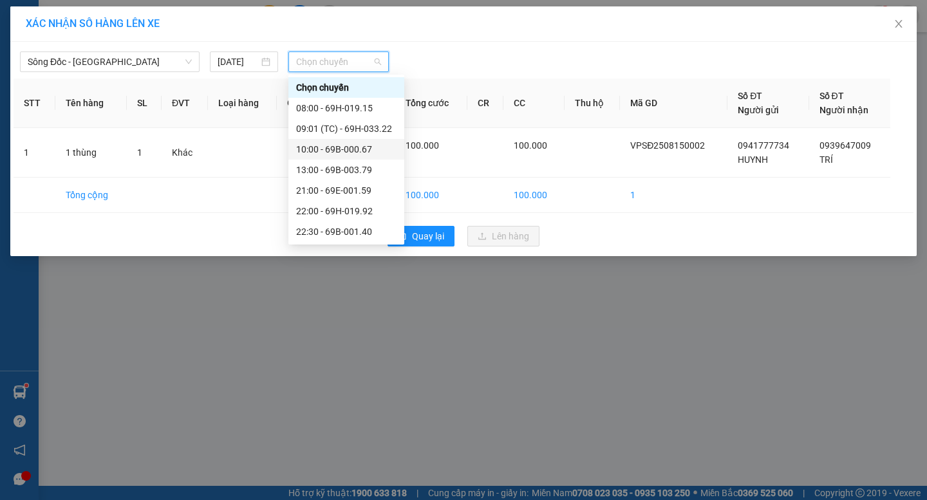
click at [348, 150] on div "10:00 - 69B-000.67" at bounding box center [346, 149] width 100 height 14
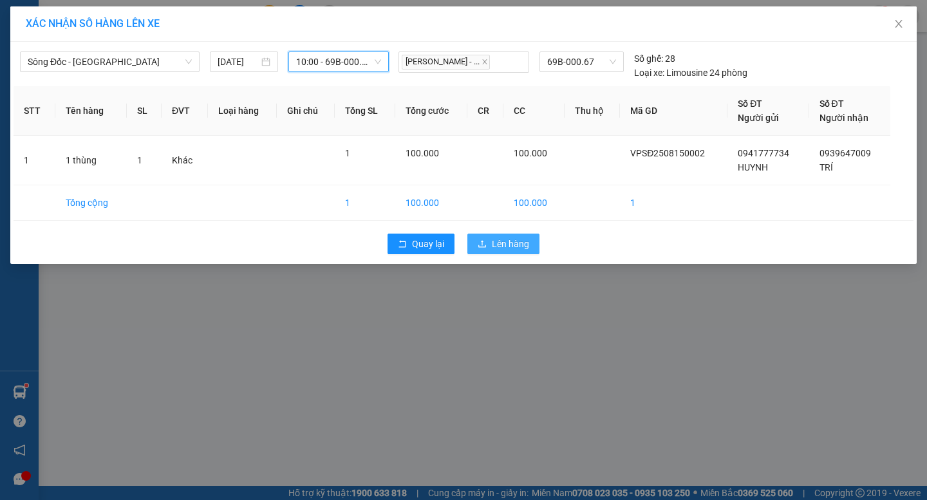
click at [497, 245] on span "Lên hàng" at bounding box center [510, 244] width 37 height 14
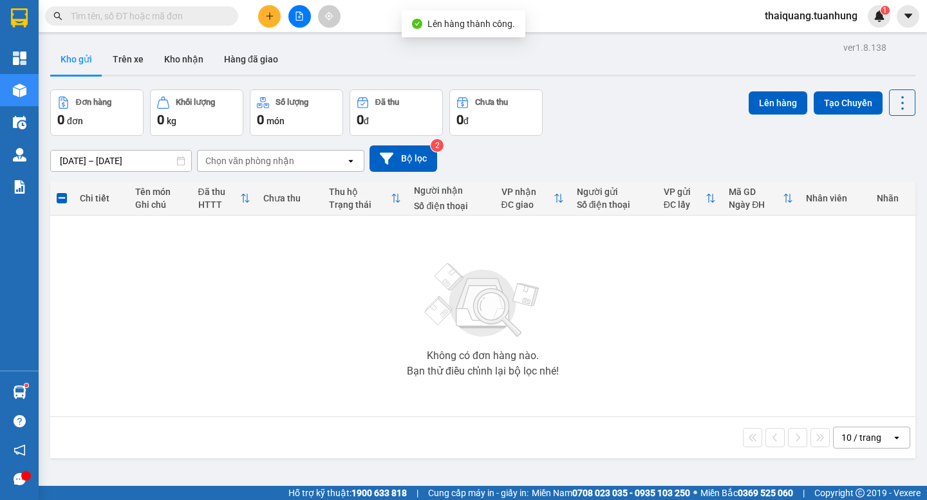
click at [609, 117] on div "Đơn hàng 0 đơn Khối lượng 0 kg Số lượng 0 món Đã thu 0 đ Chưa thu 0 đ Lên hàng …" at bounding box center [483, 113] width 866 height 46
click at [176, 61] on button "Kho nhận" at bounding box center [184, 59] width 60 height 31
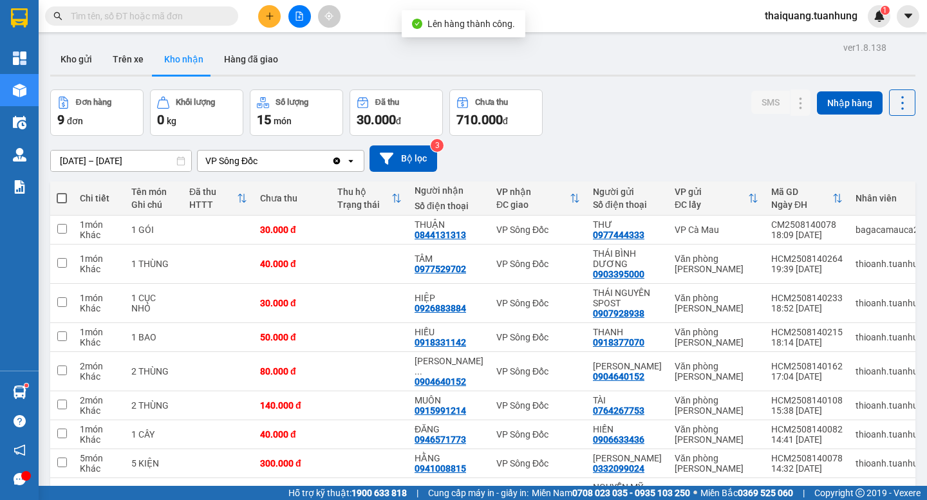
click at [641, 112] on div "Đơn hàng 9 đơn Khối lượng 0 kg Số lượng 15 món Đã thu 30.000 đ Chưa thu 710.000…" at bounding box center [483, 113] width 866 height 46
click at [643, 111] on div "Đơn hàng 9 đơn Khối lượng 0 kg Số lượng 15 món Đã thu 30.000 đ Chưa thu 710.000…" at bounding box center [483, 113] width 866 height 46
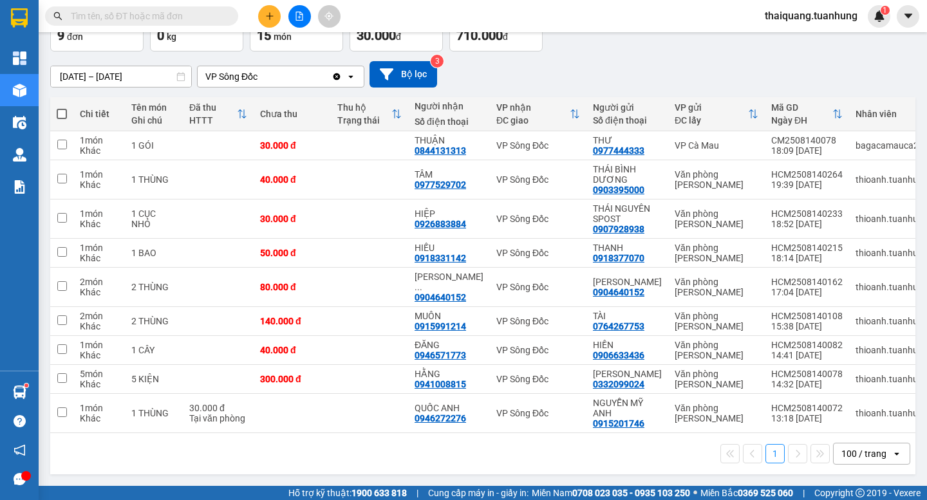
click at [584, 452] on div "1 100 / trang open" at bounding box center [482, 454] width 855 height 22
click at [582, 452] on div "1 100 / trang open" at bounding box center [482, 454] width 855 height 22
click at [574, 450] on div "1 100 / trang open" at bounding box center [482, 454] width 855 height 22
click at [698, 52] on div "[DATE] – [DATE] Press the down arrow key to interact with the calendar and sele…" at bounding box center [483, 75] width 866 height 46
click at [480, 461] on div "1 100 / trang open" at bounding box center [482, 454] width 855 height 22
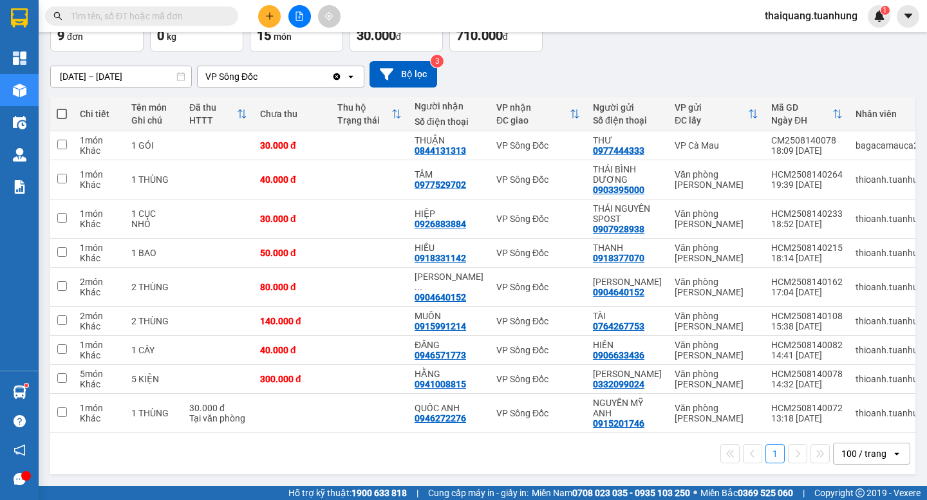
click at [558, 62] on div "[DATE] – [DATE] Press the down arrow key to interact with the calendar and sele…" at bounding box center [483, 74] width 866 height 26
click at [586, 66] on div "[DATE] – [DATE] Press the down arrow key to interact with the calendar and sele…" at bounding box center [483, 74] width 866 height 26
click at [583, 61] on div "[DATE] – [DATE] Press the down arrow key to interact with the calendar and sele…" at bounding box center [483, 74] width 866 height 26
click at [530, 457] on div "1 100 / trang open" at bounding box center [482, 454] width 855 height 22
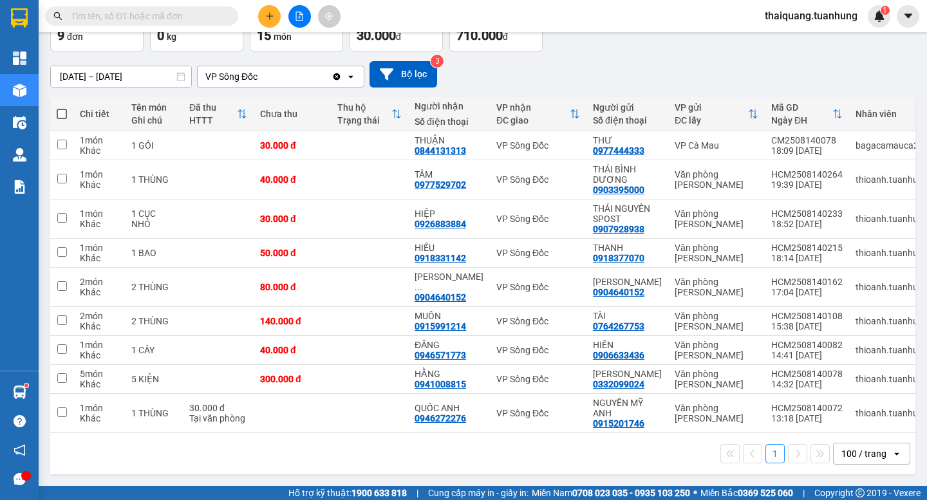
click at [574, 462] on div "1 100 / trang open" at bounding box center [482, 454] width 855 height 22
click at [583, 457] on div "1 100 / trang open" at bounding box center [482, 454] width 855 height 22
click at [623, 61] on div "[DATE] – [DATE] Press the down arrow key to interact with the calendar and sele…" at bounding box center [483, 74] width 866 height 26
click at [553, 61] on div "[DATE] – [DATE] Press the down arrow key to interact with the calendar and sele…" at bounding box center [483, 74] width 866 height 26
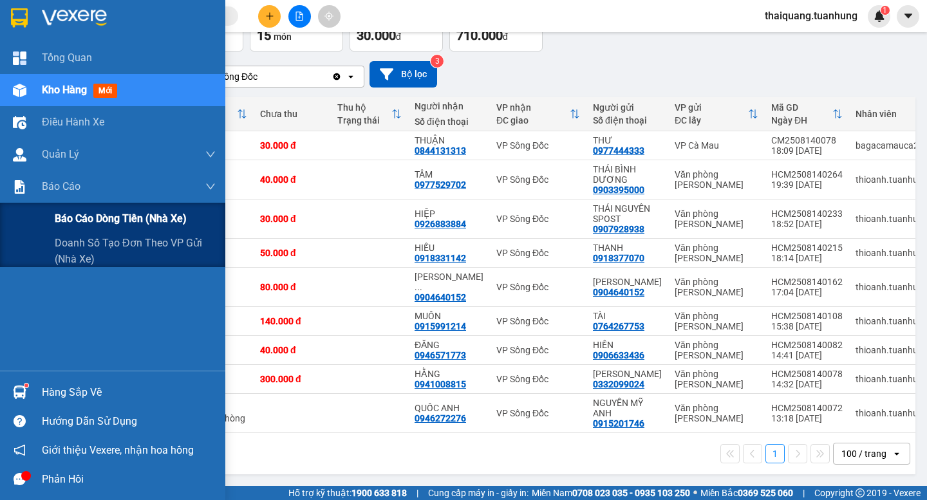
click at [111, 221] on span "Báo cáo dòng tiền (nhà xe)" at bounding box center [121, 219] width 132 height 16
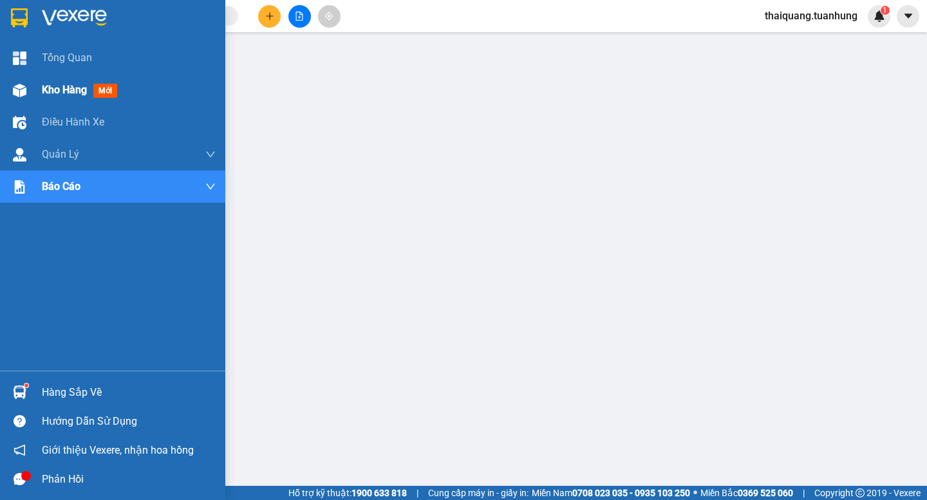
click at [52, 92] on span "Kho hàng" at bounding box center [64, 90] width 45 height 12
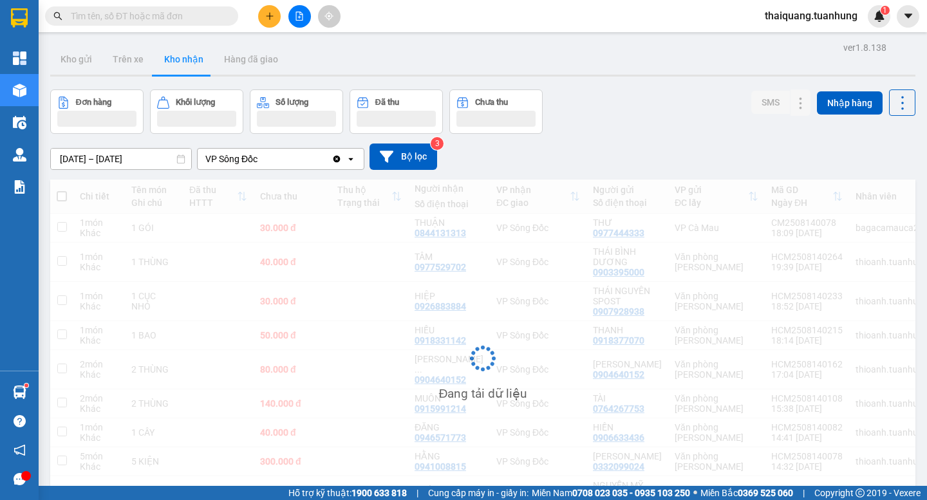
click at [658, 104] on div "Đơn hàng Khối lượng Số lượng Đã thu Chưa thu SMS Nhập hàng" at bounding box center [483, 112] width 866 height 44
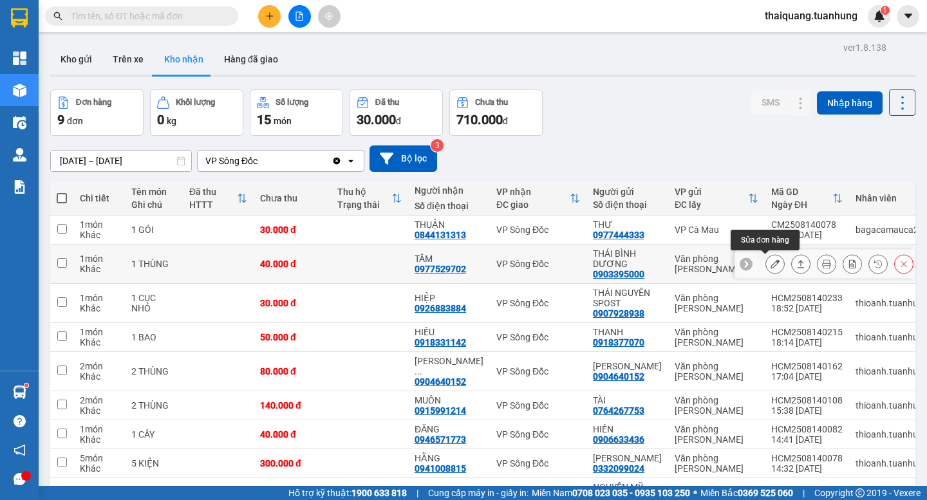
click at [771, 264] on icon at bounding box center [775, 264] width 9 height 9
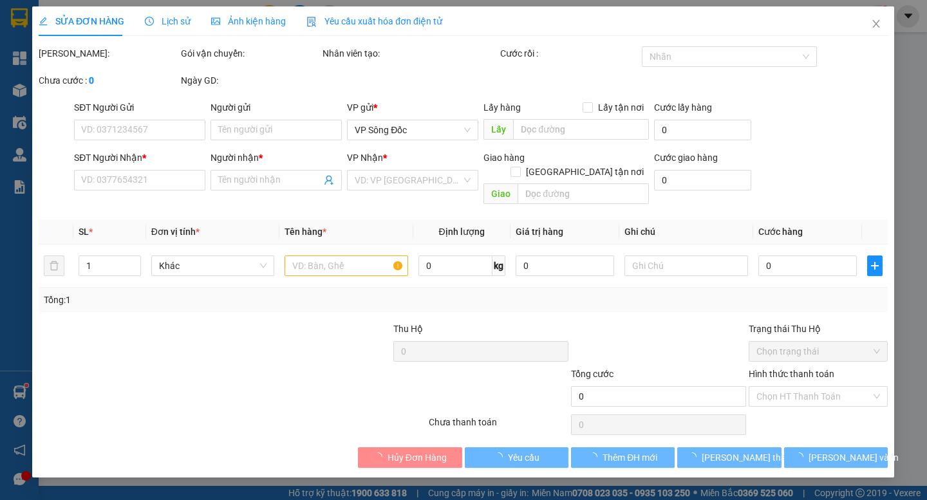
type input "0903395000"
type input "THÁI BÌNH DƯƠNG"
type input "0977529702"
type input "TÂM"
type input "40.000"
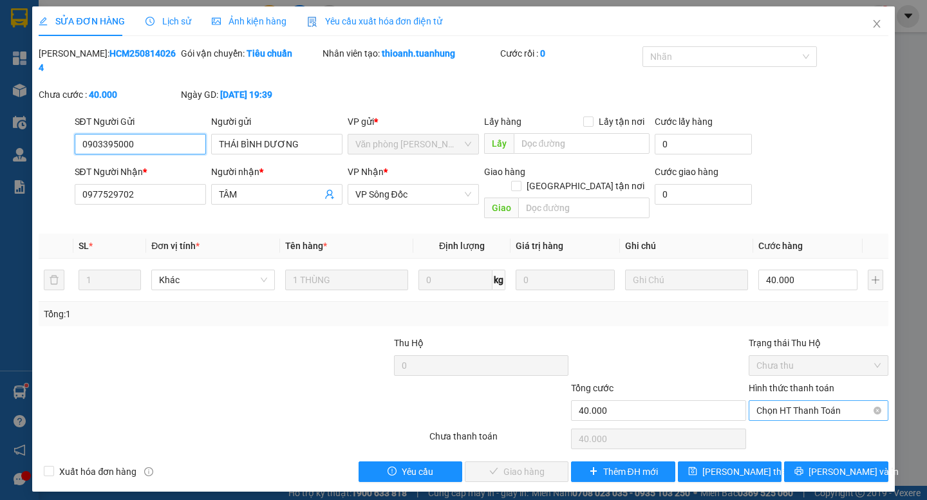
click at [794, 401] on span "Chọn HT Thanh Toán" at bounding box center [819, 410] width 124 height 19
drag, startPoint x: 769, startPoint y: 411, endPoint x: 558, endPoint y: 428, distance: 211.3
click at [768, 411] on div "Tại văn phòng" at bounding box center [819, 408] width 124 height 14
type input "0"
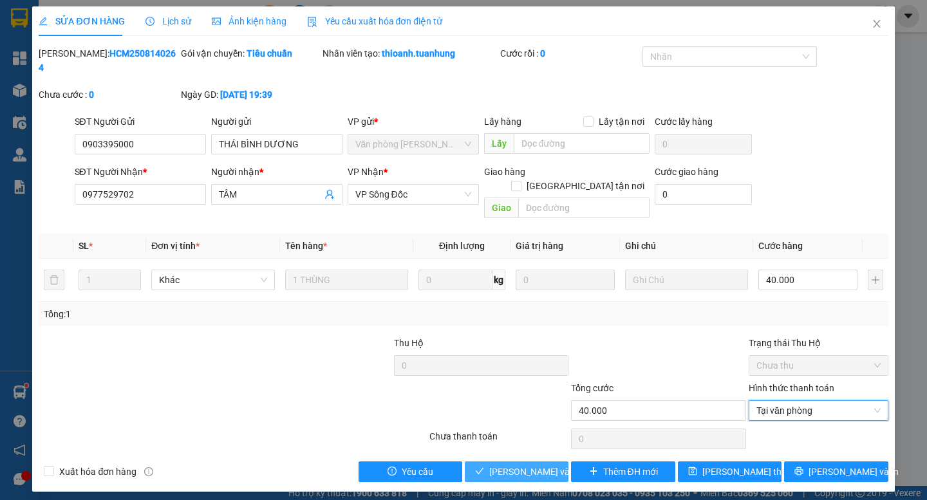
click at [527, 465] on span "[PERSON_NAME] và Giao hàng" at bounding box center [551, 472] width 124 height 14
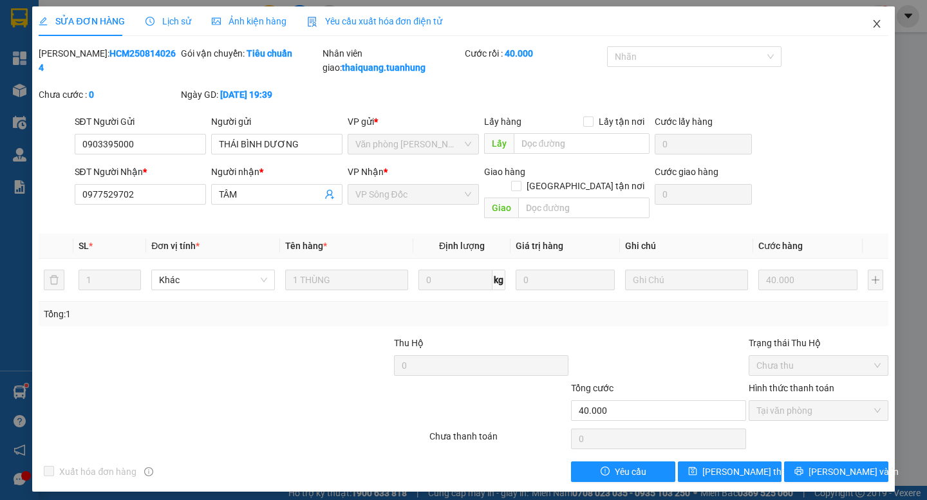
click at [878, 23] on icon "close" at bounding box center [876, 24] width 7 height 8
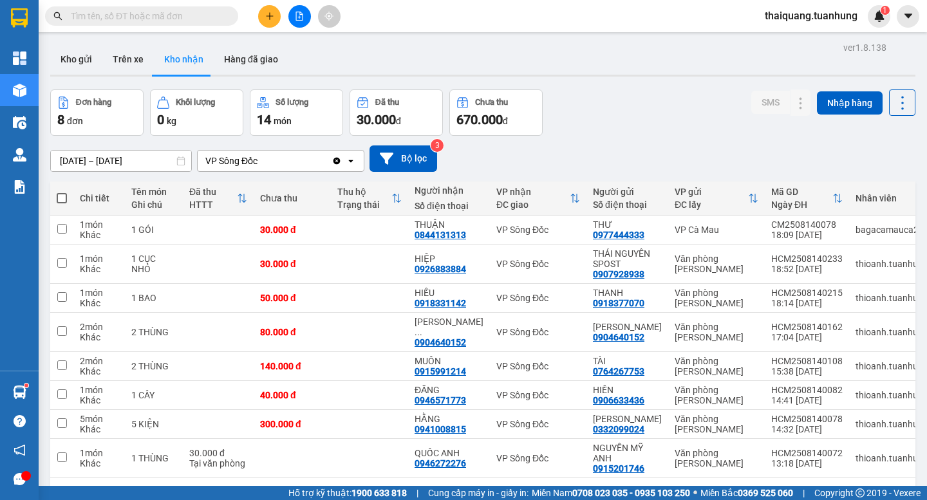
click at [641, 116] on div "Đơn hàng 8 đơn Khối lượng 0 kg Số lượng 14 món Đã thu 30.000 đ Chưa thu 670.000…" at bounding box center [483, 113] width 866 height 46
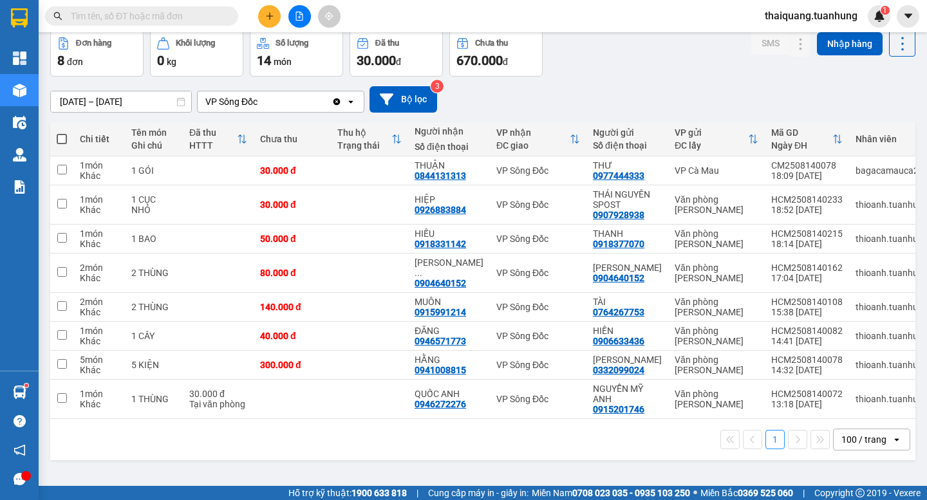
click at [414, 441] on div "1 100 / trang open" at bounding box center [482, 440] width 855 height 22
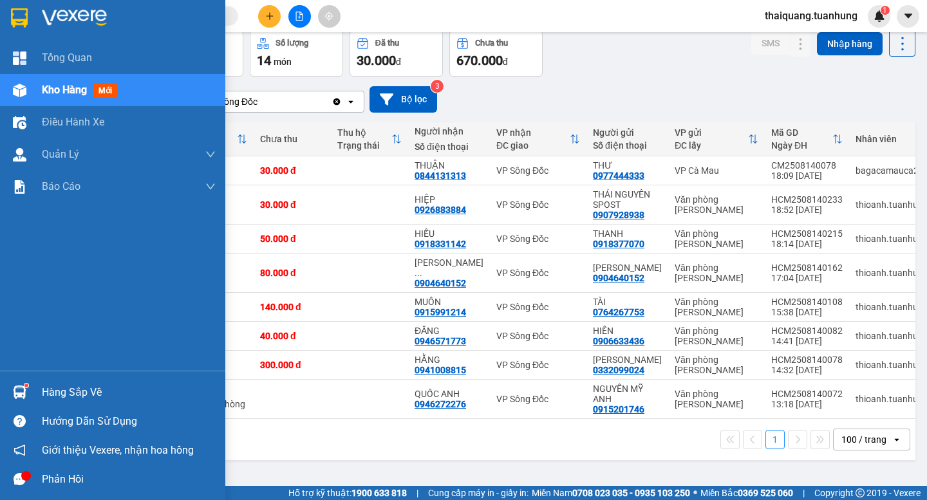
click at [60, 393] on div "Hàng sắp về" at bounding box center [129, 392] width 174 height 19
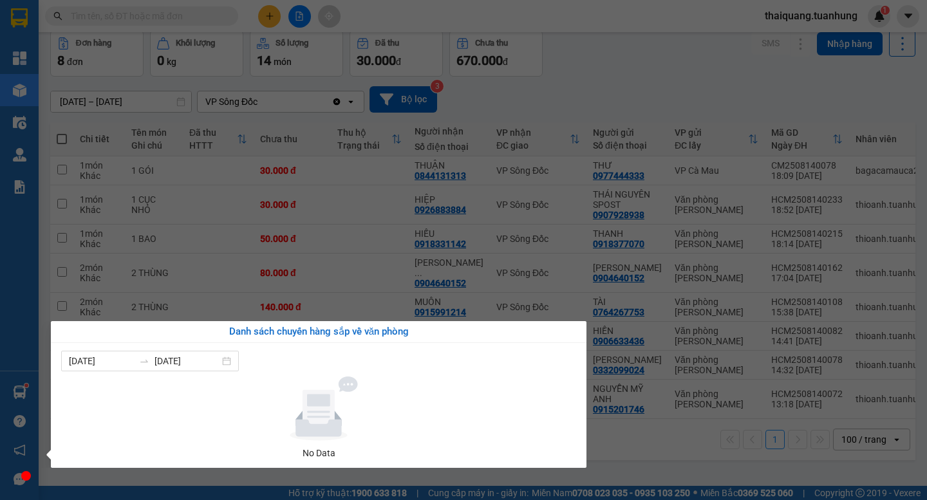
click at [646, 449] on section "Kết quả tìm kiếm ( 0 ) Bộ lọc No Data thaiquang.tuanhung 1 Tổng Quan Kho hàng m…" at bounding box center [463, 250] width 927 height 500
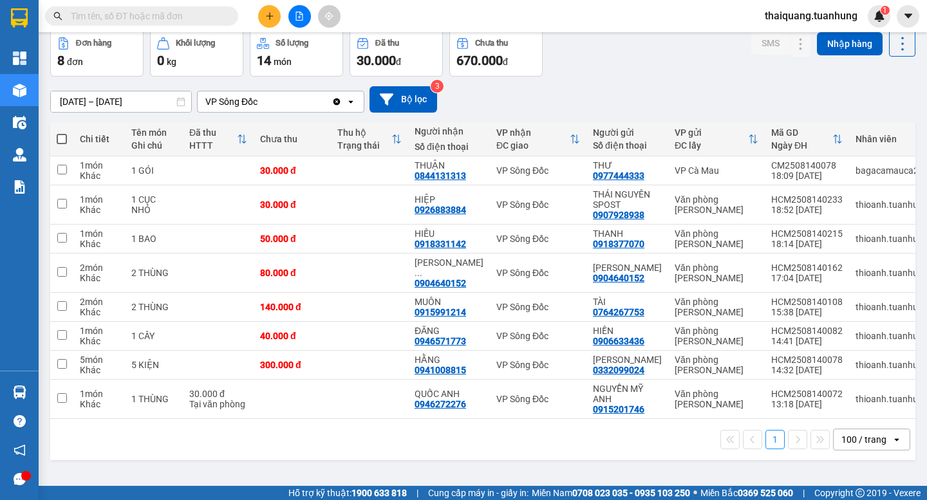
click at [651, 78] on div "[DATE] – [DATE] Press the down arrow key to interact with the calendar and sele…" at bounding box center [483, 100] width 866 height 46
click at [642, 83] on div "[DATE] – [DATE] Press the down arrow key to interact with the calendar and sele…" at bounding box center [483, 100] width 866 height 46
